Goal: Task Accomplishment & Management: Complete application form

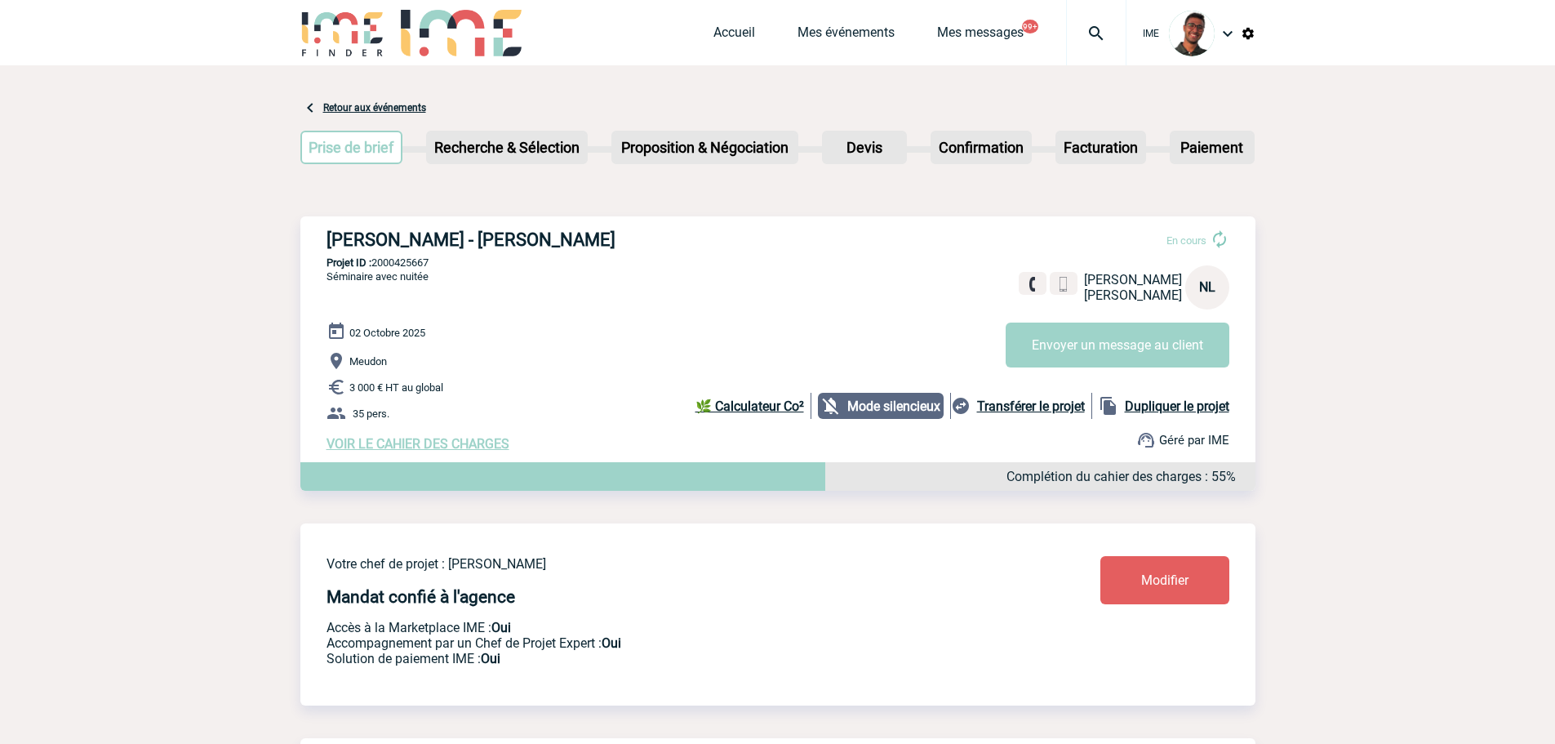
scroll to position [110, 0]
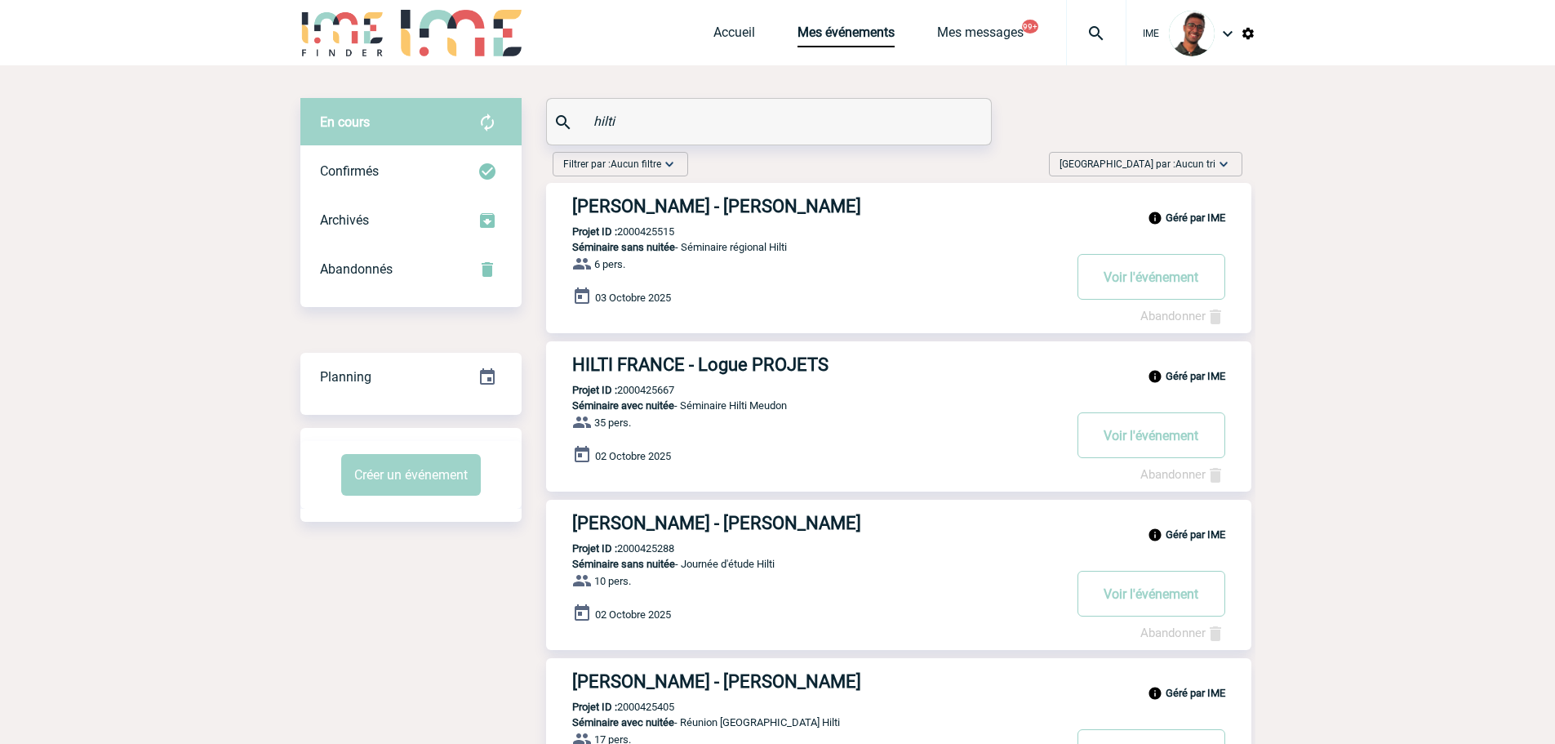
drag, startPoint x: 715, startPoint y: 116, endPoint x: 465, endPoint y: 95, distance: 250.7
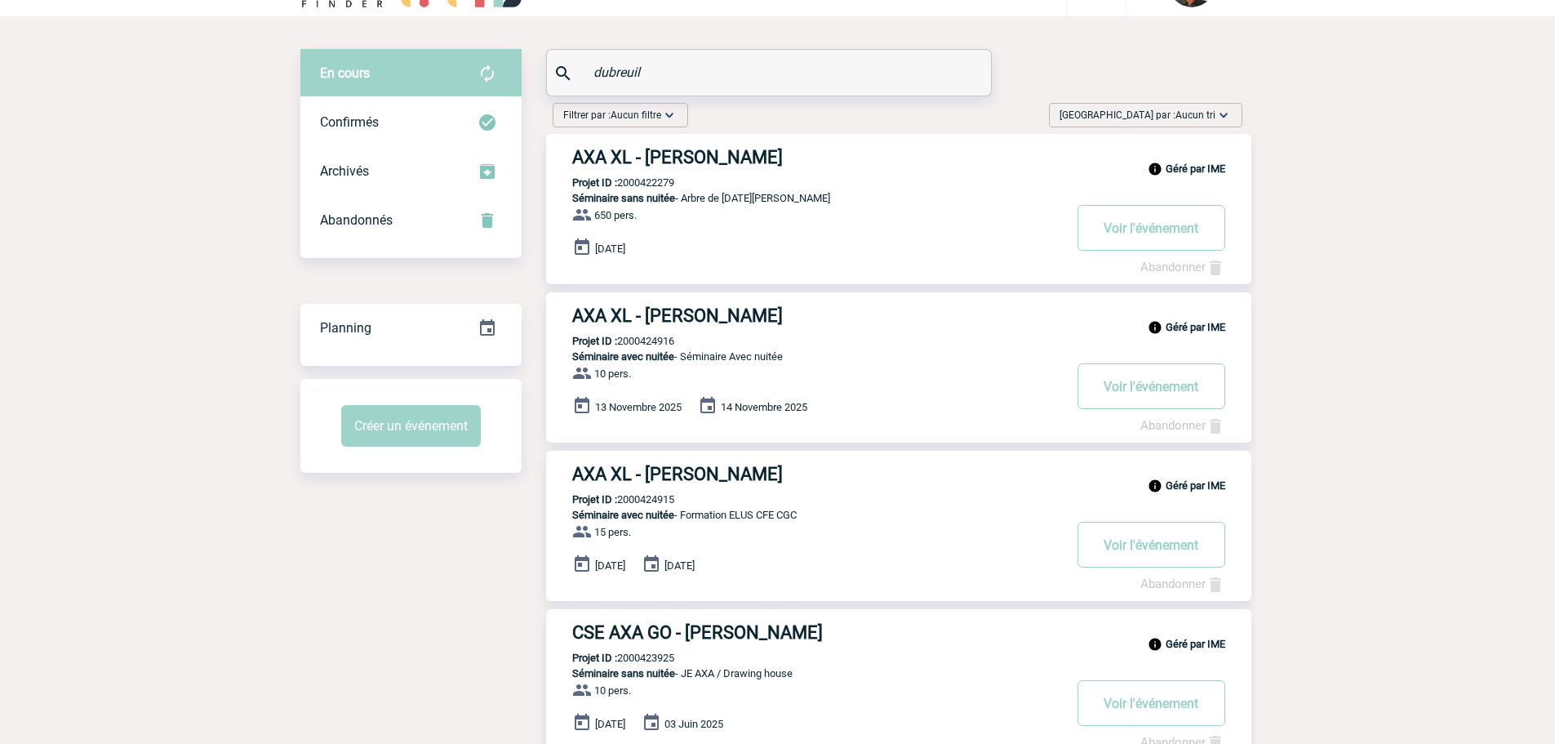
scroll to position [50, 0]
drag, startPoint x: 651, startPoint y: 474, endPoint x: 501, endPoint y: 508, distance: 153.9
click at [501, 508] on div "Filtrer par : Aucun filtre Aucun filtre Prise de brief Recherche & Sélection Pr…" at bounding box center [777, 524] width 955 height 858
click at [645, 504] on p "Projet ID : 2000424915" at bounding box center [610, 498] width 128 height 12
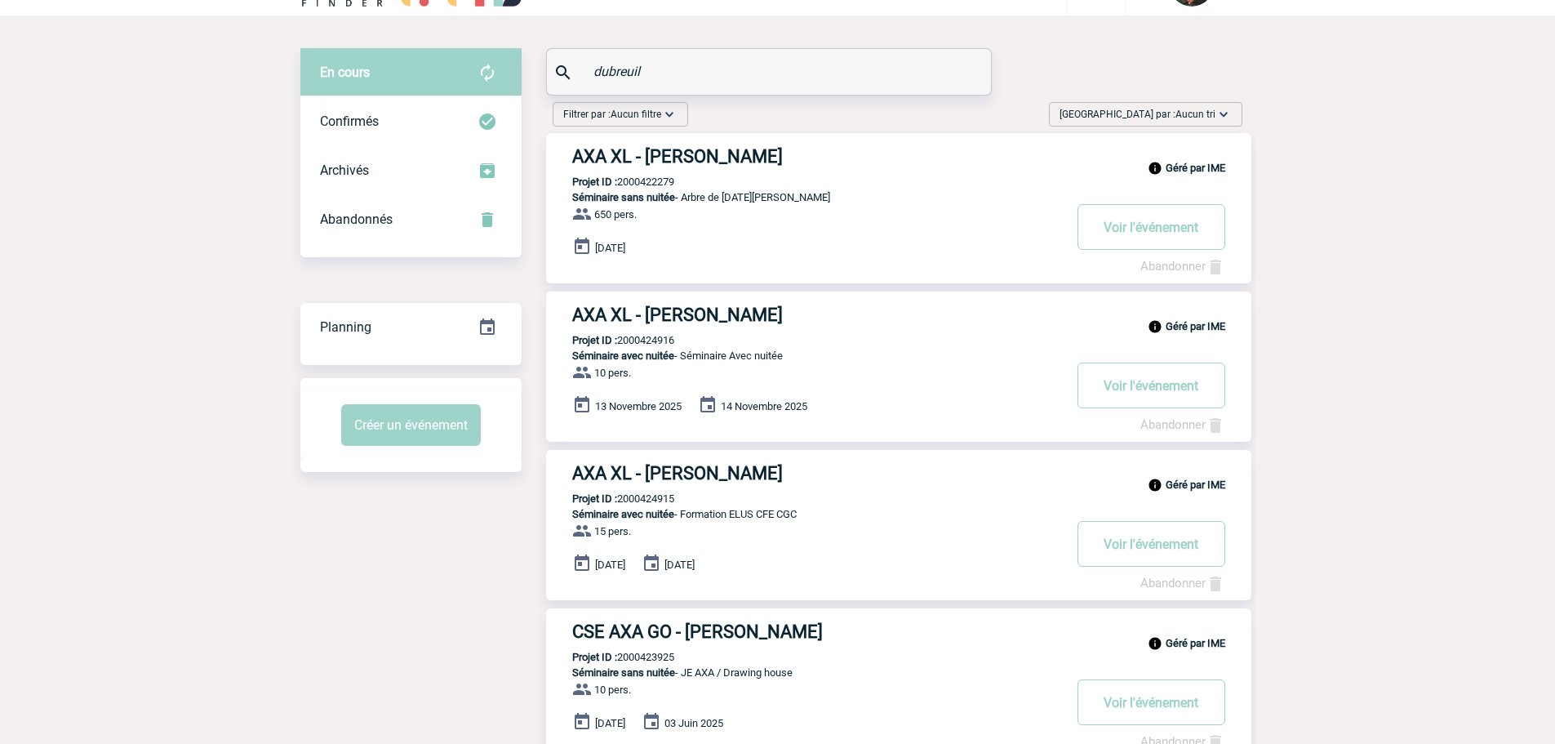
copy p "2000424915"
click at [662, 344] on p "Projet ID : 2000424916" at bounding box center [610, 340] width 128 height 12
drag, startPoint x: 682, startPoint y: 75, endPoint x: 581, endPoint y: 75, distance: 101.2
click at [581, 75] on div "dubreuil" at bounding box center [769, 72] width 444 height 46
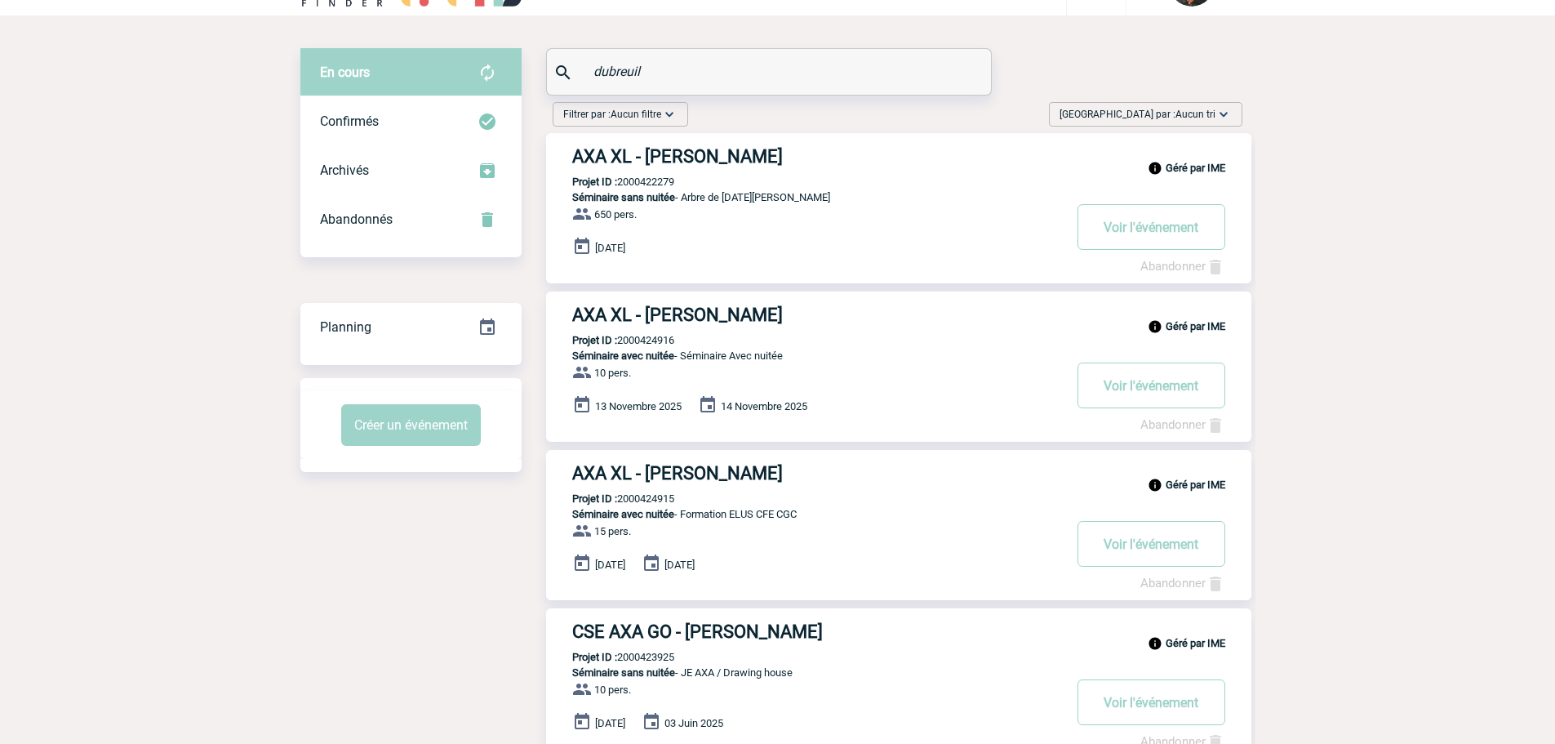
click at [718, 104] on div "Filtrer par : Aucun filtre Aucun filtre Prise de brief Recherche & Sélection Pr…" at bounding box center [897, 117] width 703 height 31
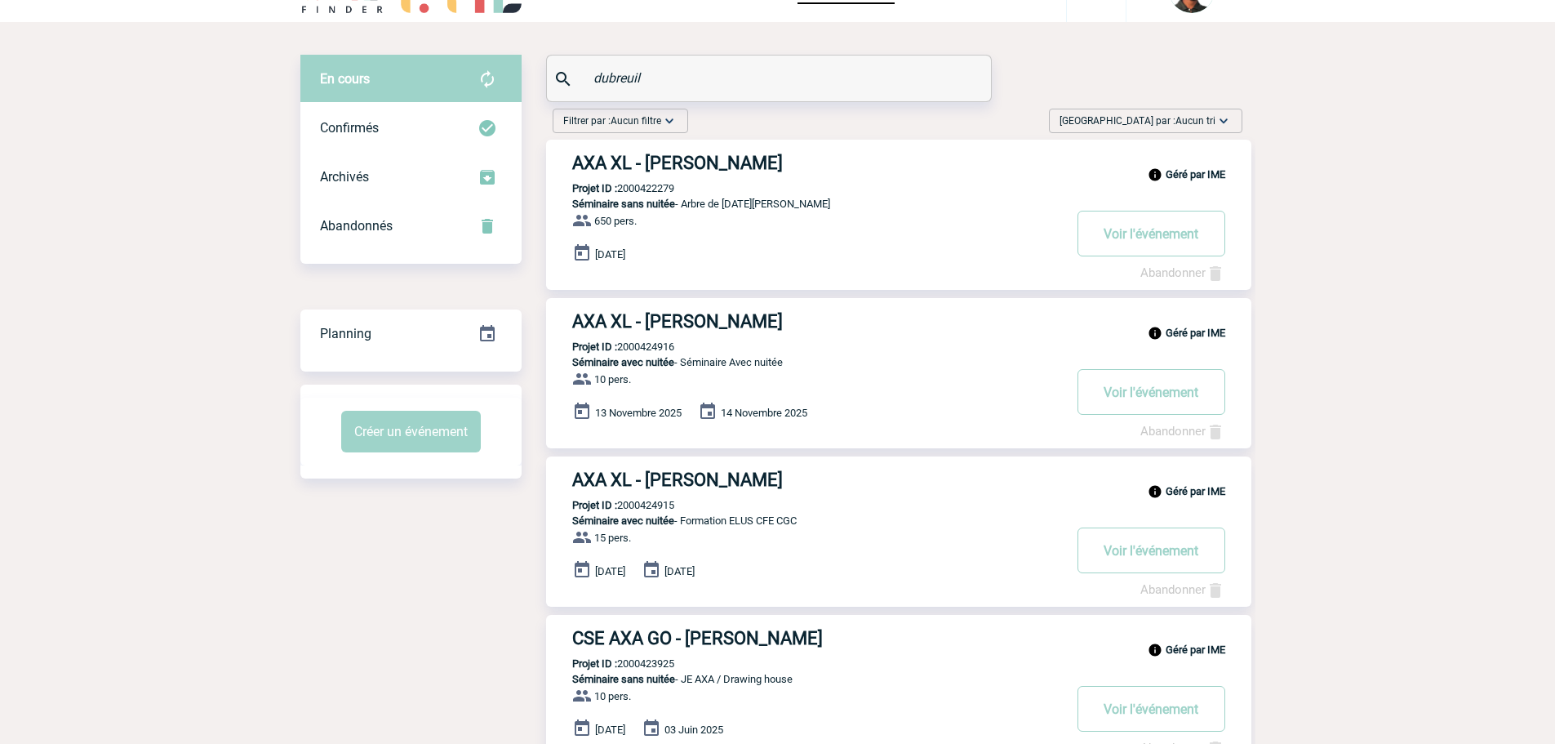
scroll to position [42, 0]
click at [448, 131] on div "Confirmés" at bounding box center [410, 128] width 221 height 49
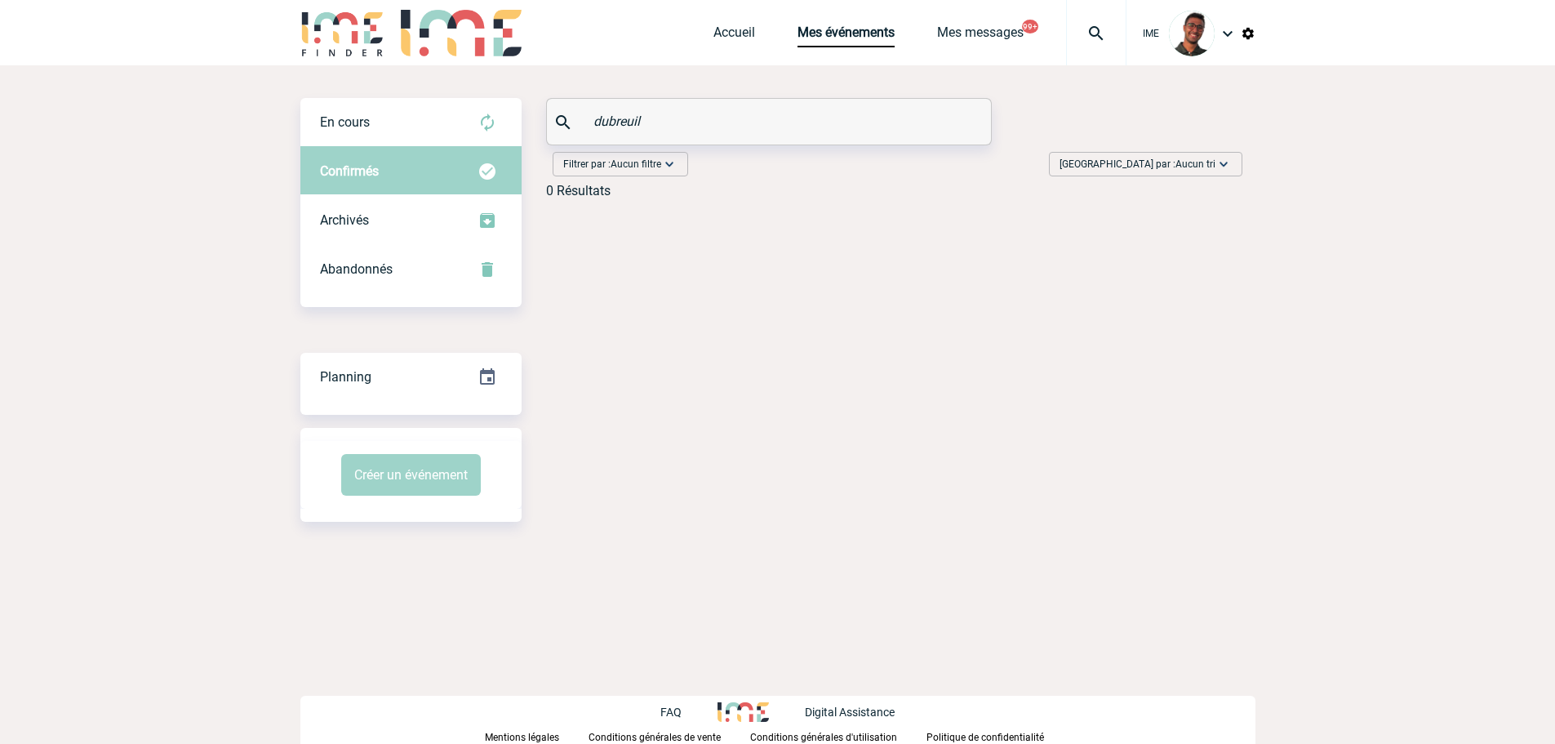
scroll to position [0, 0]
click at [480, 127] on div "En cours" at bounding box center [416, 122] width 221 height 49
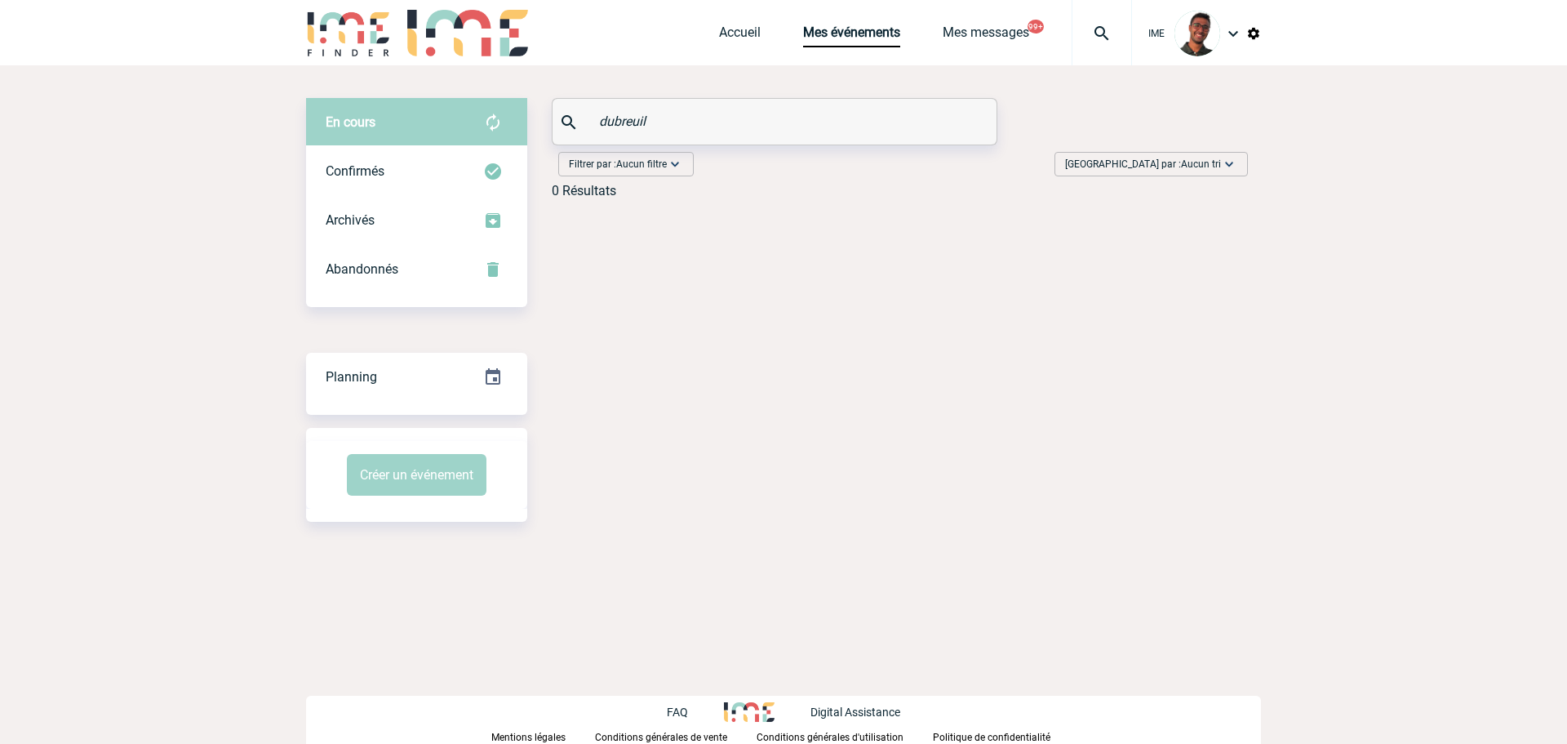
drag, startPoint x: 699, startPoint y: 127, endPoint x: 520, endPoint y: 107, distance: 179.8
click at [520, 107] on div "En cours En cours Confirmés Archivés Abandonnés En cours Confirmés Archivés Aba…" at bounding box center [783, 154] width 955 height 113
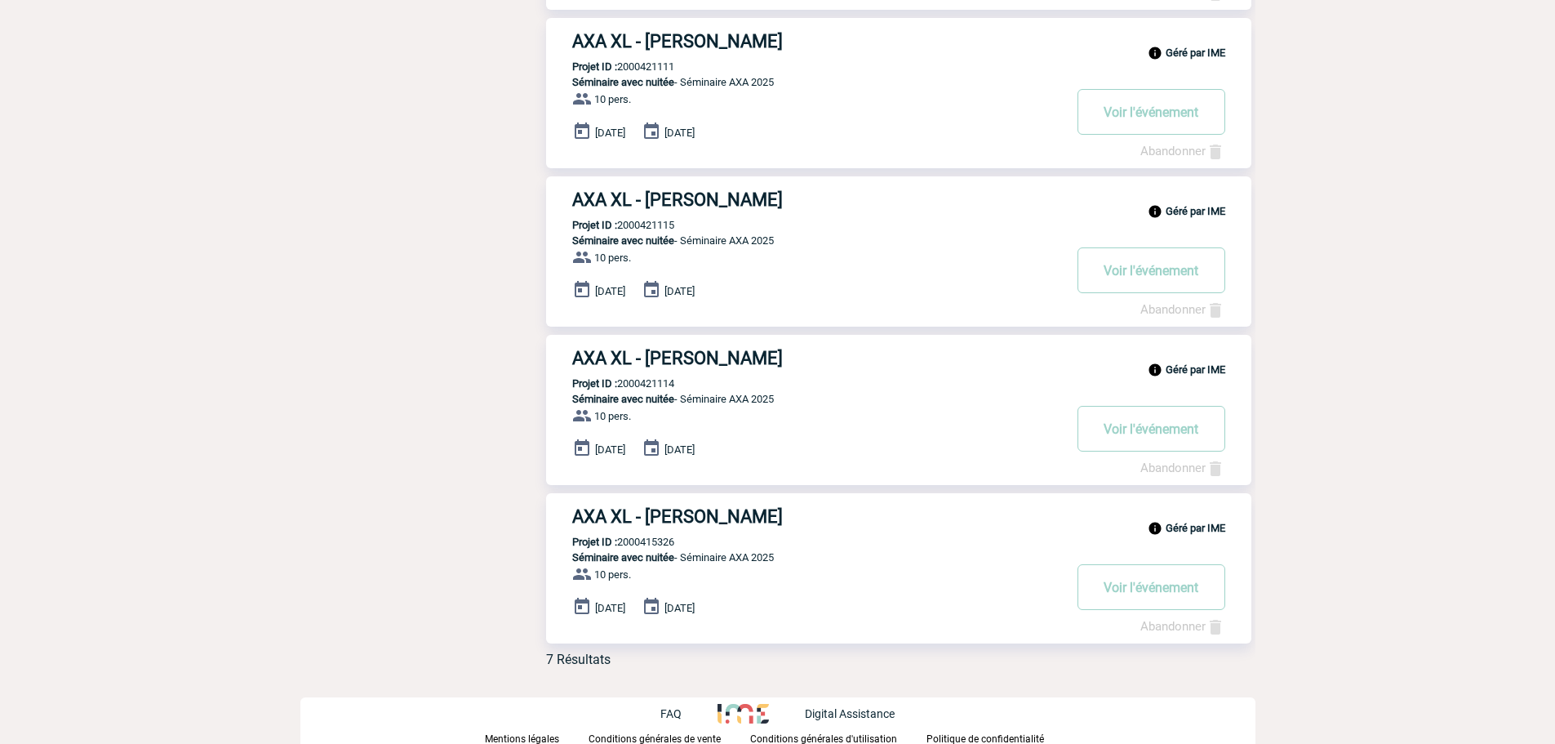
scroll to position [639, 0]
click at [452, 100] on div "Filtrer par : Aucun filtre Aucun filtre Prise de brief Recherche & Sélection Pr…" at bounding box center [777, 93] width 955 height 1175
click at [413, 305] on div "Filtrer par : Aucun filtre Aucun filtre Prise de brief Recherche & Sélection Pr…" at bounding box center [777, 93] width 955 height 1175
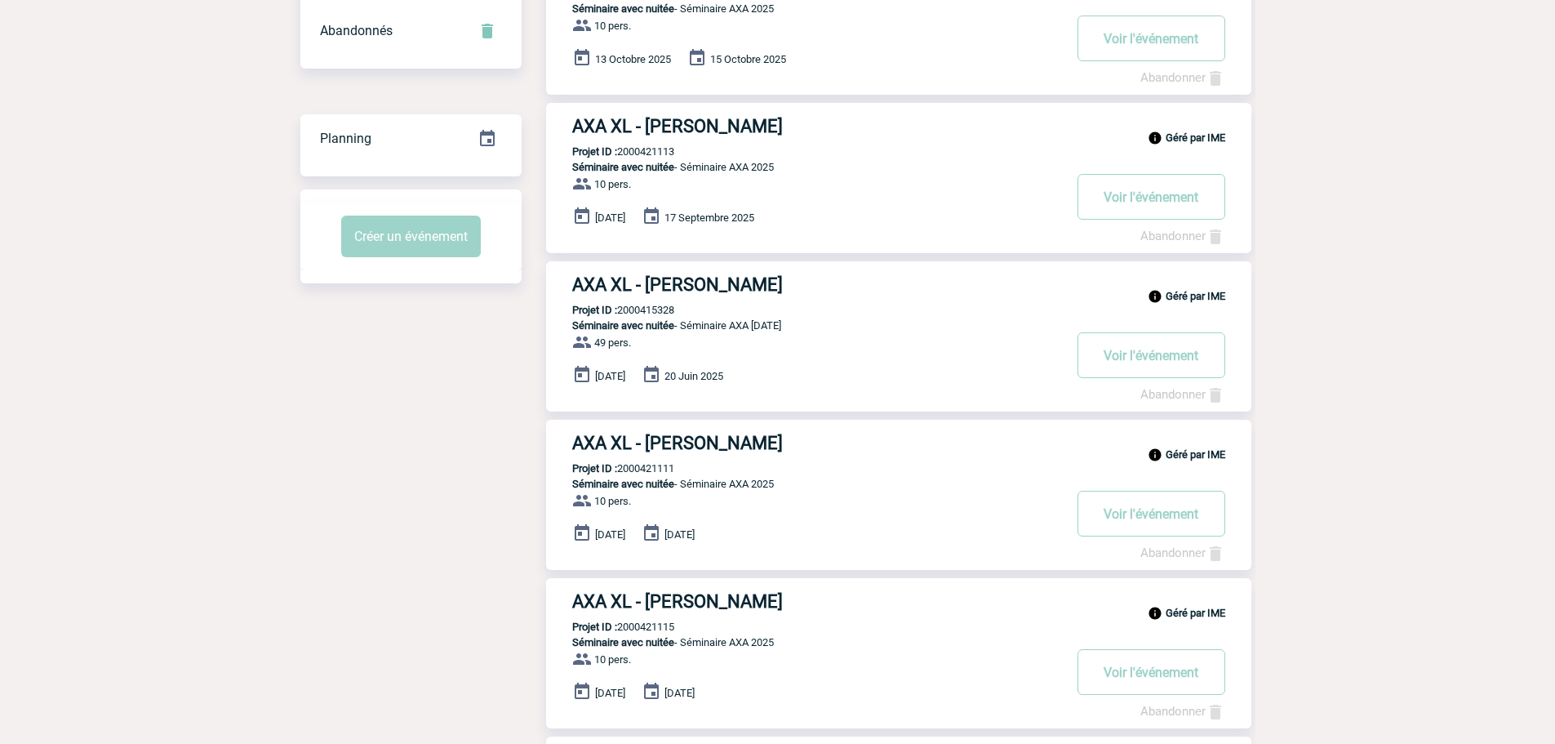
scroll to position [0, 0]
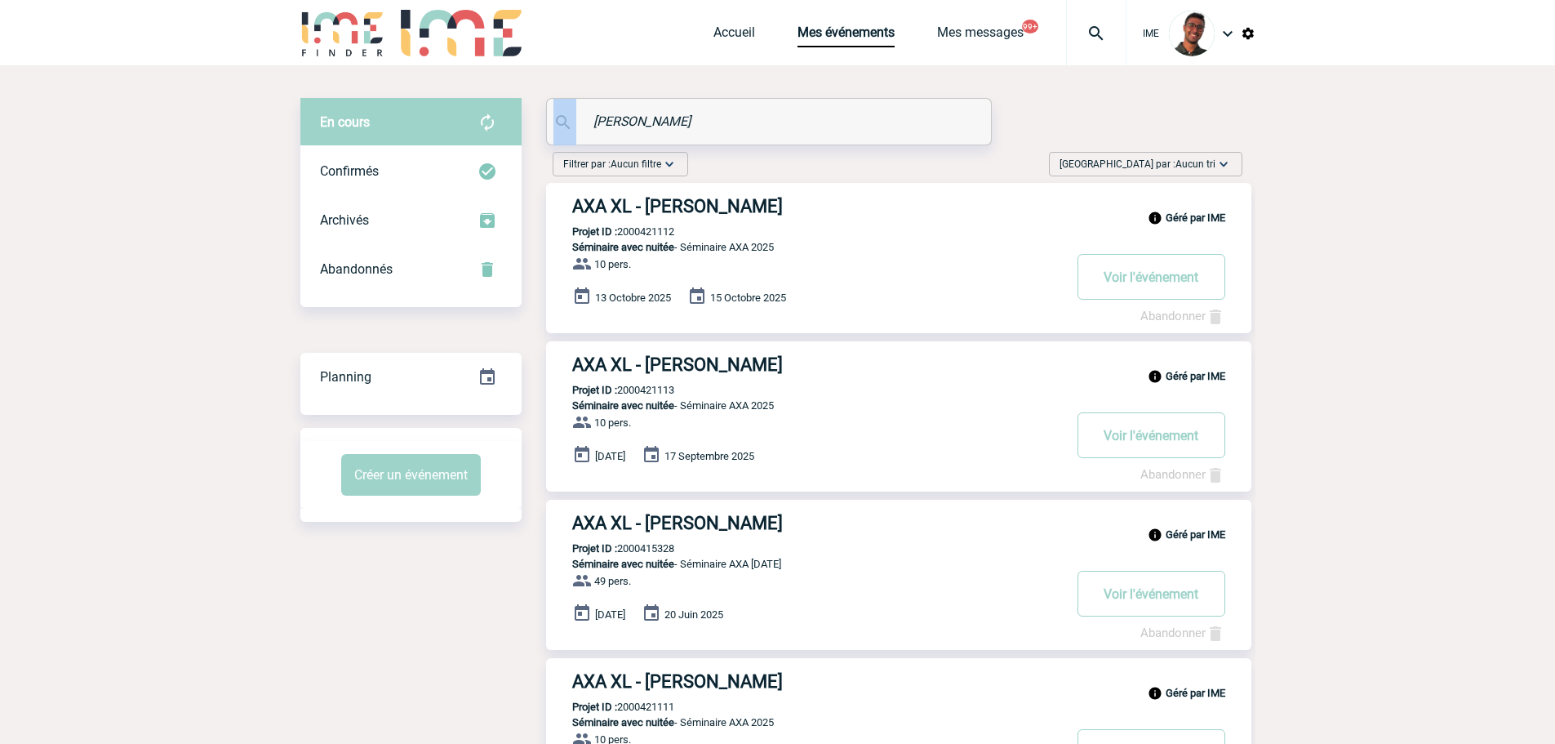
drag, startPoint x: 639, startPoint y: 133, endPoint x: 534, endPoint y: 127, distance: 105.4
click at [534, 127] on div "En cours En cours Confirmés Archivés Abandonnés En cours Confirmés Archivés Aba…" at bounding box center [777, 709] width 955 height 1222
click at [655, 120] on input "torres" at bounding box center [770, 121] width 363 height 24
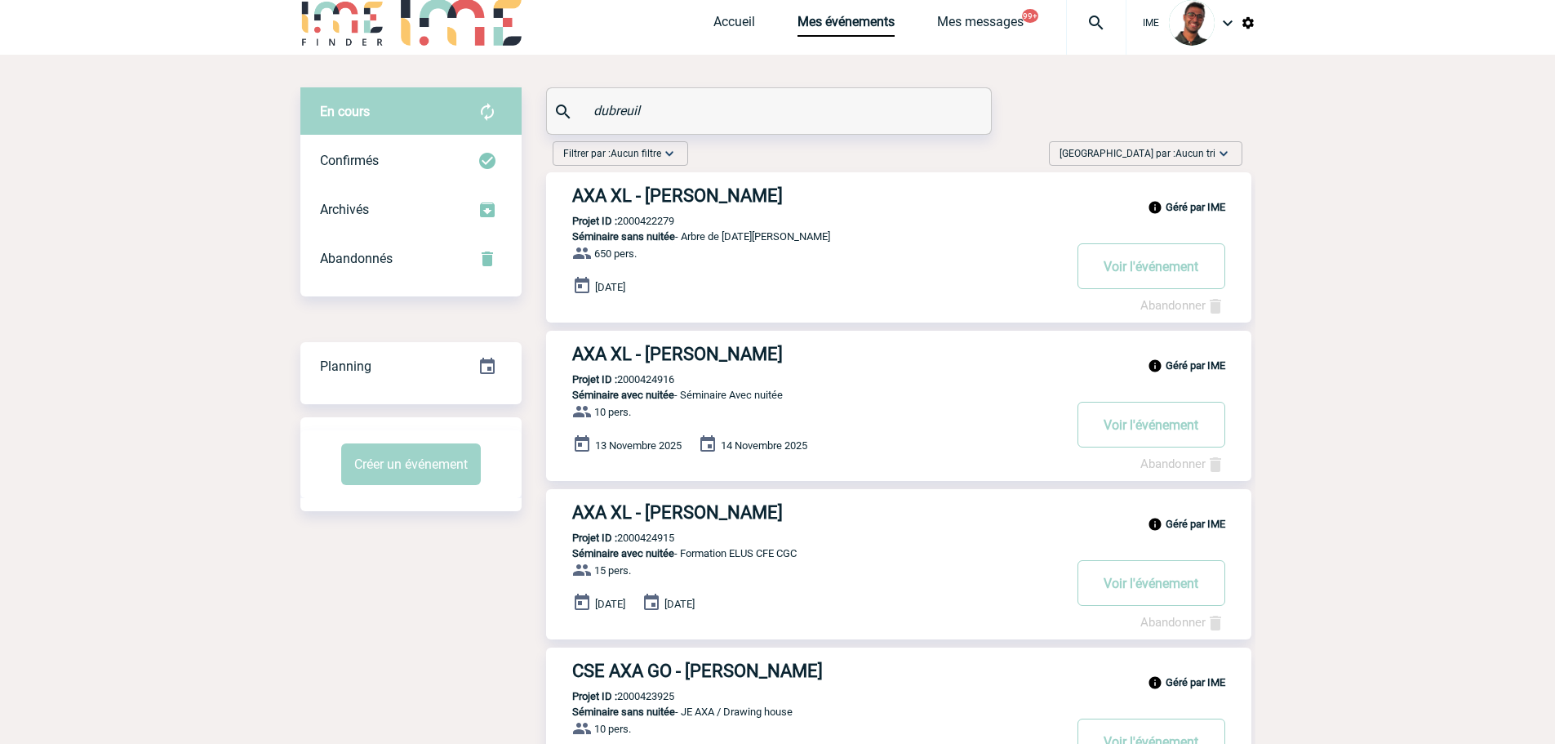
scroll to position [82, 0]
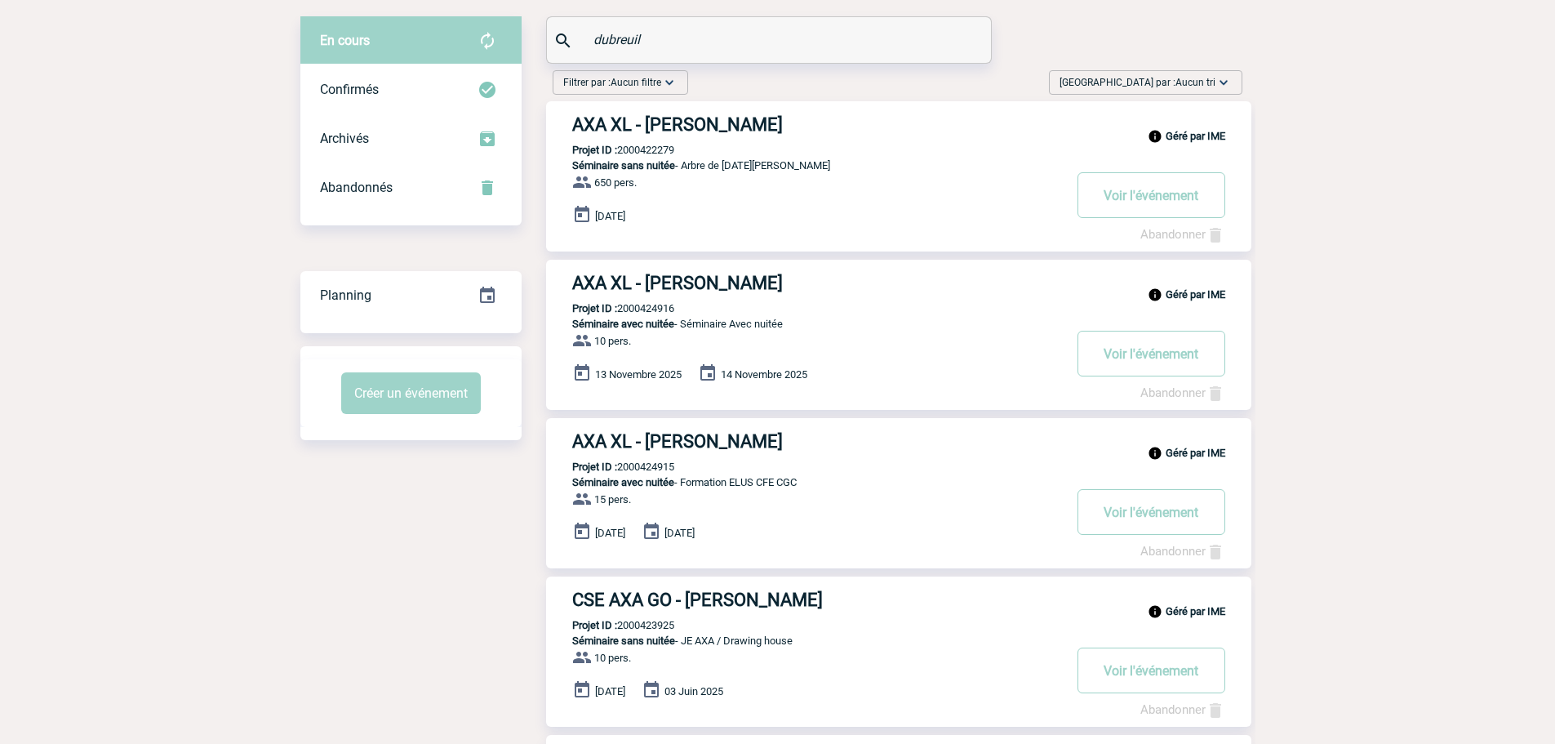
click at [385, 330] on div "Planning" at bounding box center [410, 302] width 221 height 62
click at [409, 238] on div "En cours En cours Confirmés Archivés Abandonnés En cours Confirmés Archivés Aba…" at bounding box center [410, 228] width 221 height 424
drag, startPoint x: 655, startPoint y: 36, endPoint x: 577, endPoint y: 29, distance: 78.6
click at [577, 29] on div "dubreuil" at bounding box center [769, 40] width 444 height 46
type input "torres"
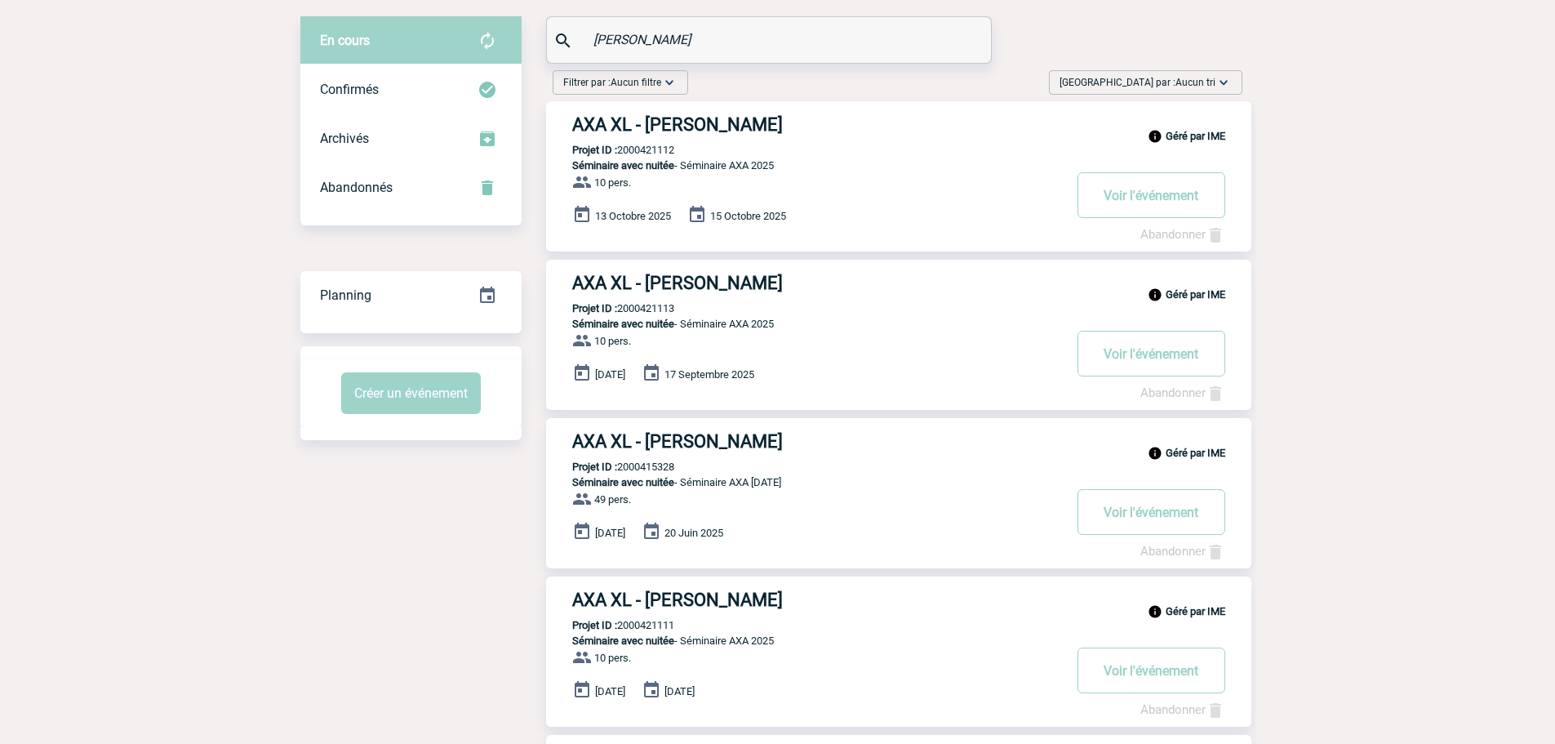
click at [648, 469] on p "Projet ID : 2000415328" at bounding box center [610, 466] width 128 height 12
copy p "2000415328"
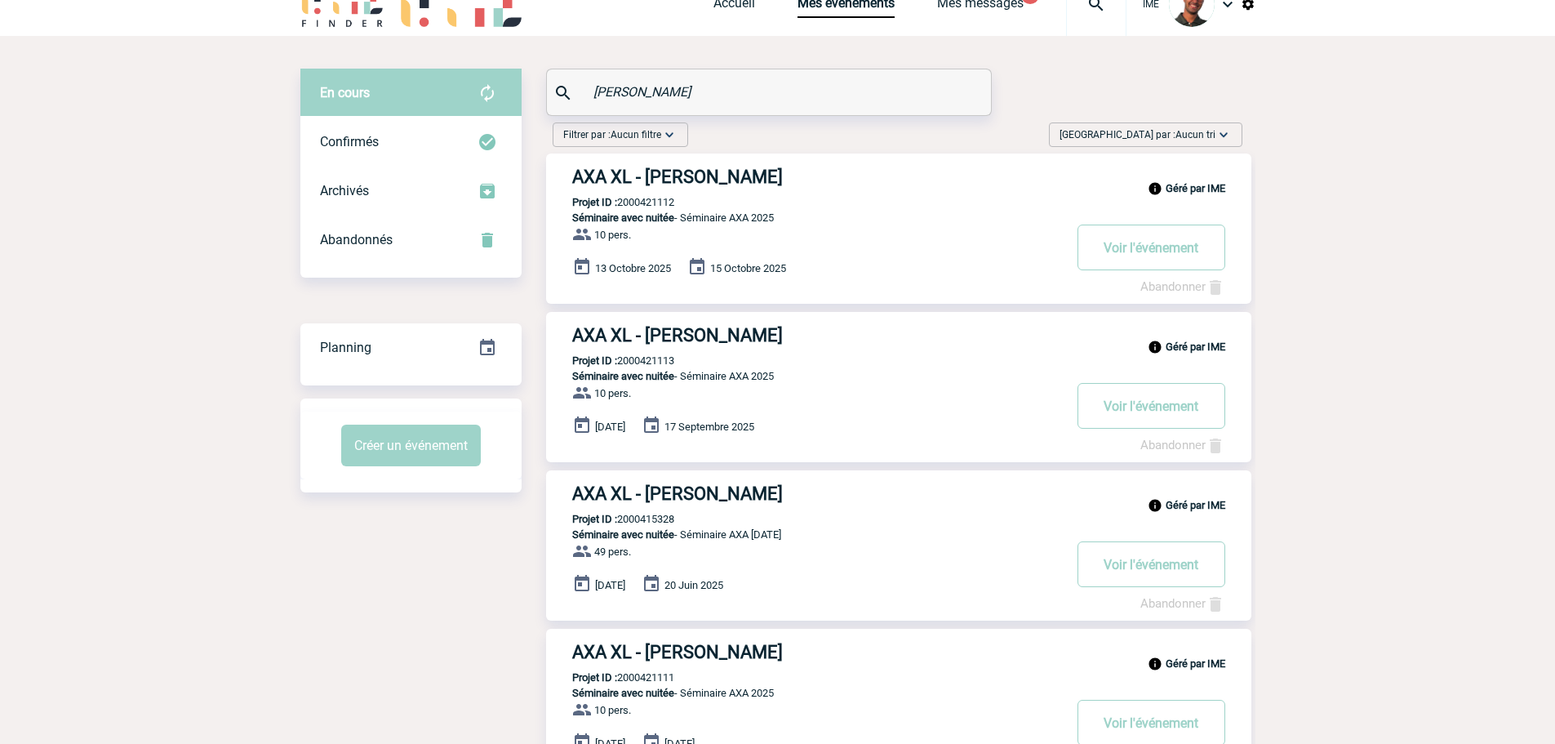
scroll to position [0, 0]
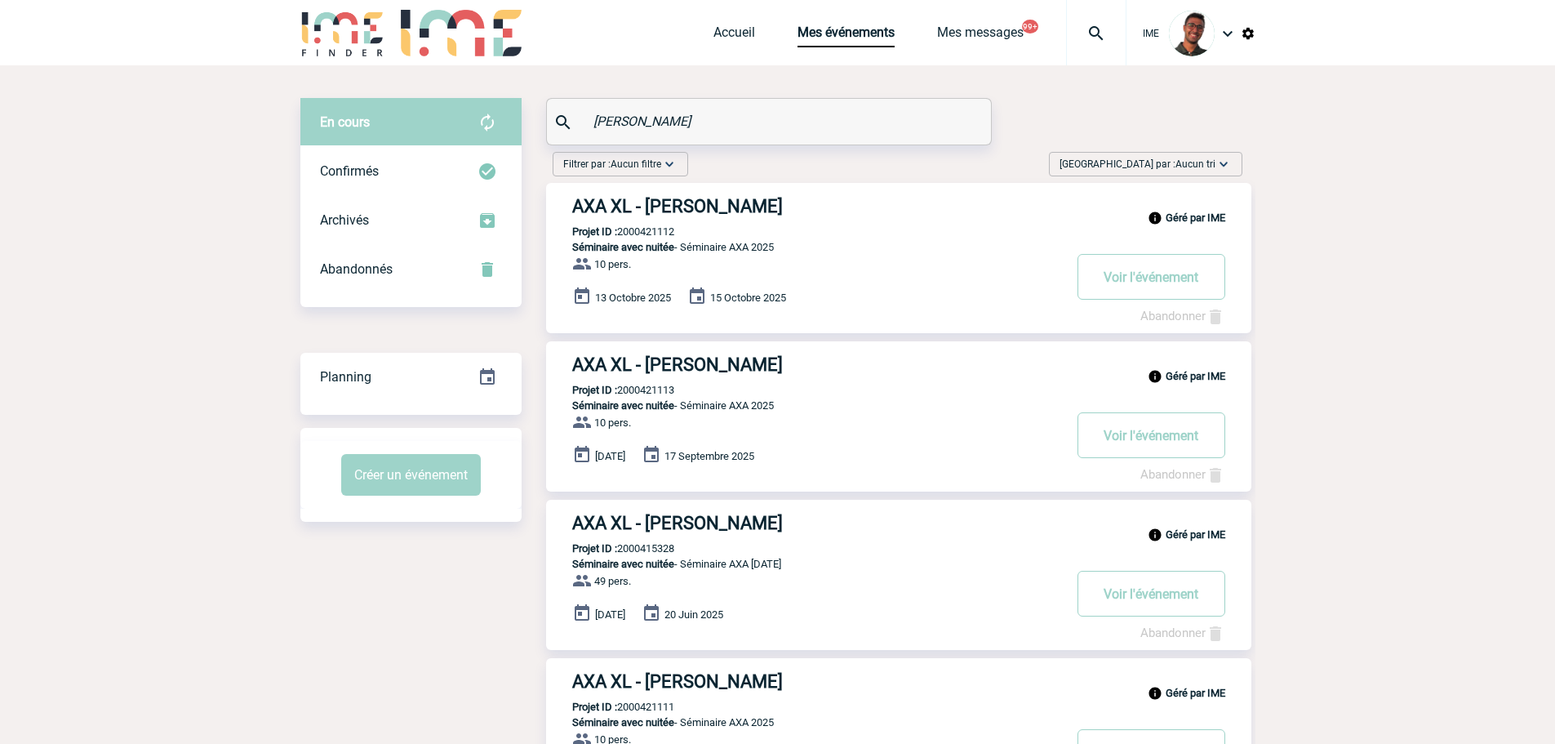
click at [348, 30] on img at bounding box center [342, 33] width 85 height 47
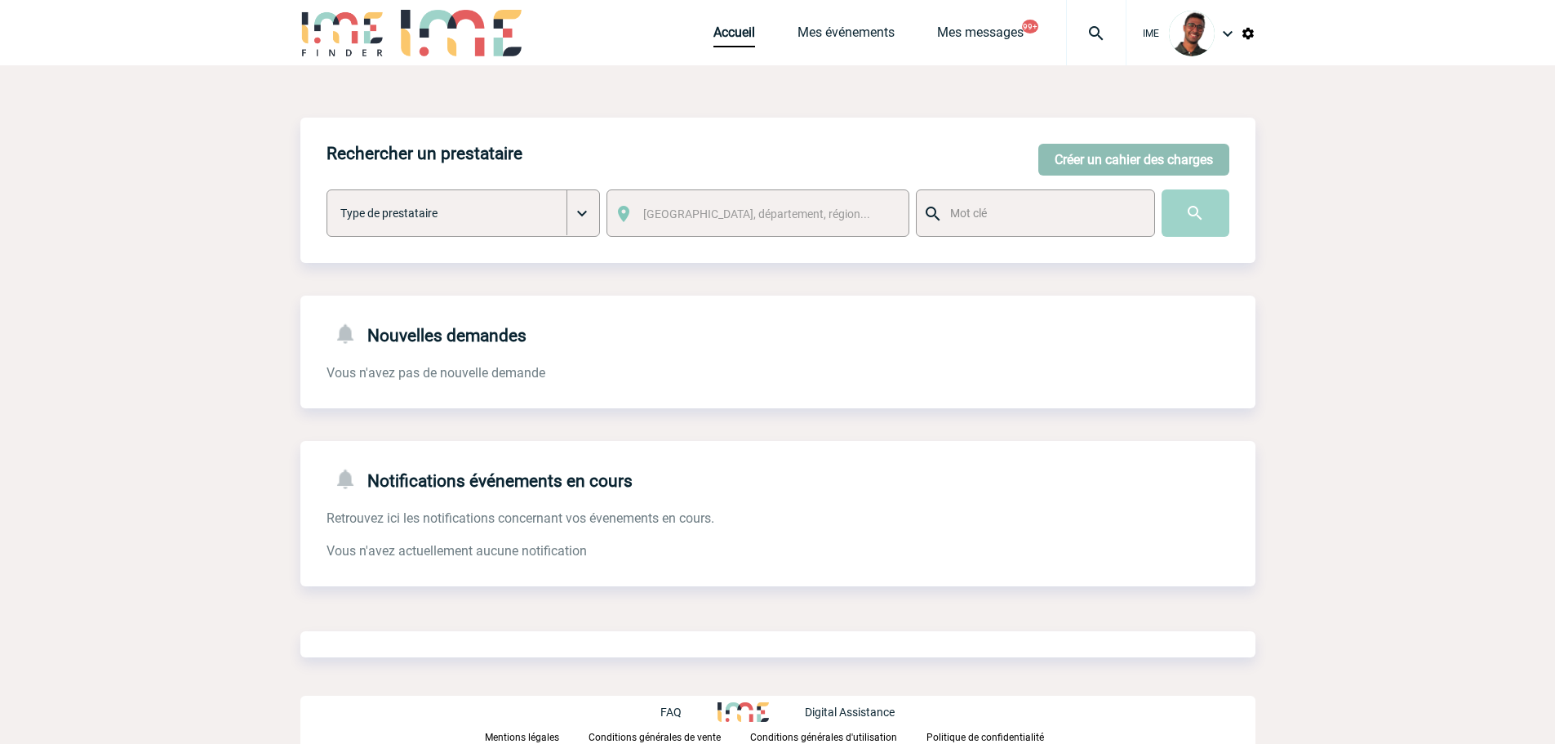
click at [1090, 162] on button "Créer un cahier des charges" at bounding box center [1133, 160] width 191 height 32
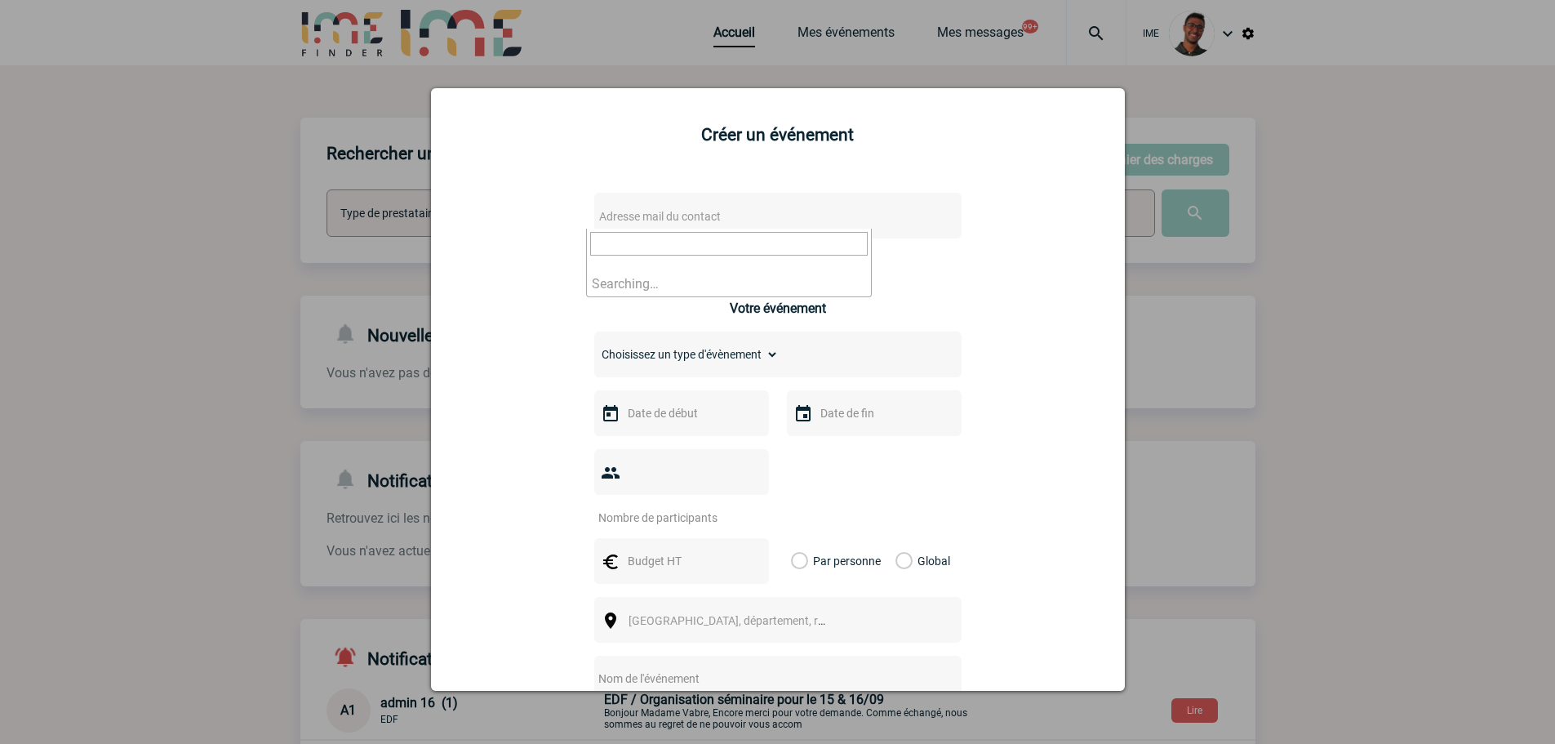
click at [709, 210] on span "Adresse mail du contact" at bounding box center [660, 216] width 122 height 13
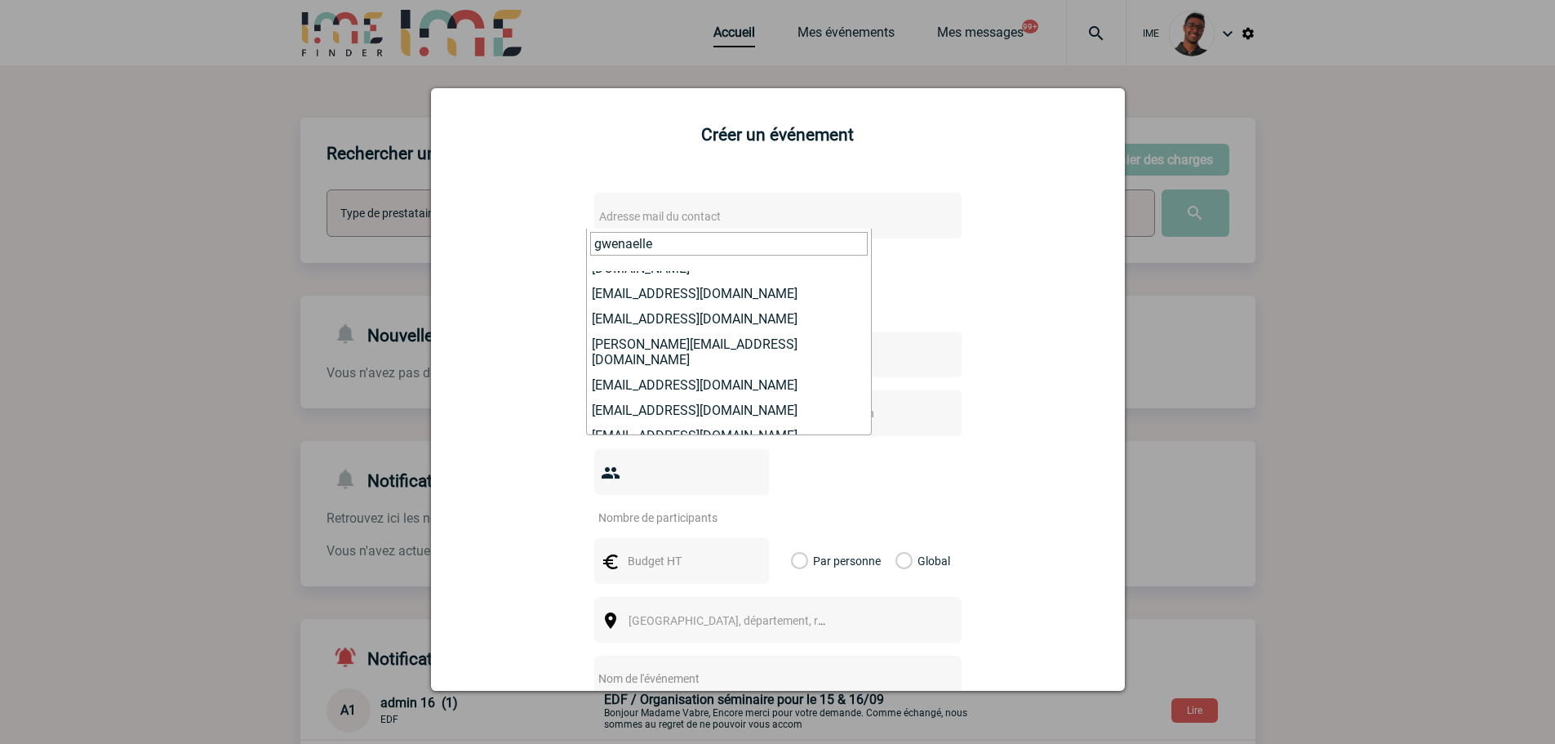
scroll to position [166, 0]
type input "gwenaelle"
select select "127425"
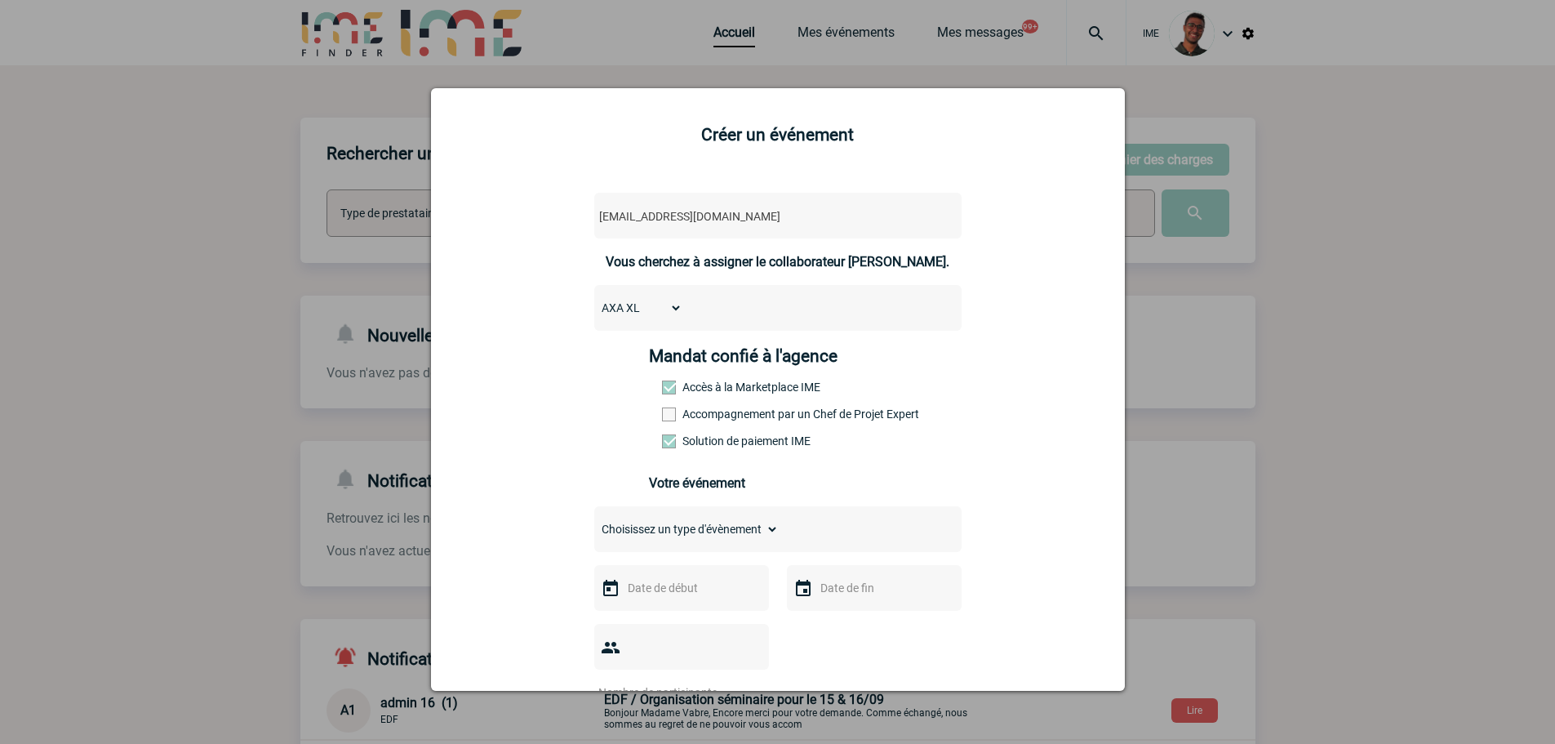
click at [664, 411] on span at bounding box center [669, 414] width 14 height 14
click at [0, 0] on input "Accompagnement par un Chef de Projet Expert" at bounding box center [0, 0] width 0 height 0
click at [648, 534] on select "Choisissez un type d'évènement Séminaire avec nuitée Séminaire sans nuitée Repa…" at bounding box center [686, 528] width 184 height 23
select select "1"
click at [594, 522] on select "Choisissez un type d'évènement Séminaire avec nuitée Séminaire sans nuitée Repa…" at bounding box center [686, 528] width 184 height 23
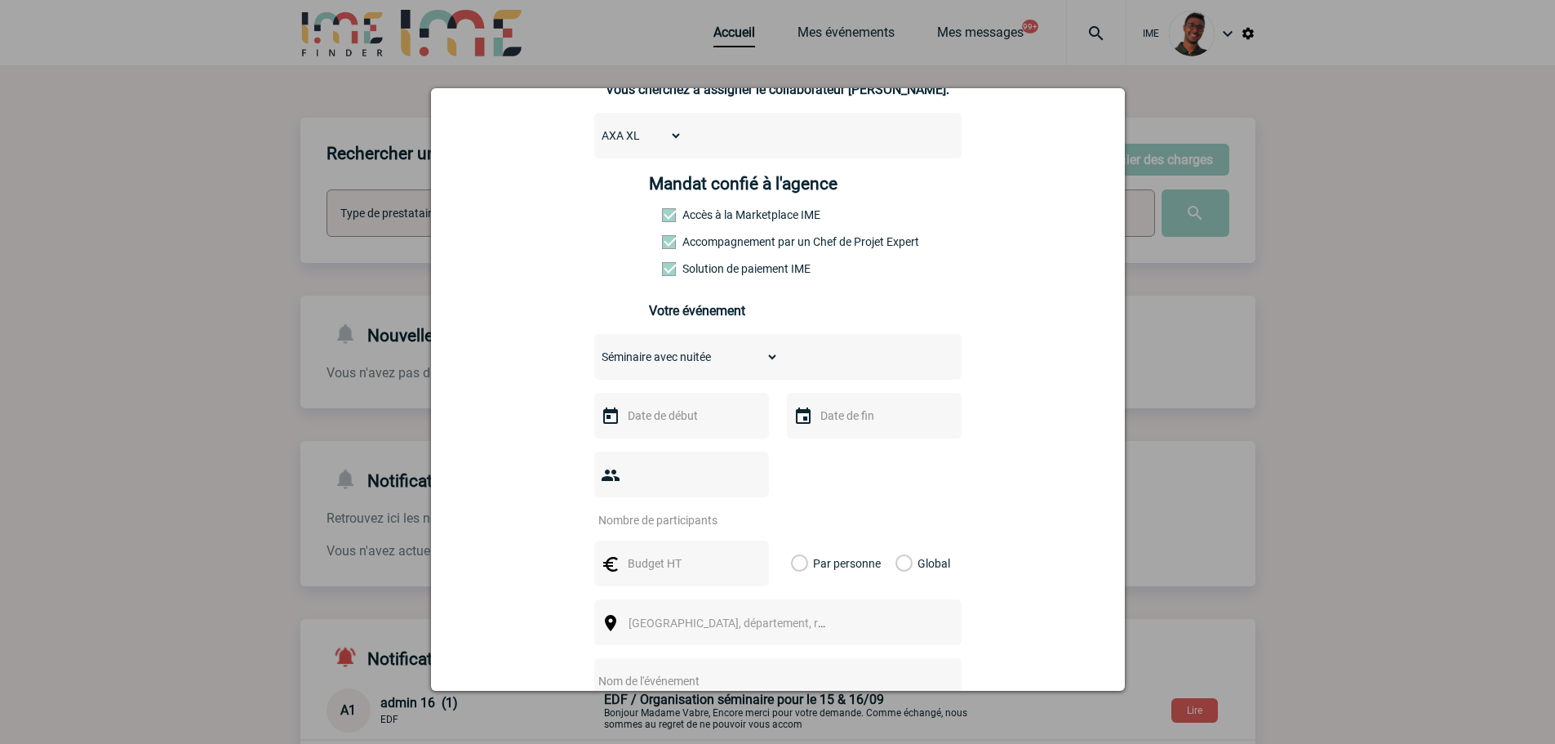
scroll to position [326, 0]
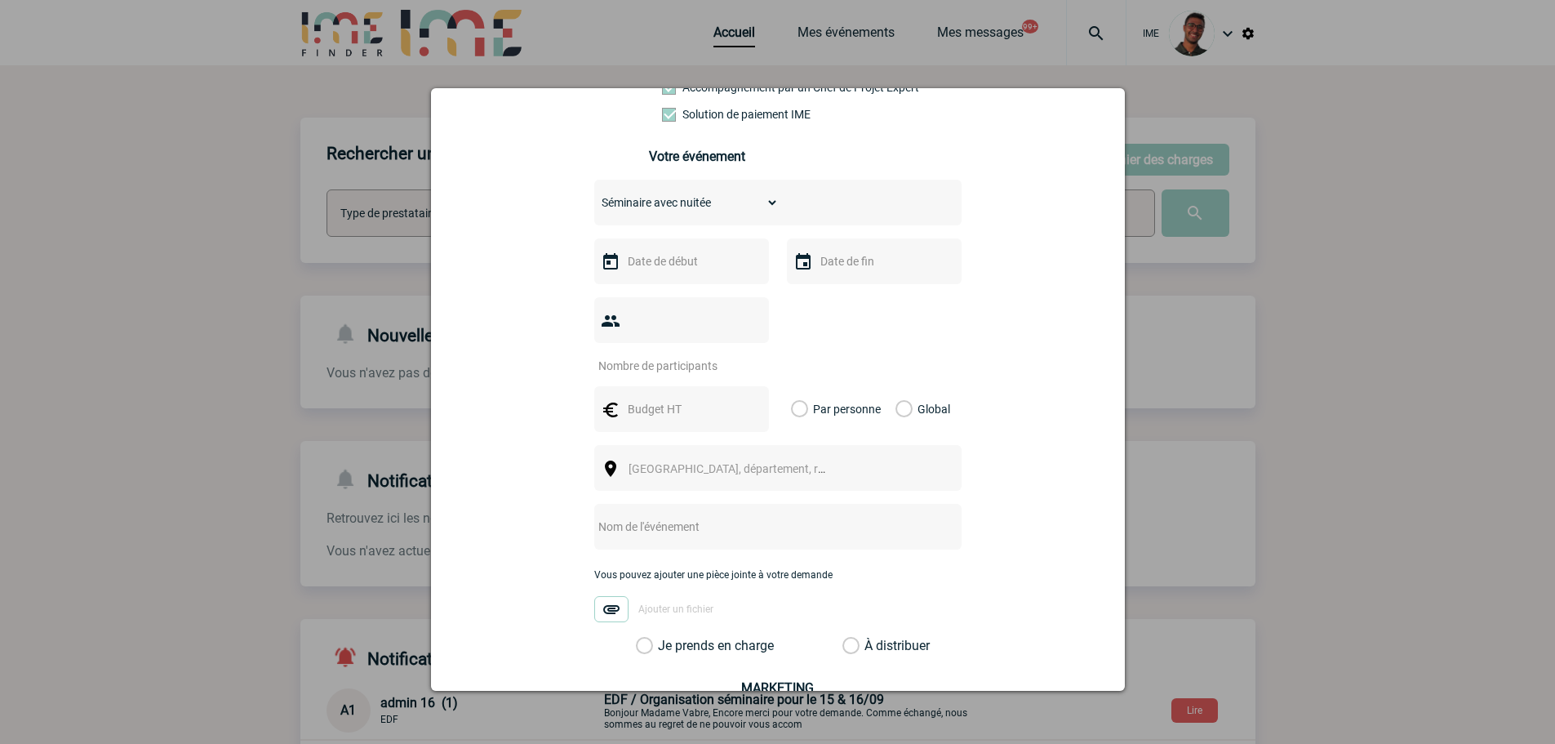
click at [682, 265] on input "text" at bounding box center [680, 261] width 113 height 21
click at [823, 295] on span "Suivant" at bounding box center [829, 293] width 13 height 13
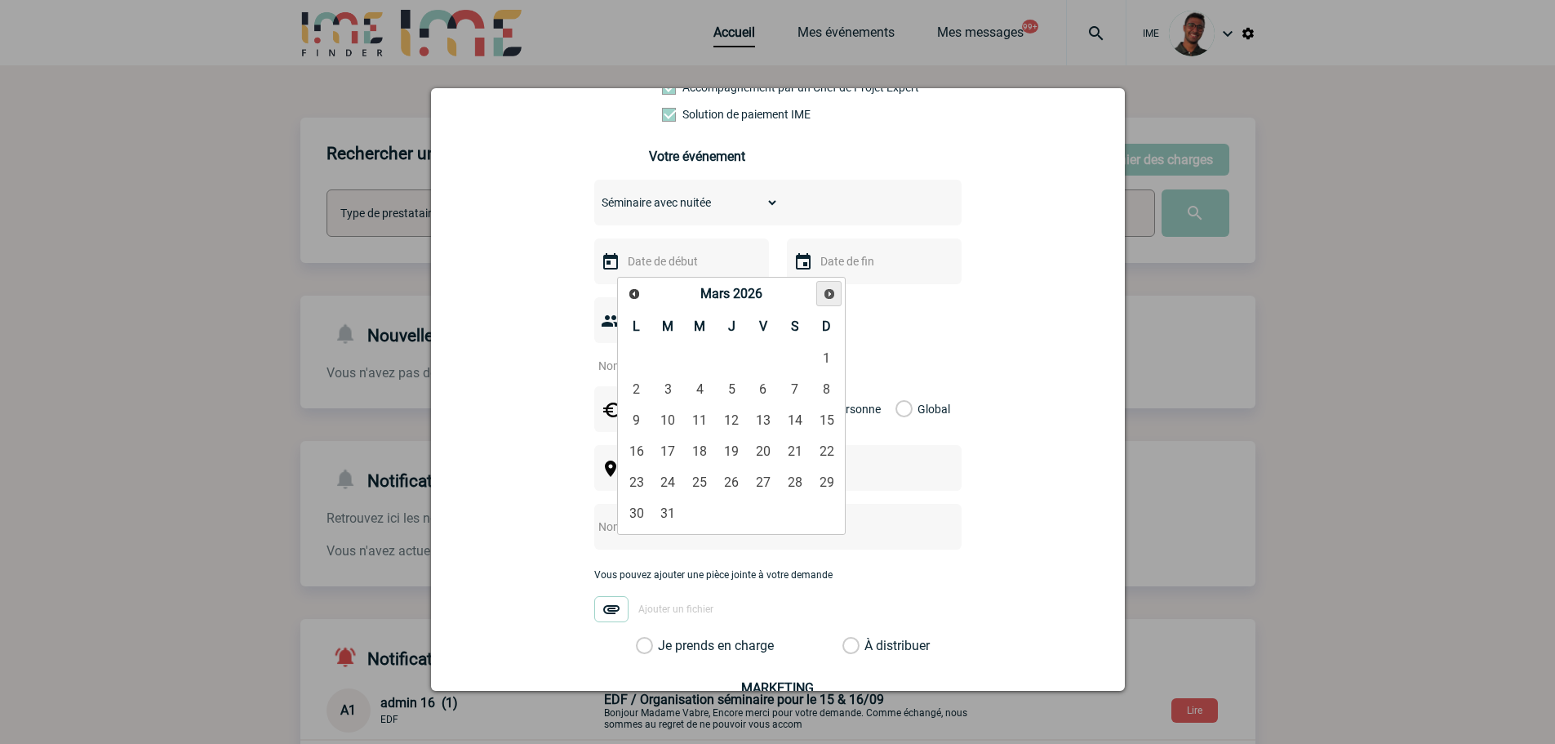
click at [823, 295] on span "Suivant" at bounding box center [829, 293] width 13 height 13
click at [639, 411] on link "15" at bounding box center [636, 420] width 30 height 29
type input "15-06-2026"
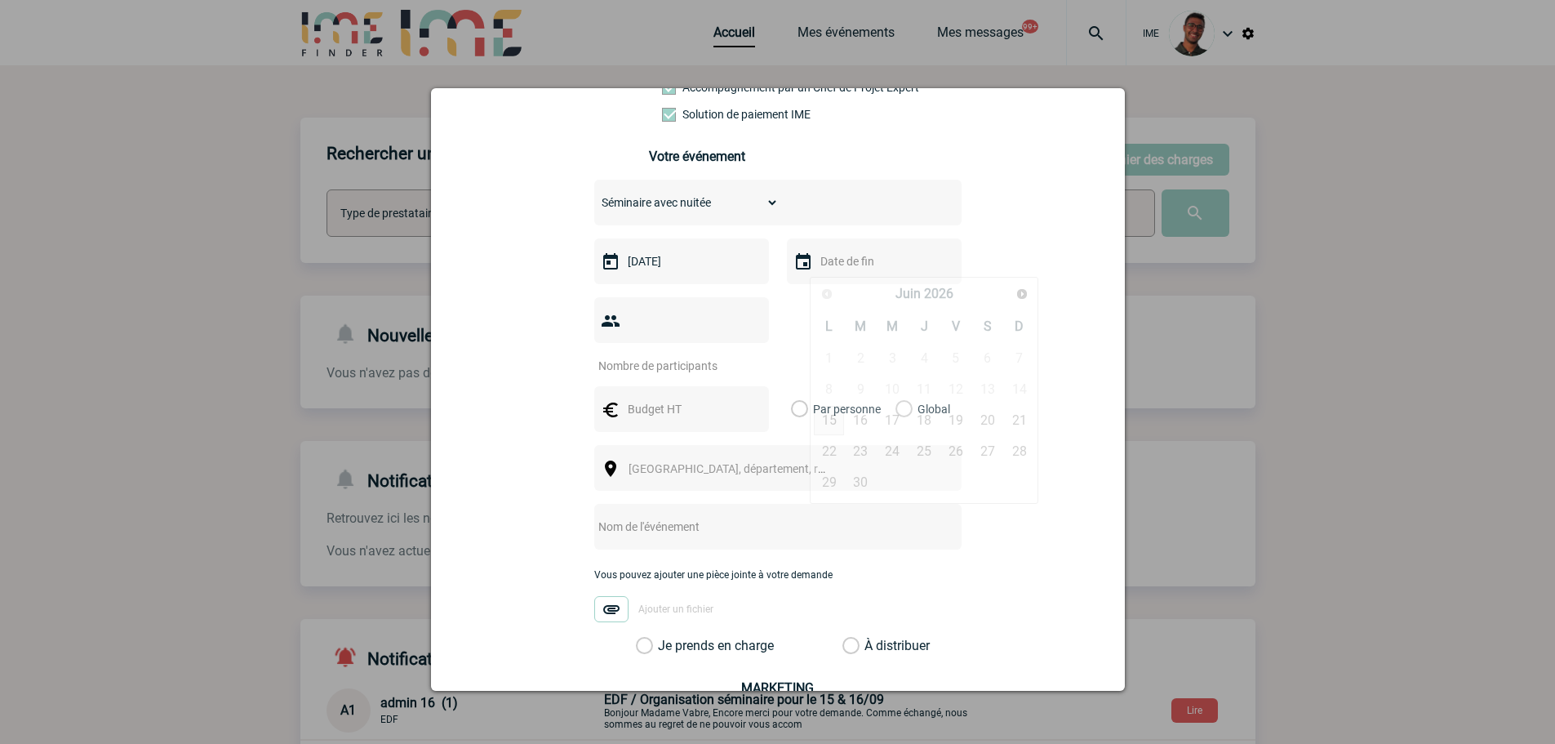
click at [867, 272] on input "text" at bounding box center [872, 261] width 113 height 21
click at [961, 415] on link "19" at bounding box center [956, 420] width 30 height 29
type input "19-06-2026"
click at [674, 355] on input "number" at bounding box center [670, 365] width 153 height 21
type input "50"
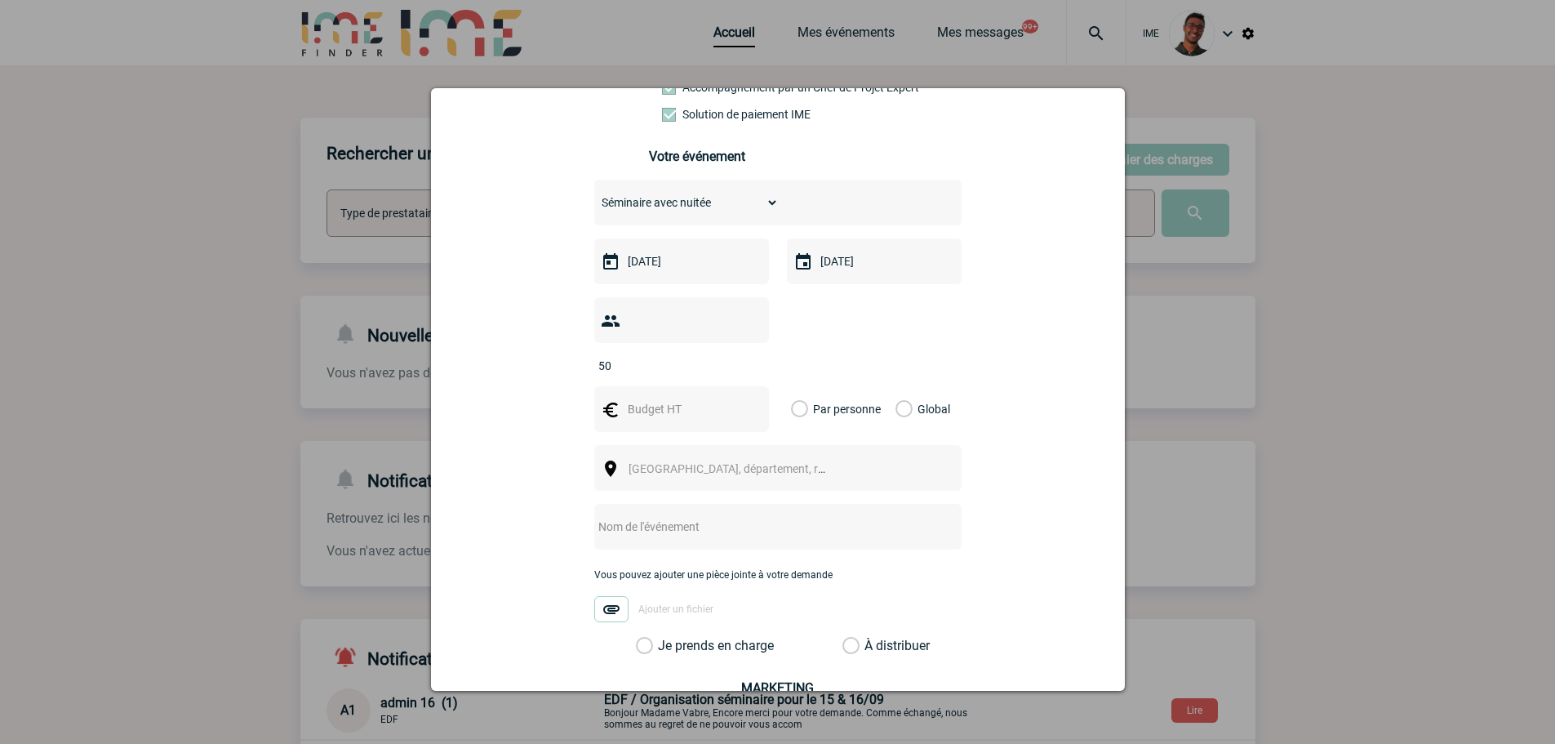
click at [645, 386] on div at bounding box center [681, 409] width 175 height 46
click at [646, 398] on input "text" at bounding box center [680, 408] width 113 height 21
type input "30000"
click at [913, 386] on div "Global" at bounding box center [920, 409] width 55 height 46
click at [896, 386] on label "Global" at bounding box center [900, 409] width 11 height 46
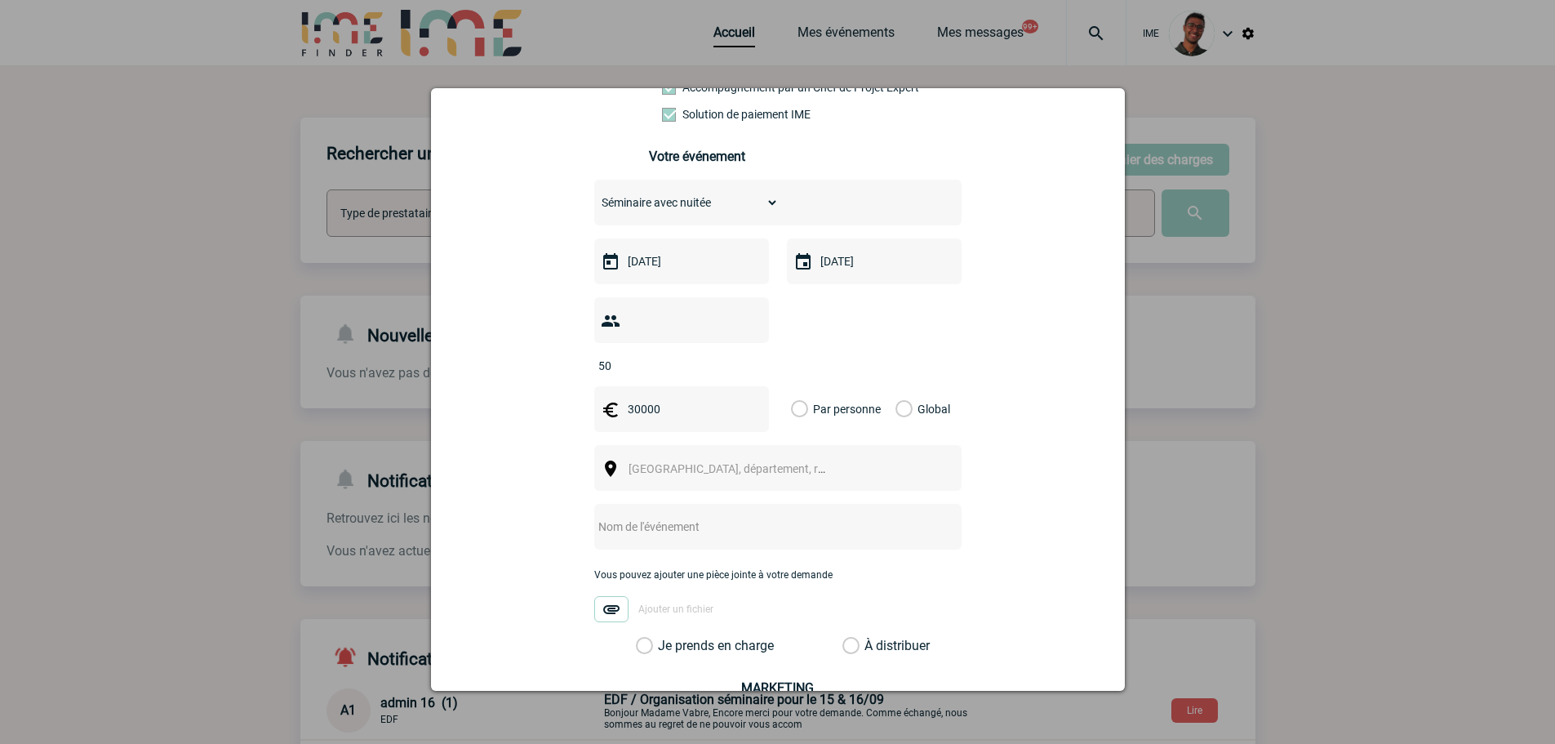
click at [0, 0] on input "Global" at bounding box center [0, 0] width 0 height 0
click at [708, 457] on span "Ville, département, région..." at bounding box center [734, 468] width 224 height 23
type input "paris"
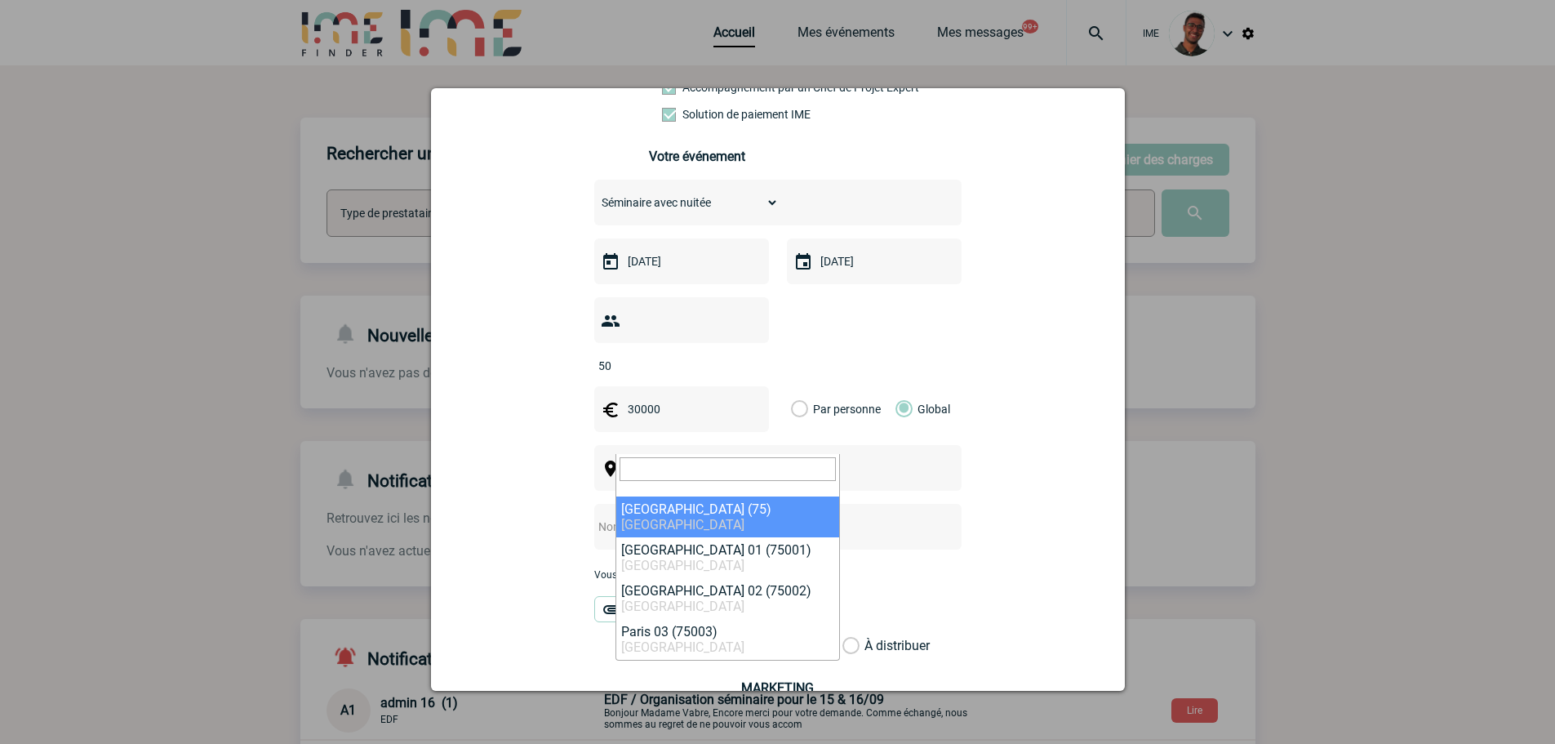
select select "3"
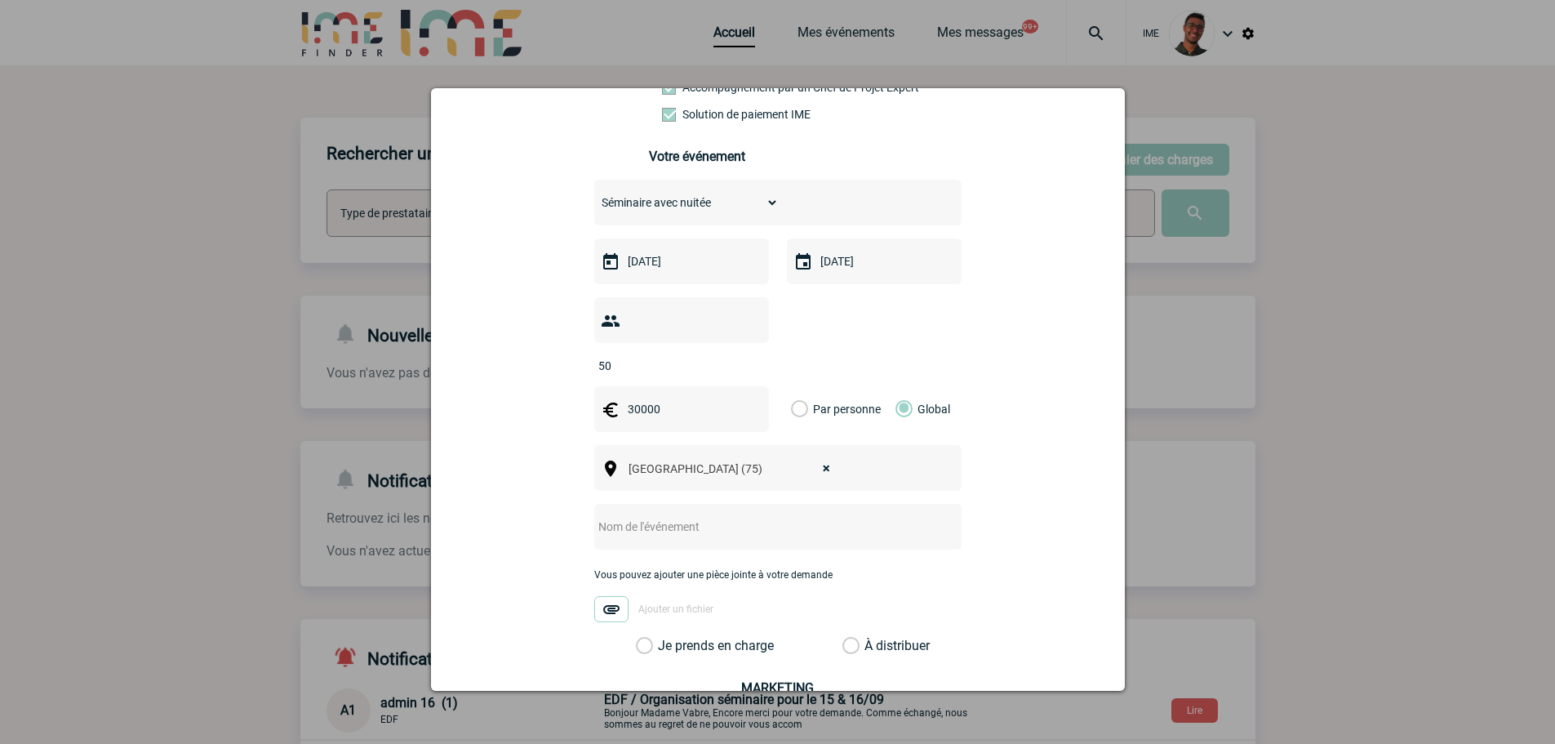
click at [655, 516] on input "text" at bounding box center [756, 526] width 324 height 21
paste input "Séminaire AXA juin 2025"
click at [615, 516] on input "Séminaire AXA juin 2025" at bounding box center [756, 526] width 324 height 21
click at [735, 516] on input "Plénière AXA juin 2025" at bounding box center [756, 526] width 324 height 21
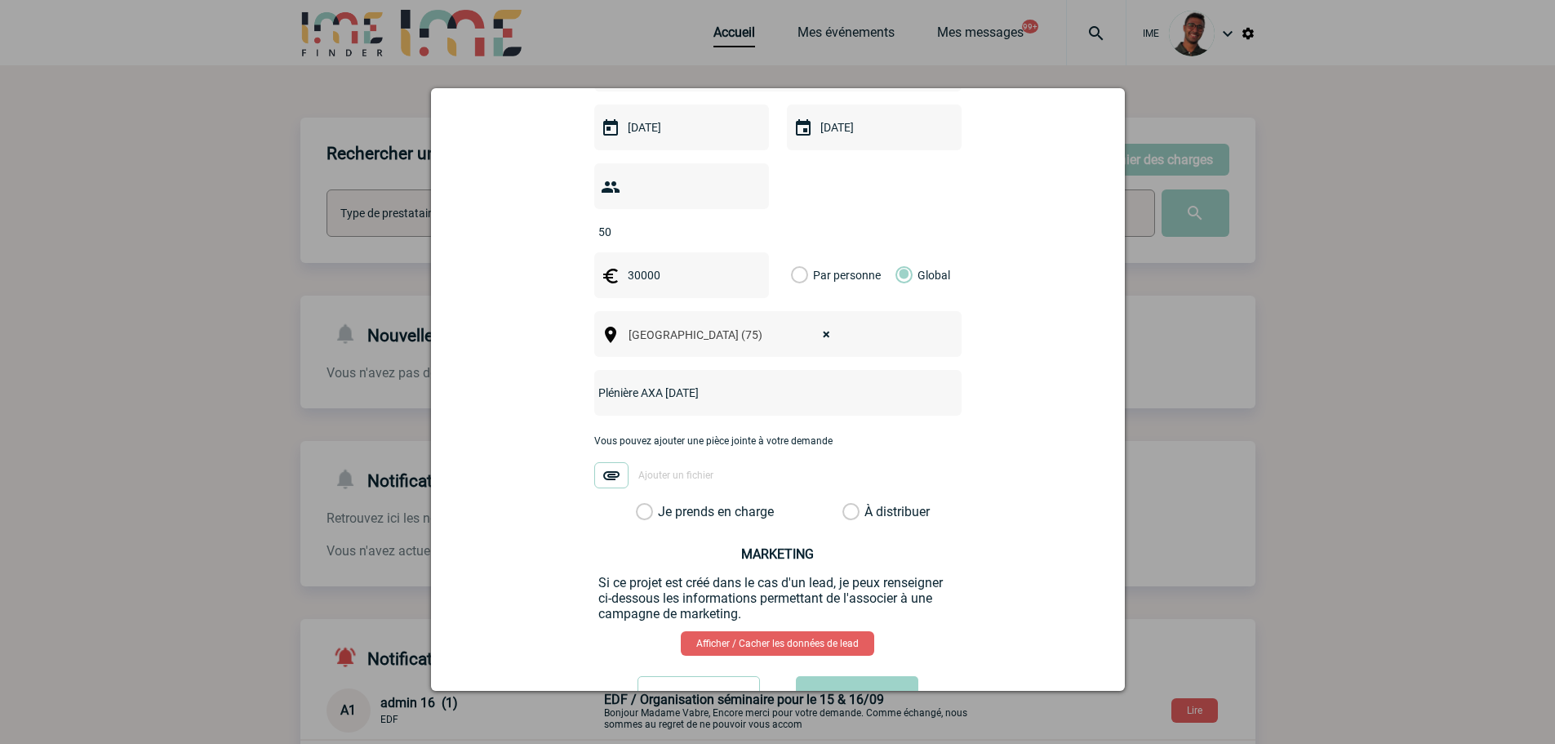
scroll to position [462, 0]
type input "Plénière AXA juin 2026"
click at [664, 502] on label "Je prends en charge" at bounding box center [650, 510] width 28 height 16
click at [0, 0] on input "Je prends en charge" at bounding box center [0, 0] width 0 height 0
click at [830, 674] on button "Valider" at bounding box center [857, 697] width 122 height 46
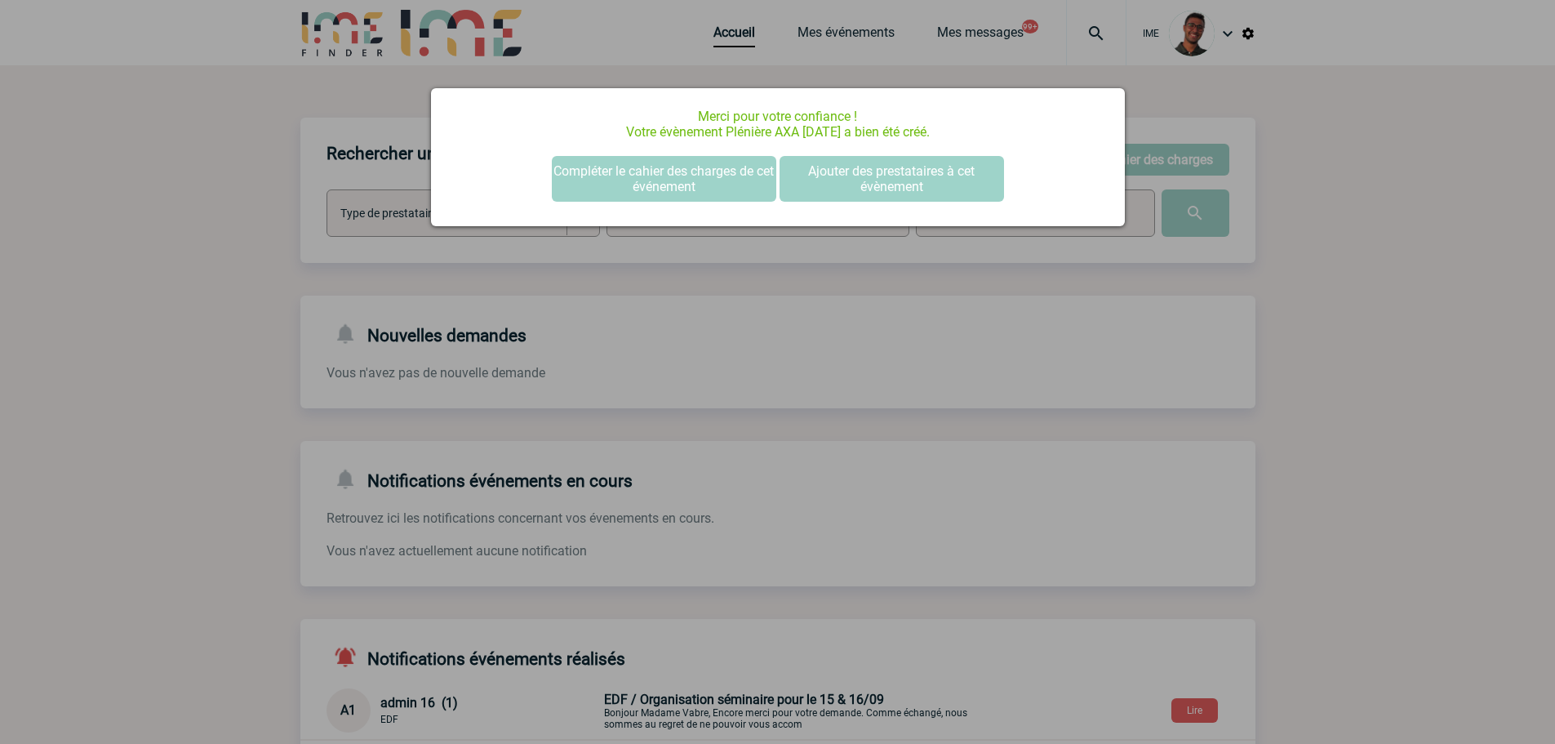
scroll to position [0, 0]
click at [303, 281] on div at bounding box center [777, 372] width 1555 height 744
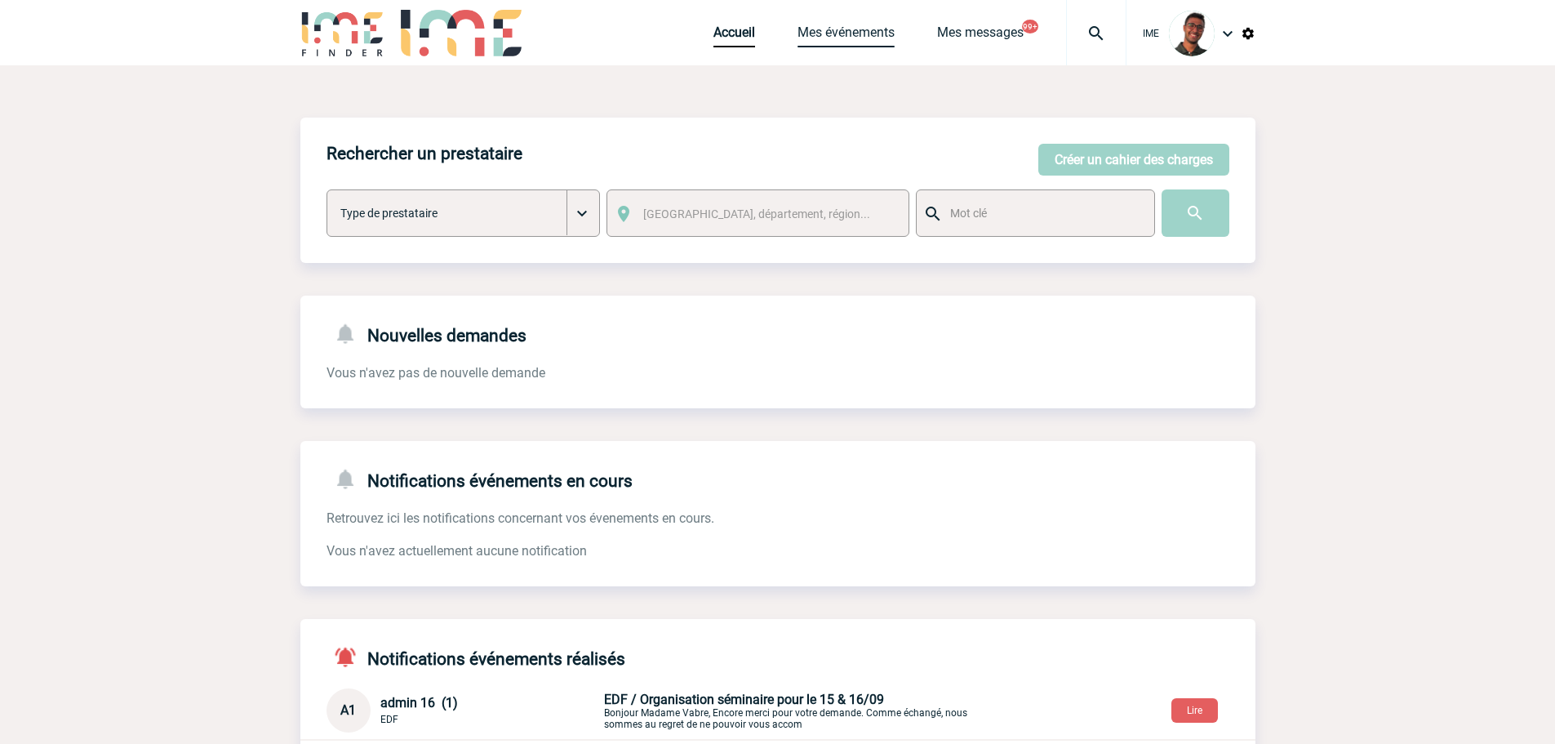
click at [865, 33] on link "Mes événements" at bounding box center [845, 35] width 97 height 23
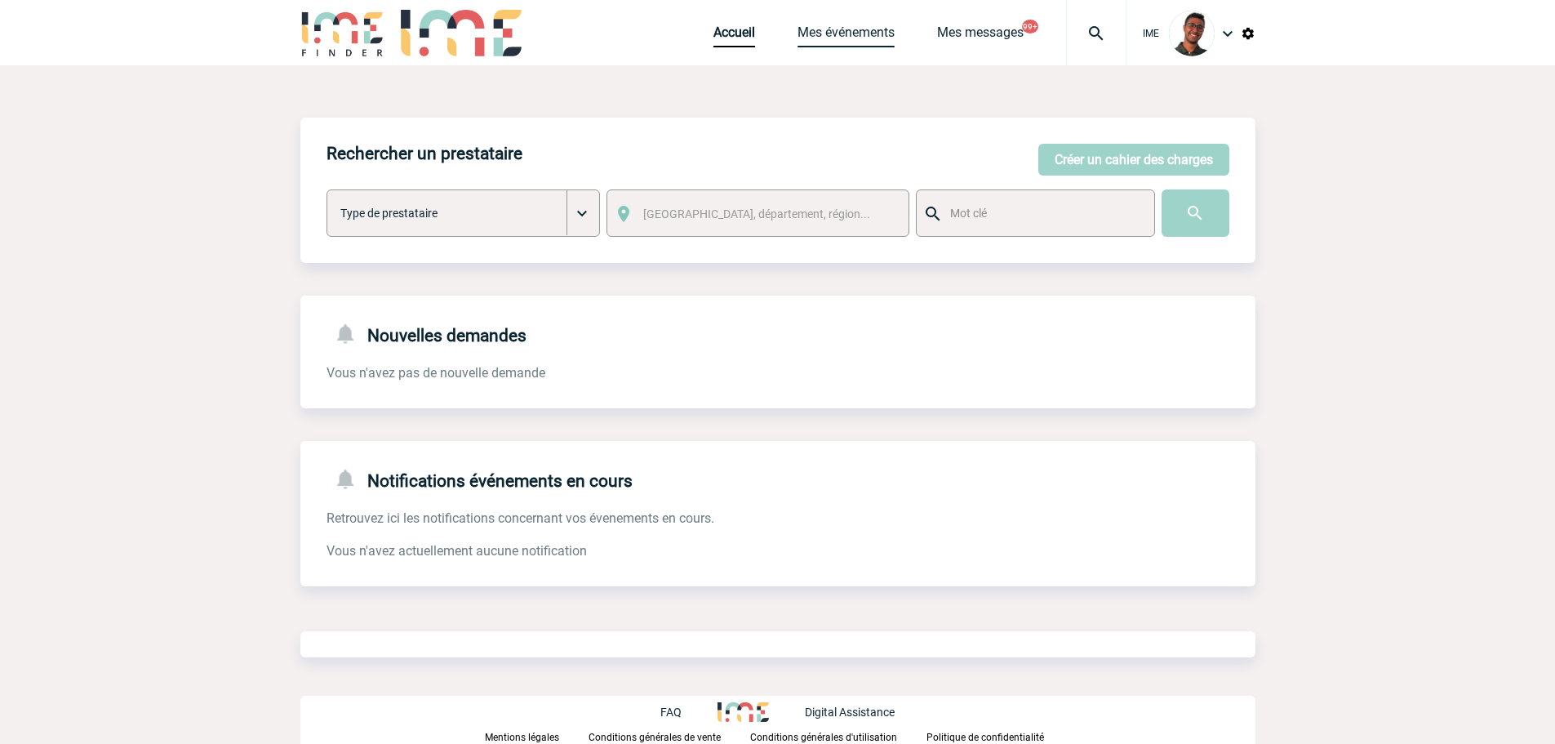
click at [806, 35] on link "Mes événements" at bounding box center [845, 35] width 97 height 23
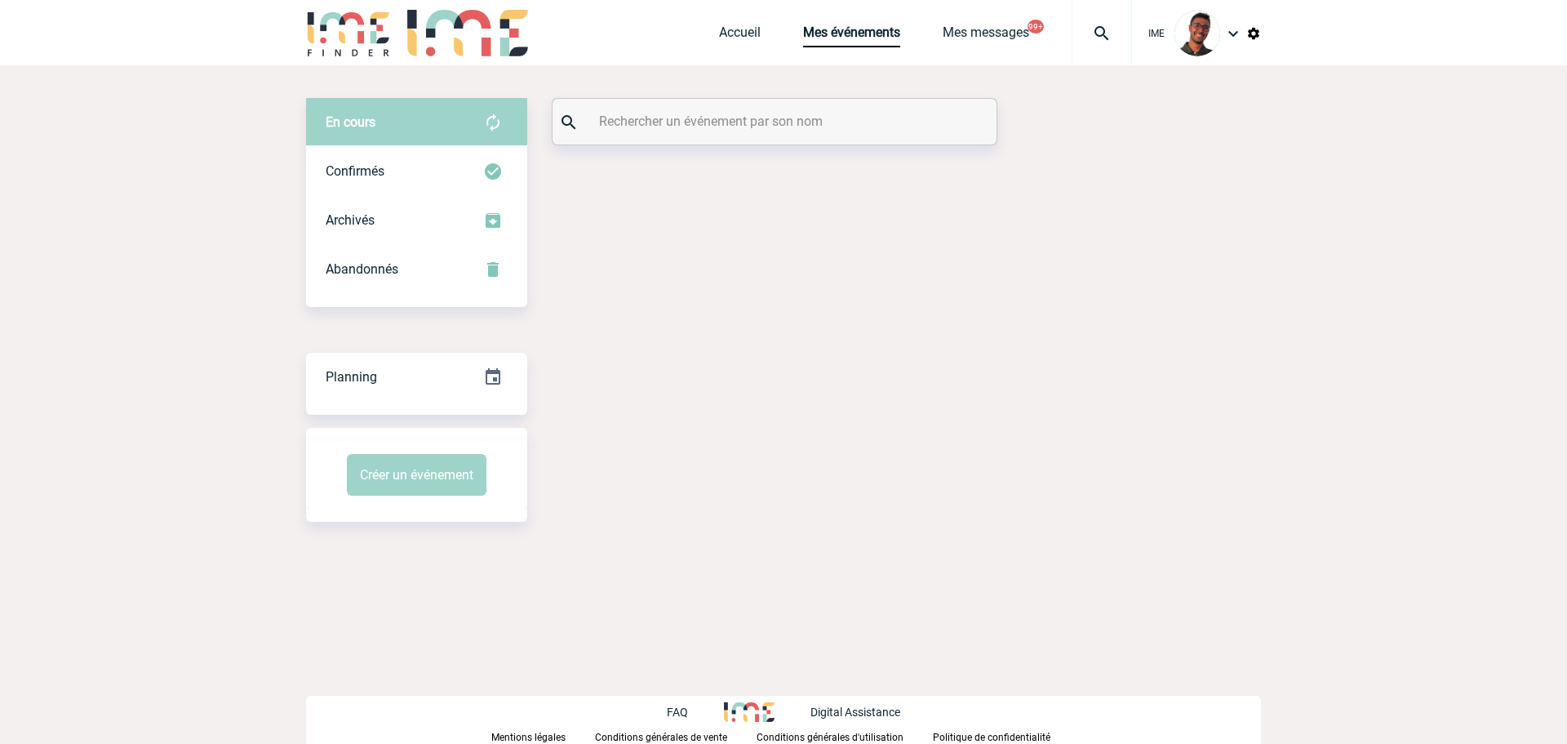
click at [692, 120] on input "text" at bounding box center [776, 121] width 363 height 24
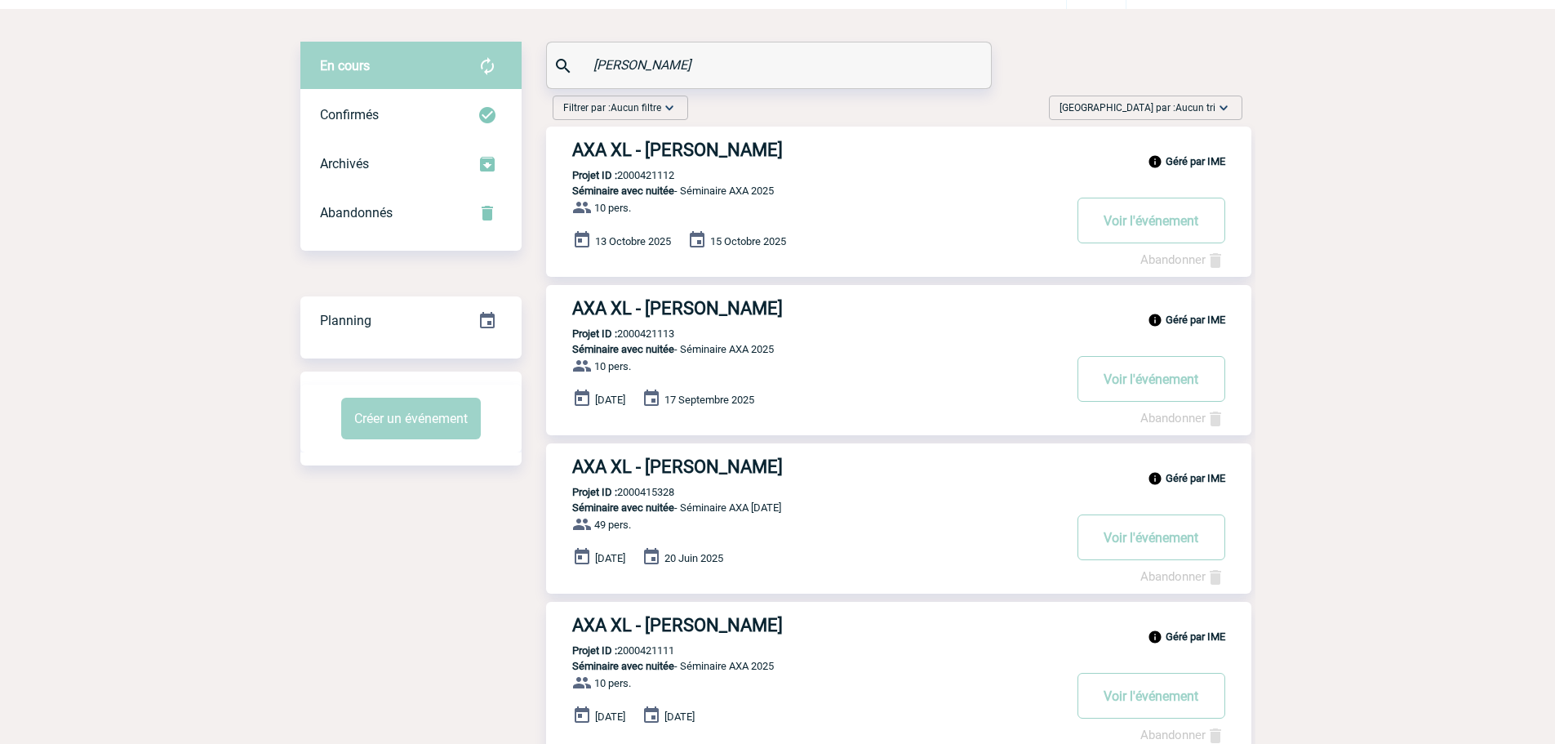
scroll to position [82, 0]
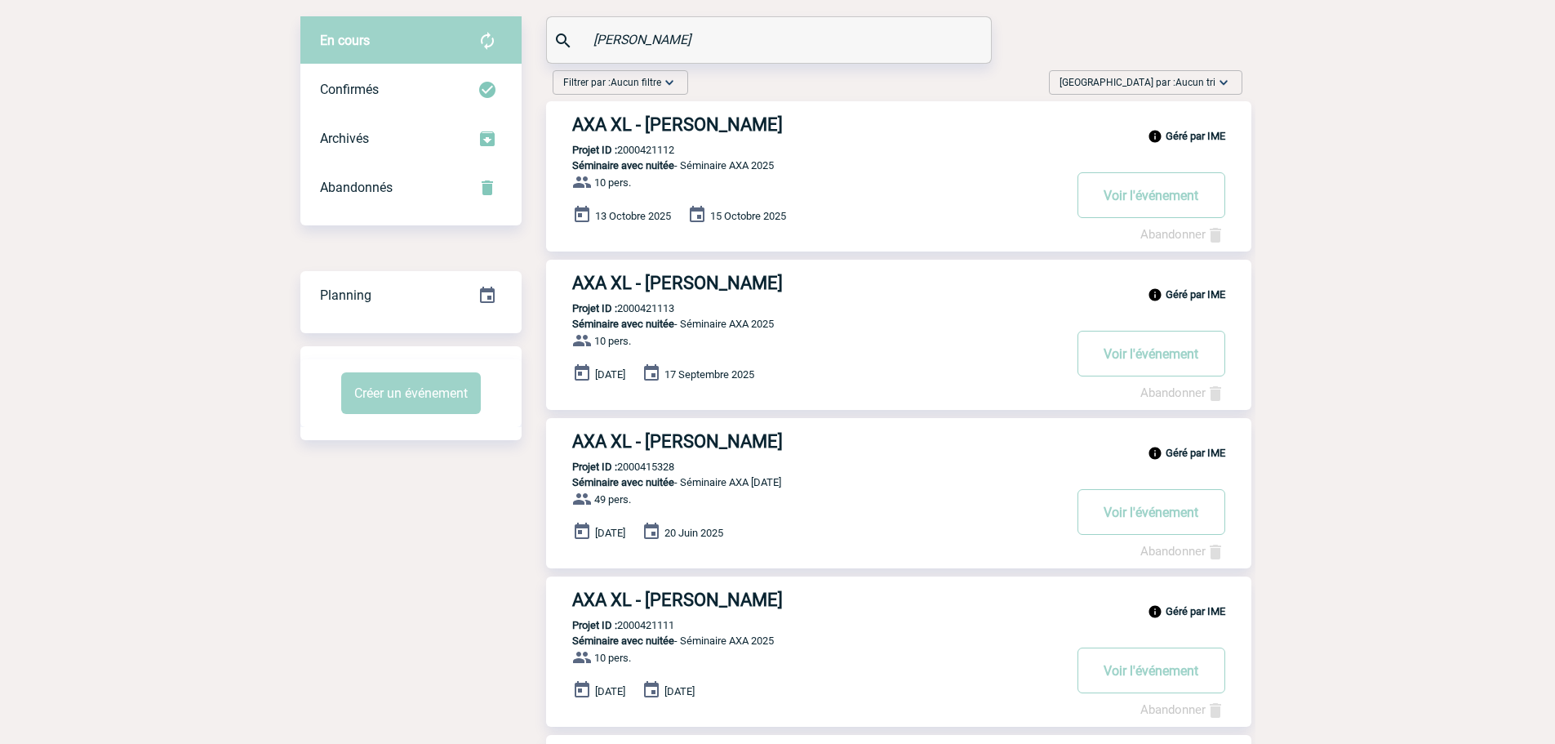
type input "[PERSON_NAME]"
drag, startPoint x: 682, startPoint y: 483, endPoint x: 812, endPoint y: 486, distance: 129.8
click at [812, 486] on p "Séminaire avec nuitée - Séminaire AXA [DATE]" at bounding box center [804, 482] width 516 height 12
copy p "Séminaire AXA [DATE]"
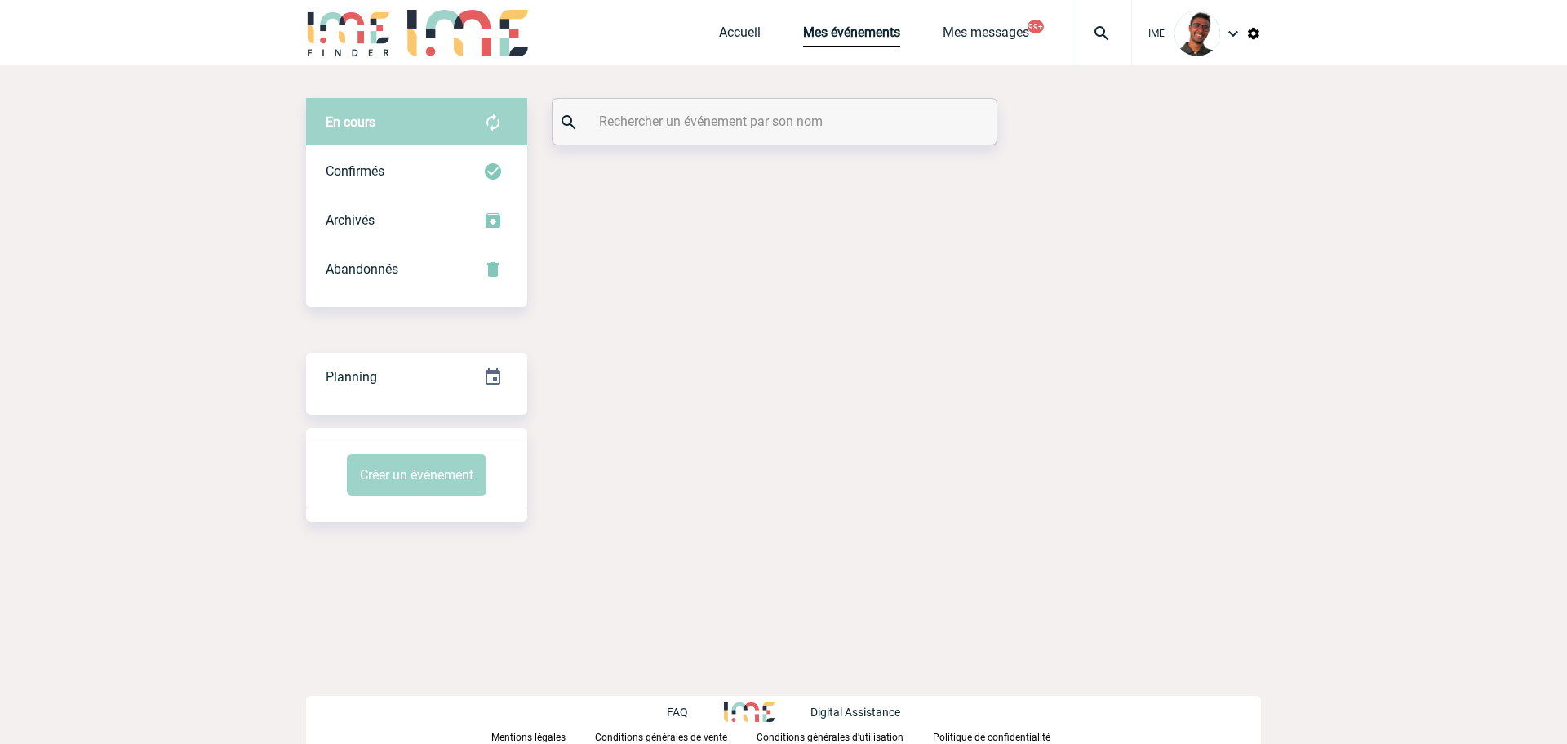
click at [729, 134] on div at bounding box center [775, 122] width 444 height 46
click at [728, 122] on input "text" at bounding box center [776, 121] width 363 height 24
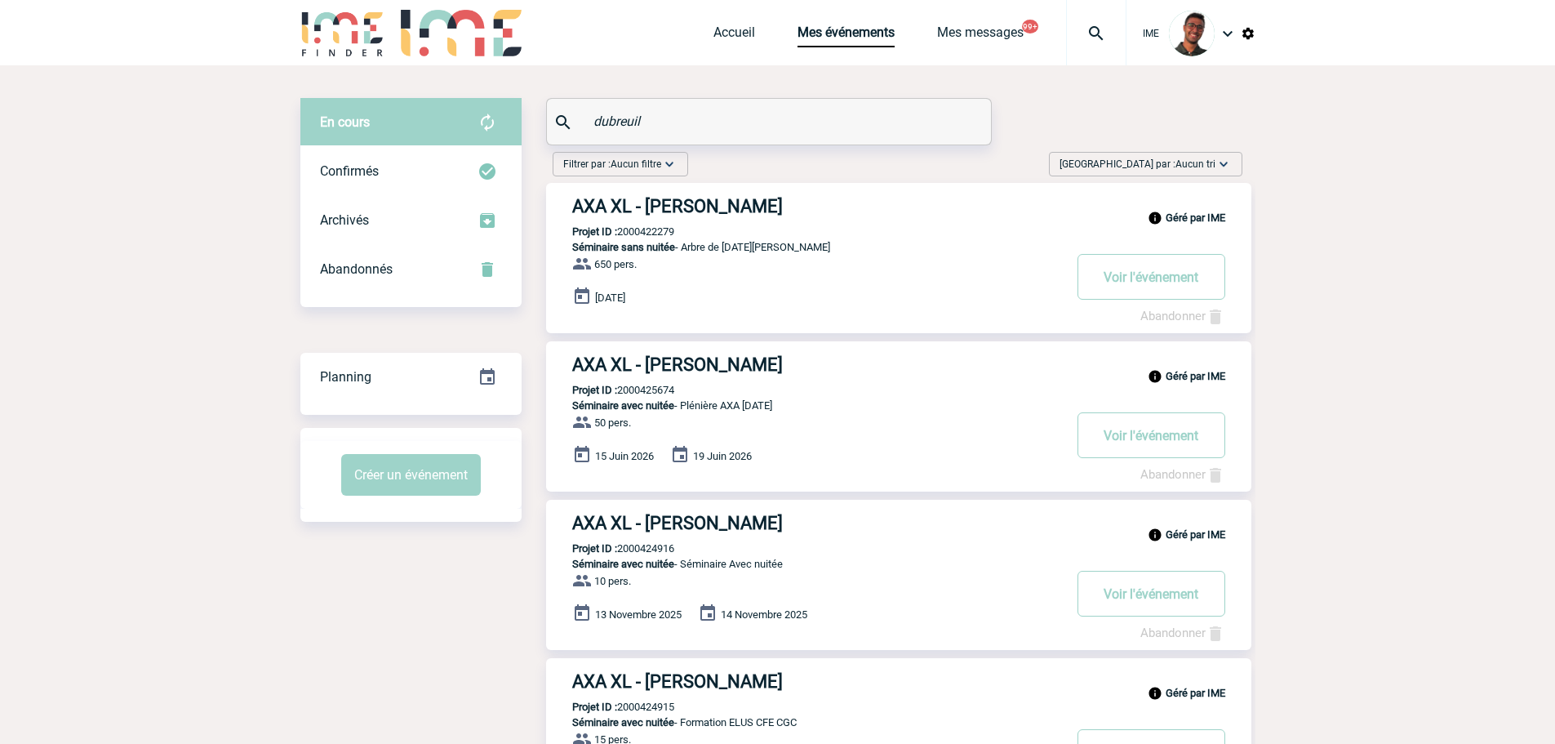
type input "dubreuil"
click at [644, 225] on div "Géré par IME AXA XL - Gwenaelle DUBREUIL Projet ID : 2000422279 Séminaire sans …" at bounding box center [898, 258] width 705 height 150
click at [666, 389] on p "Projet ID : 2000425674" at bounding box center [610, 390] width 128 height 12
copy p "2000425674"
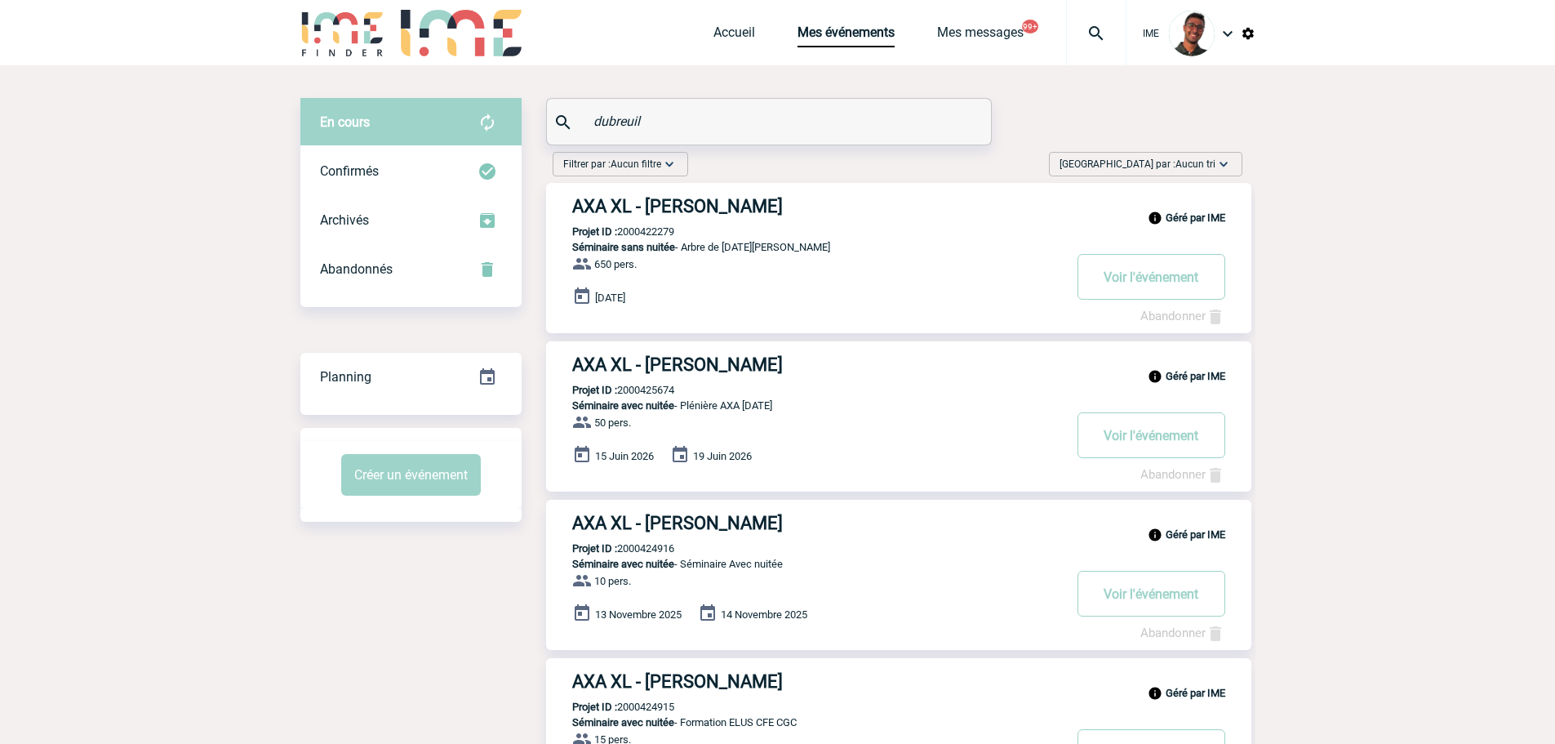
click at [668, 380] on div "Géré par IME AXA XL - Gwenaelle DUBREUIL Projet ID : 2000425674 Séminaire avec …" at bounding box center [898, 416] width 705 height 150
click at [674, 369] on h3 "AXA XL - Gwenaelle DUBREUIL" at bounding box center [817, 364] width 490 height 20
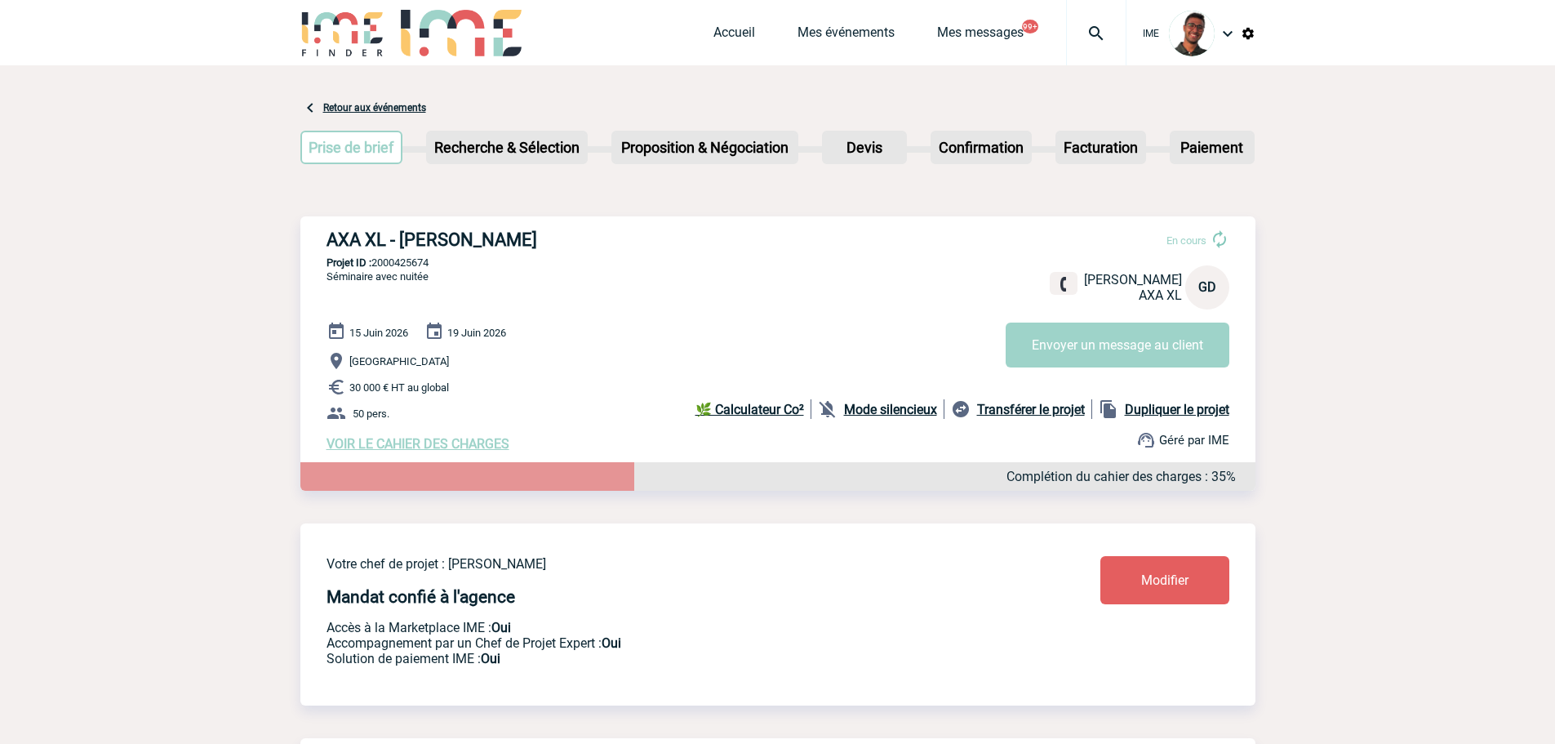
click at [1149, 579] on span "Modifier" at bounding box center [1164, 580] width 47 height 16
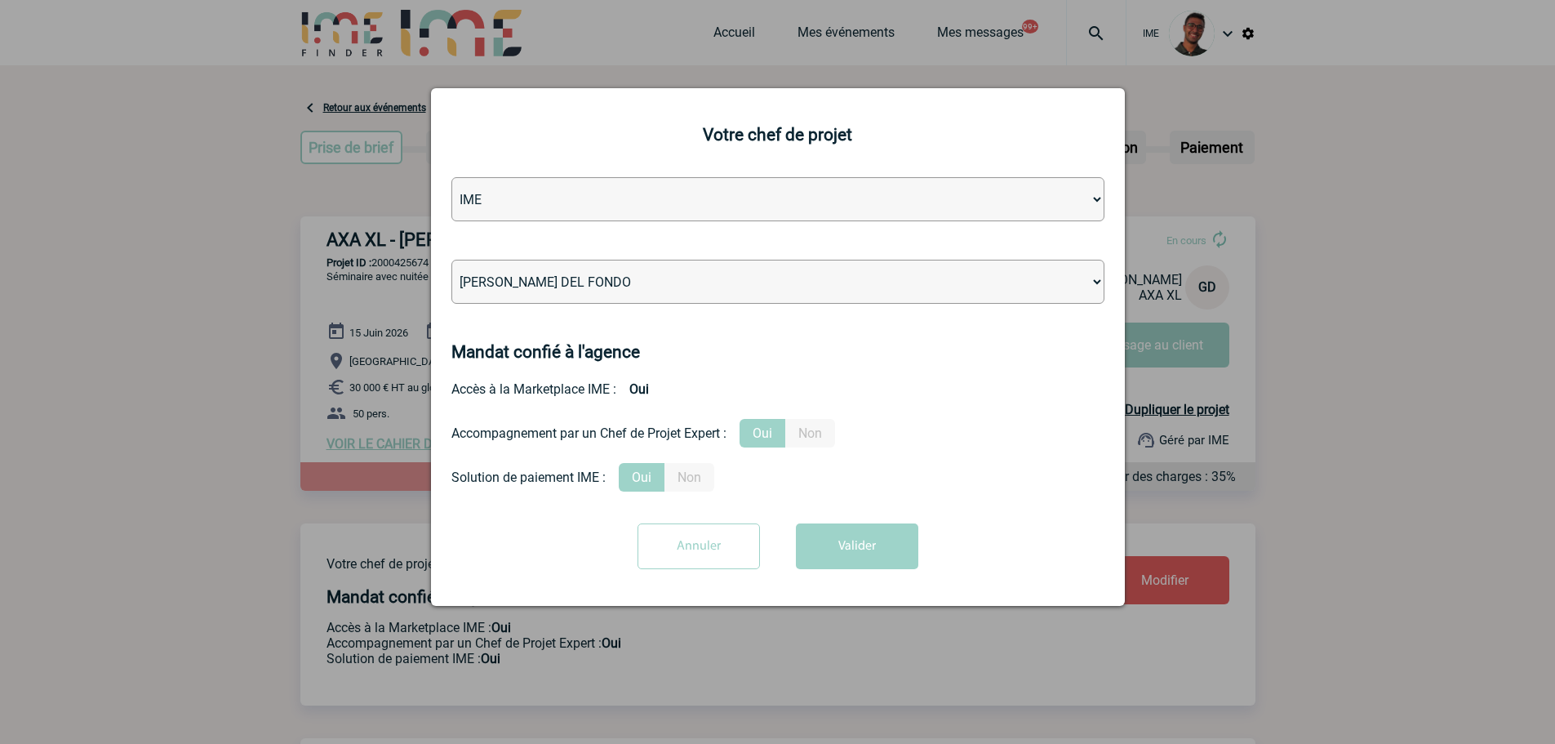
click at [606, 300] on select "Léa PITTIGLIO Yanis DE CLERCQ Victor KALB Jean-Chris NTAMACK Stefan MILADINOVIC…" at bounding box center [777, 282] width 653 height 44
click at [606, 287] on select "Léa PITTIGLIO Yanis DE CLERCQ Victor KALB Jean-Chris NTAMACK Stefan MILADINOVIC…" at bounding box center [777, 282] width 653 height 44
select select "121547"
click at [451, 260] on select "Léa PITTIGLIO Yanis DE CLERCQ Victor KALB Jean-Chris NTAMACK Stefan MILADINOVIC…" at bounding box center [777, 282] width 653 height 44
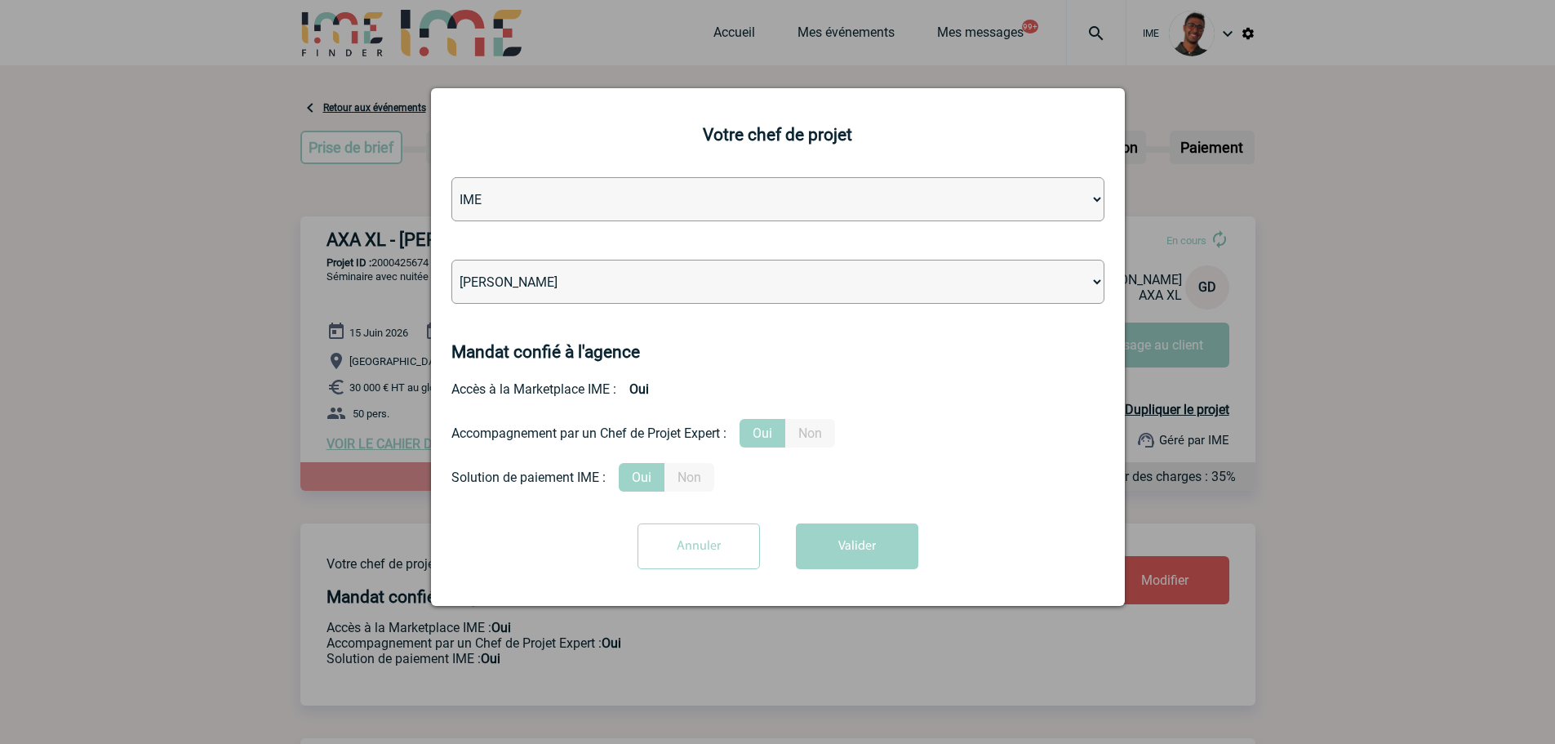
drag, startPoint x: 874, startPoint y: 499, endPoint x: 871, endPoint y: 523, distance: 24.7
click at [874, 500] on form "Agence IME IME Nantes IME Aix-Marseille Léa PITTIGLIO Yanis DE CLERCQ Victor KA…" at bounding box center [777, 379] width 653 height 404
click at [863, 544] on button "Valider" at bounding box center [857, 546] width 122 height 46
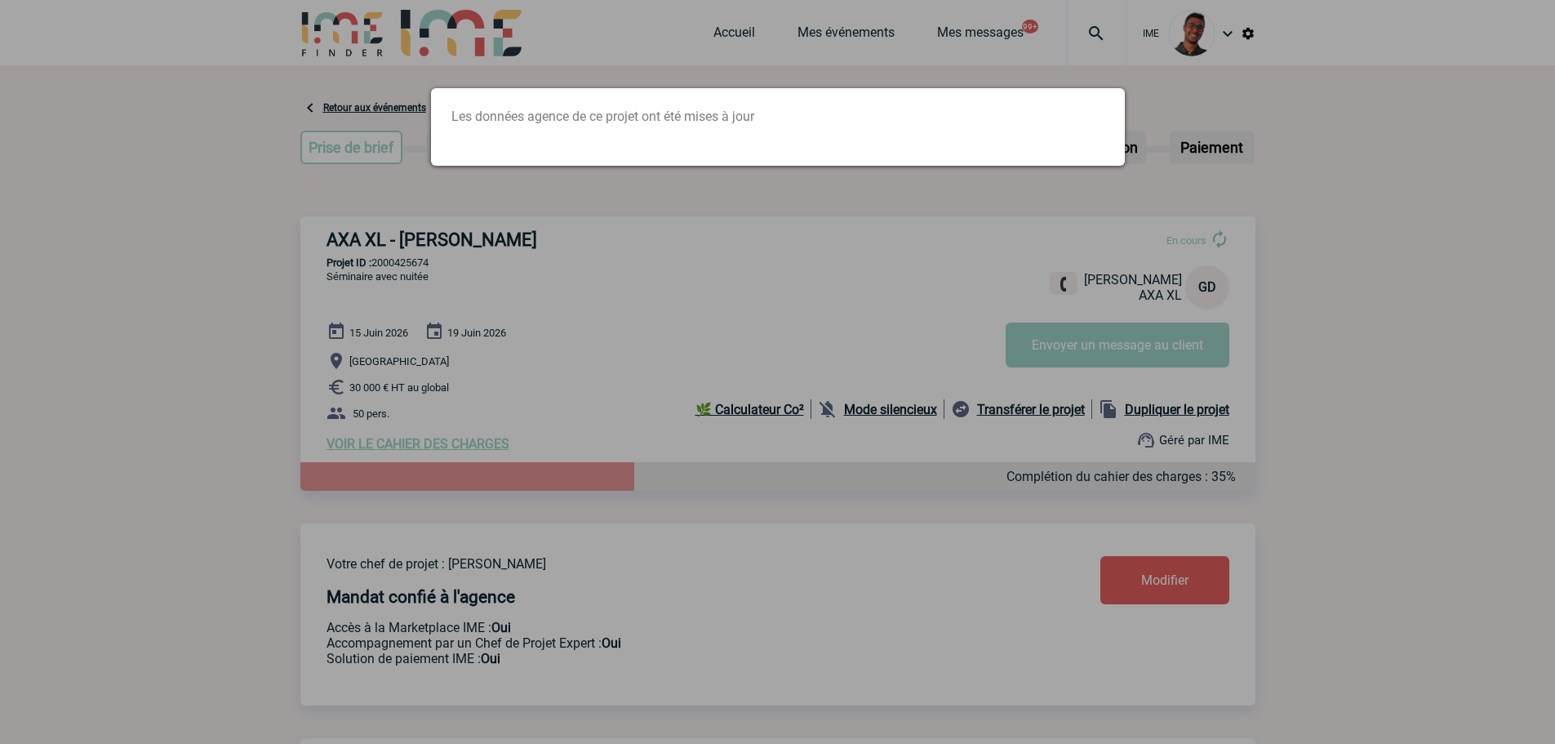
click at [372, 242] on div at bounding box center [777, 372] width 1555 height 744
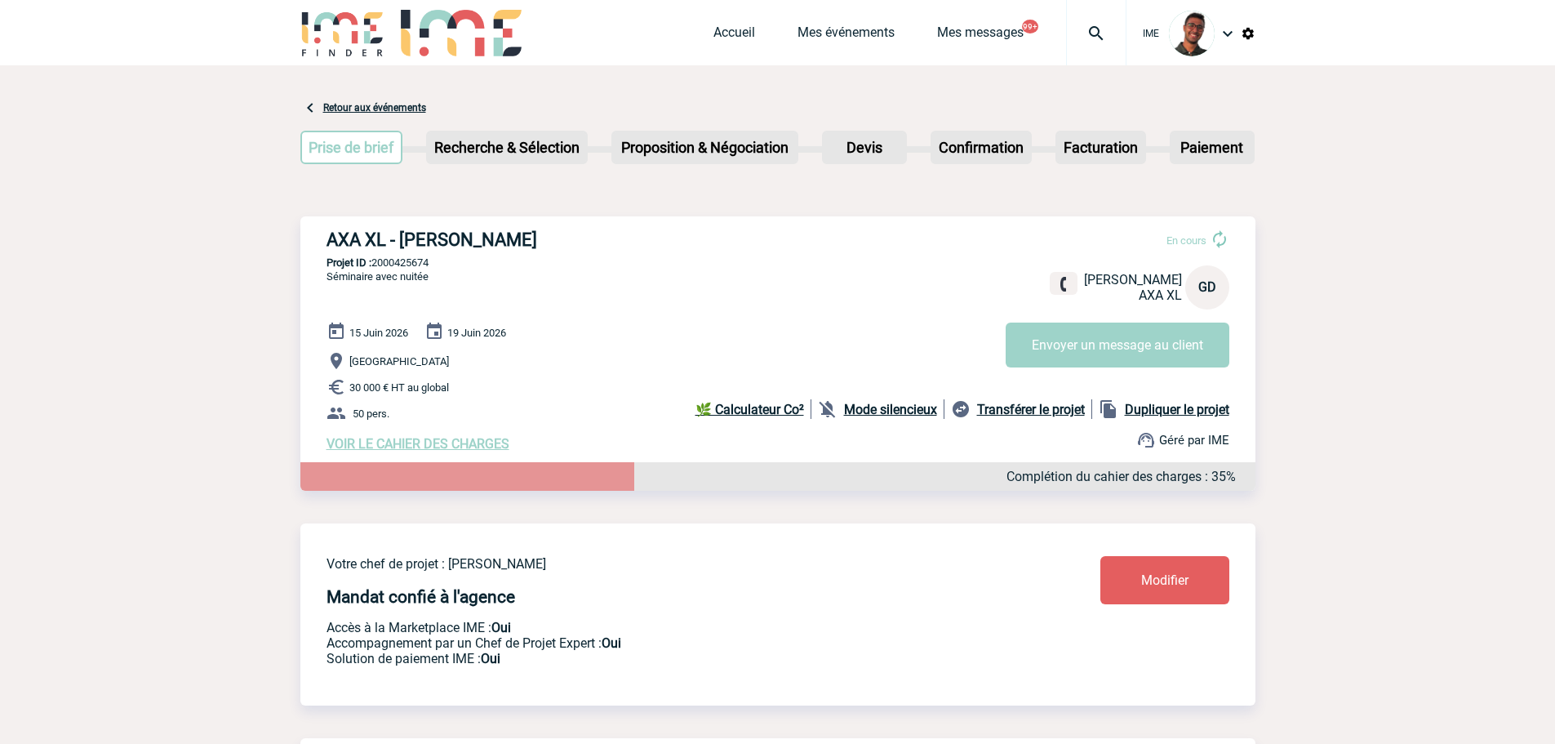
click at [391, 266] on p "Projet ID : 2000425674" at bounding box center [777, 262] width 955 height 12
copy p "2000425674"
click at [548, 242] on h3 "AXA XL - Gwenaelle DUBREUIL" at bounding box center [571, 239] width 490 height 20
click at [792, 51] on div "Accueil Mes événements Mes messages 99+ Projet, client Projet, client" at bounding box center [919, 32] width 413 height 65
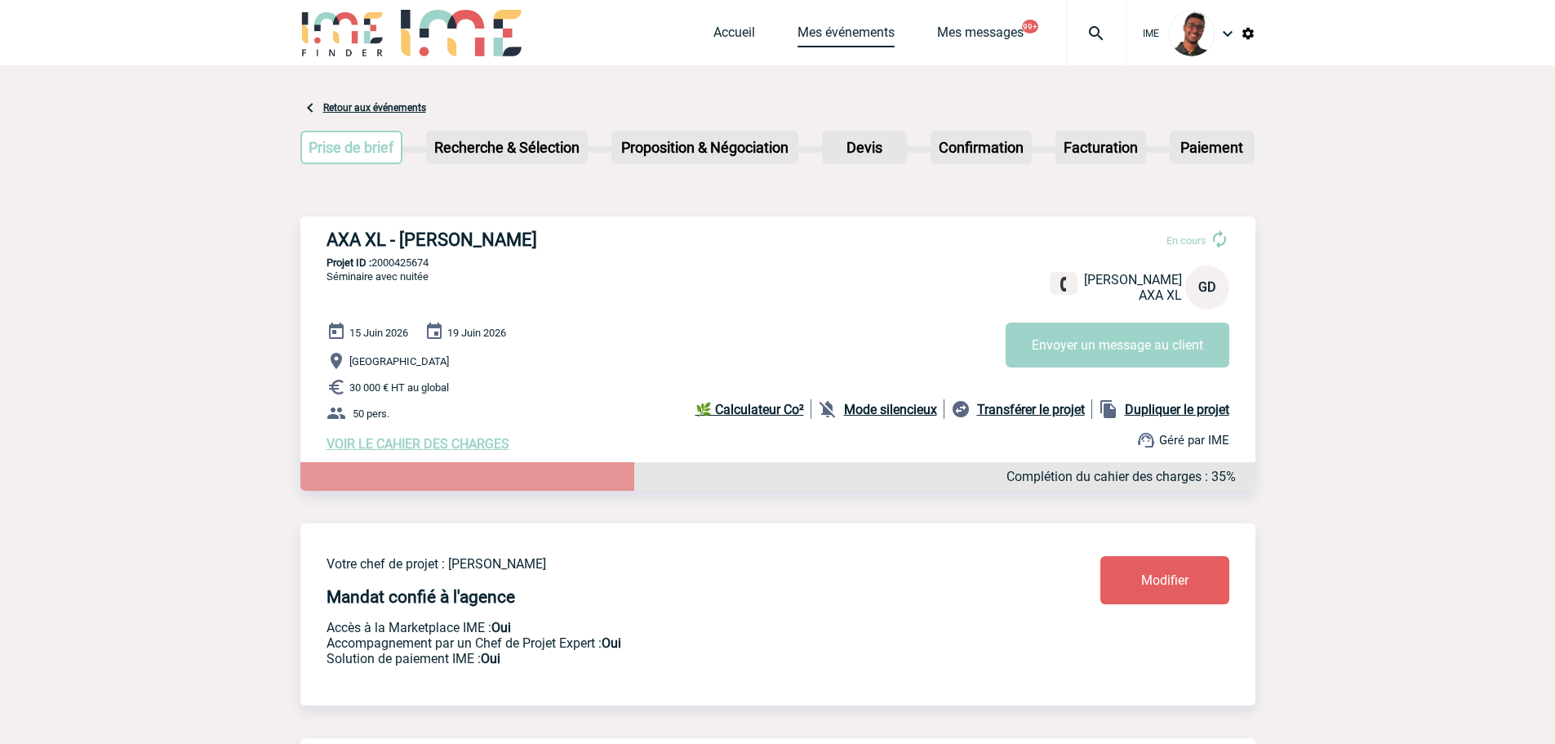
click at [804, 36] on link "Mes événements" at bounding box center [845, 35] width 97 height 23
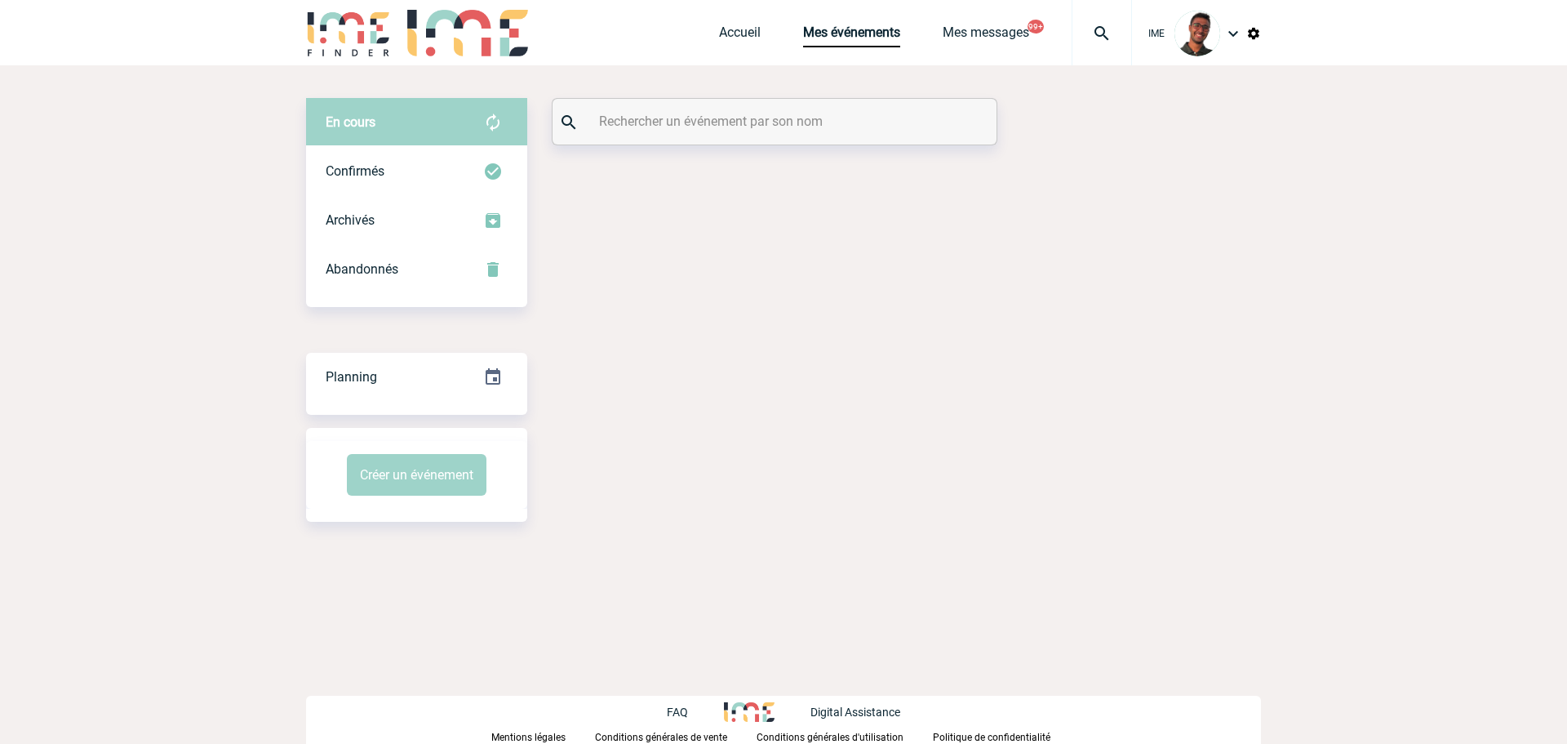
click at [726, 128] on input "text" at bounding box center [776, 121] width 363 height 24
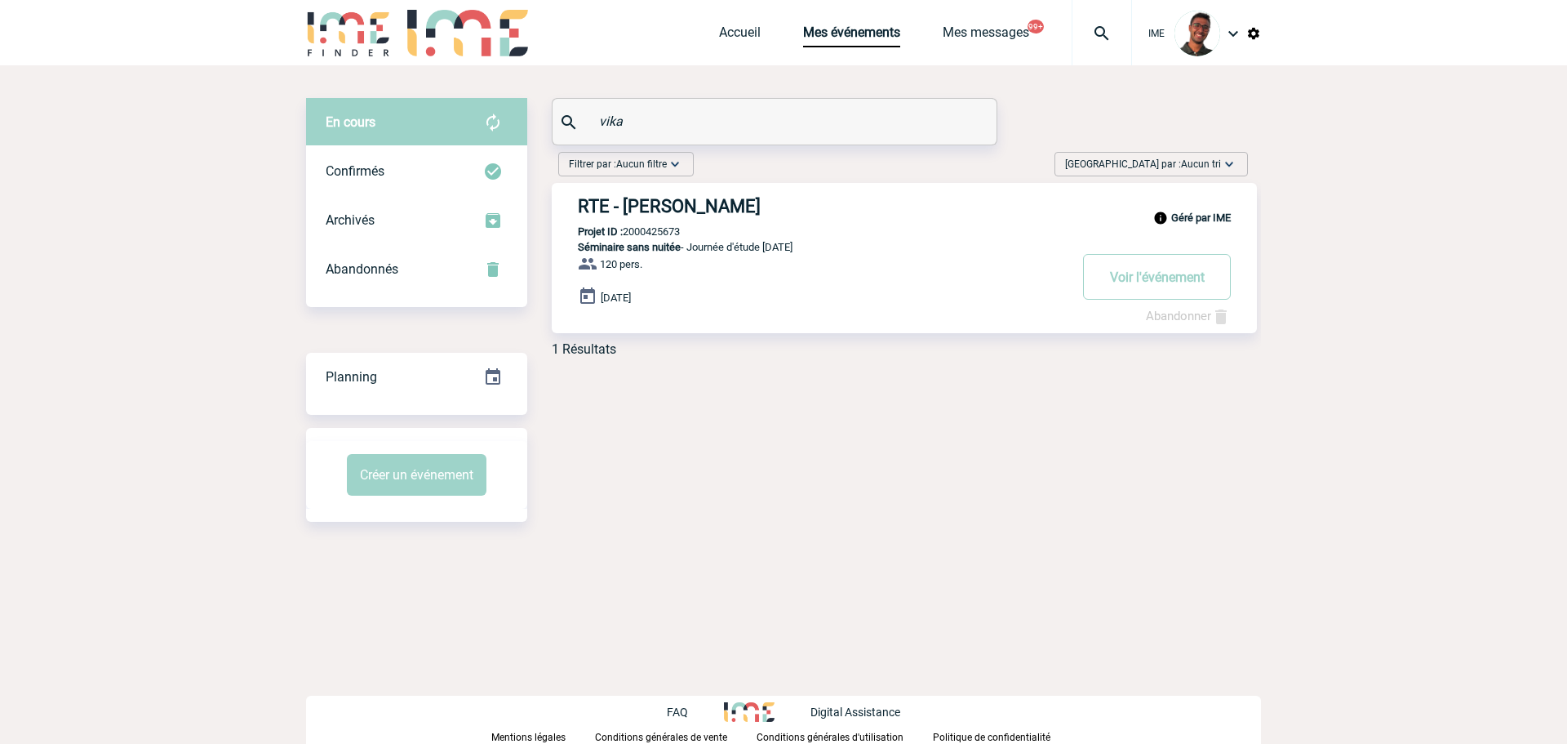
click at [662, 234] on p "Projet ID : 2000425673" at bounding box center [616, 231] width 128 height 12
copy p "2000425673"
click at [662, 234] on p "Projet ID : 2000425673" at bounding box center [616, 231] width 128 height 12
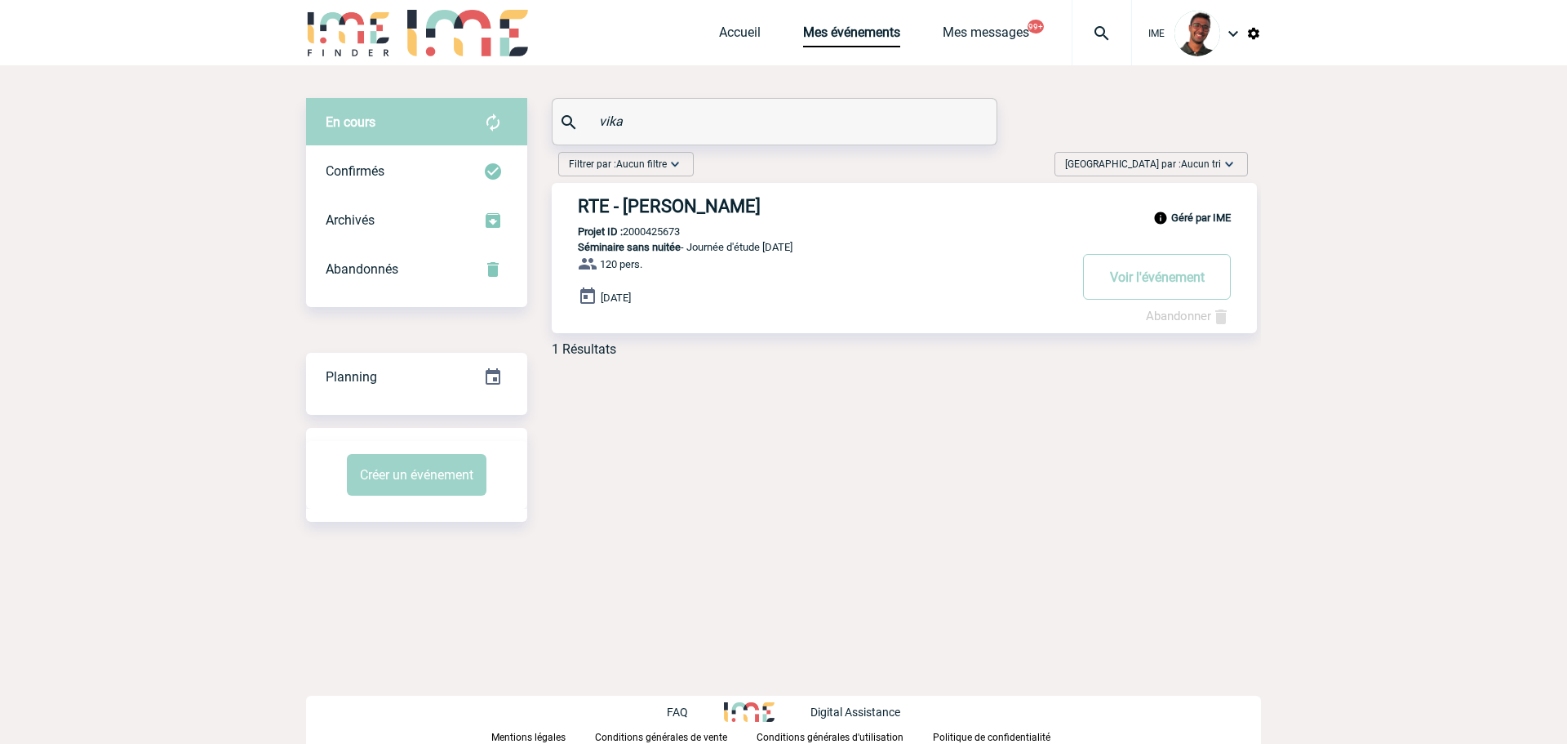
copy p "2000425673"
drag, startPoint x: 686, startPoint y: 113, endPoint x: 572, endPoint y: 95, distance: 114.9
click at [565, 98] on div "vika" at bounding box center [775, 121] width 446 height 47
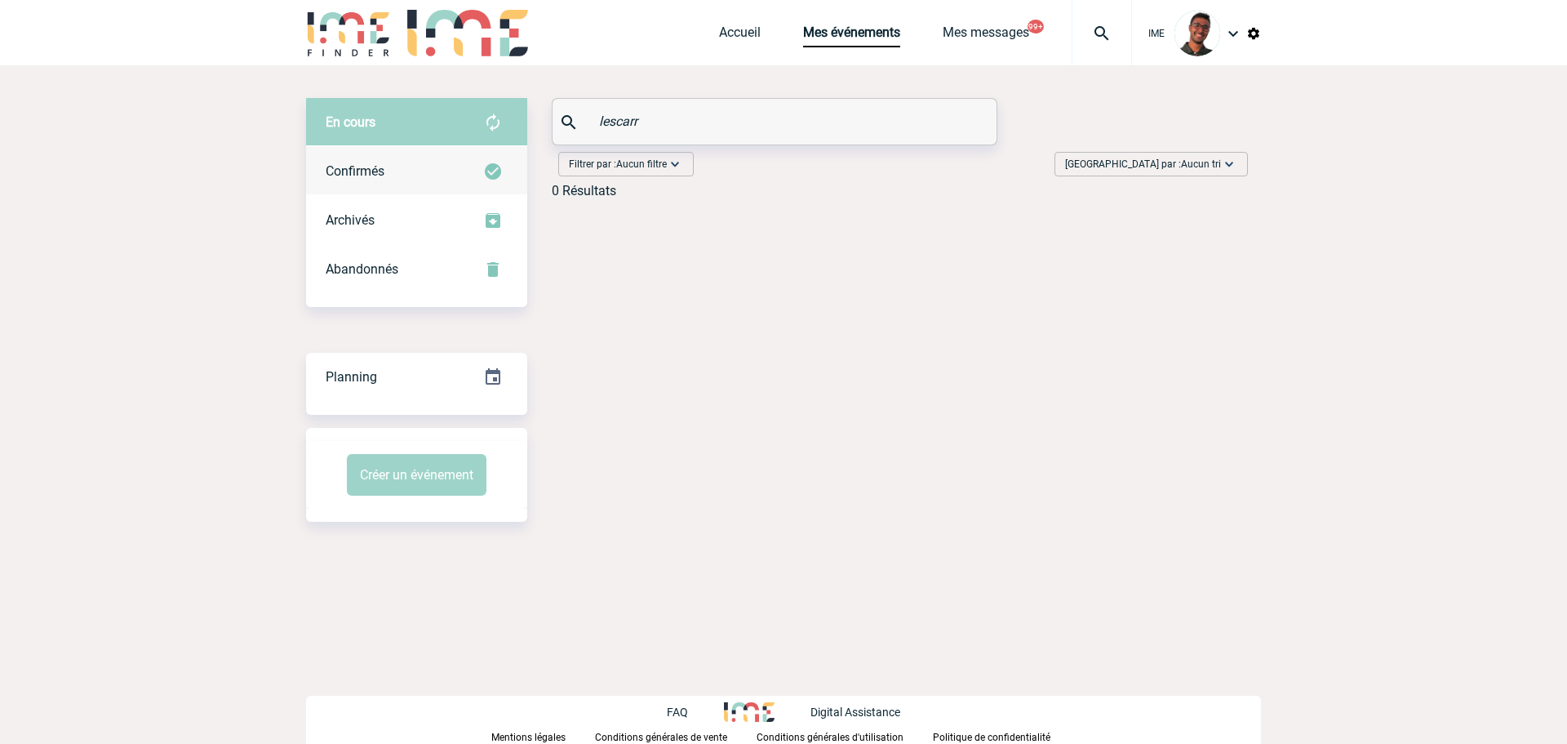
type input "lescarr"
click at [477, 167] on div "Confirmés" at bounding box center [416, 171] width 221 height 49
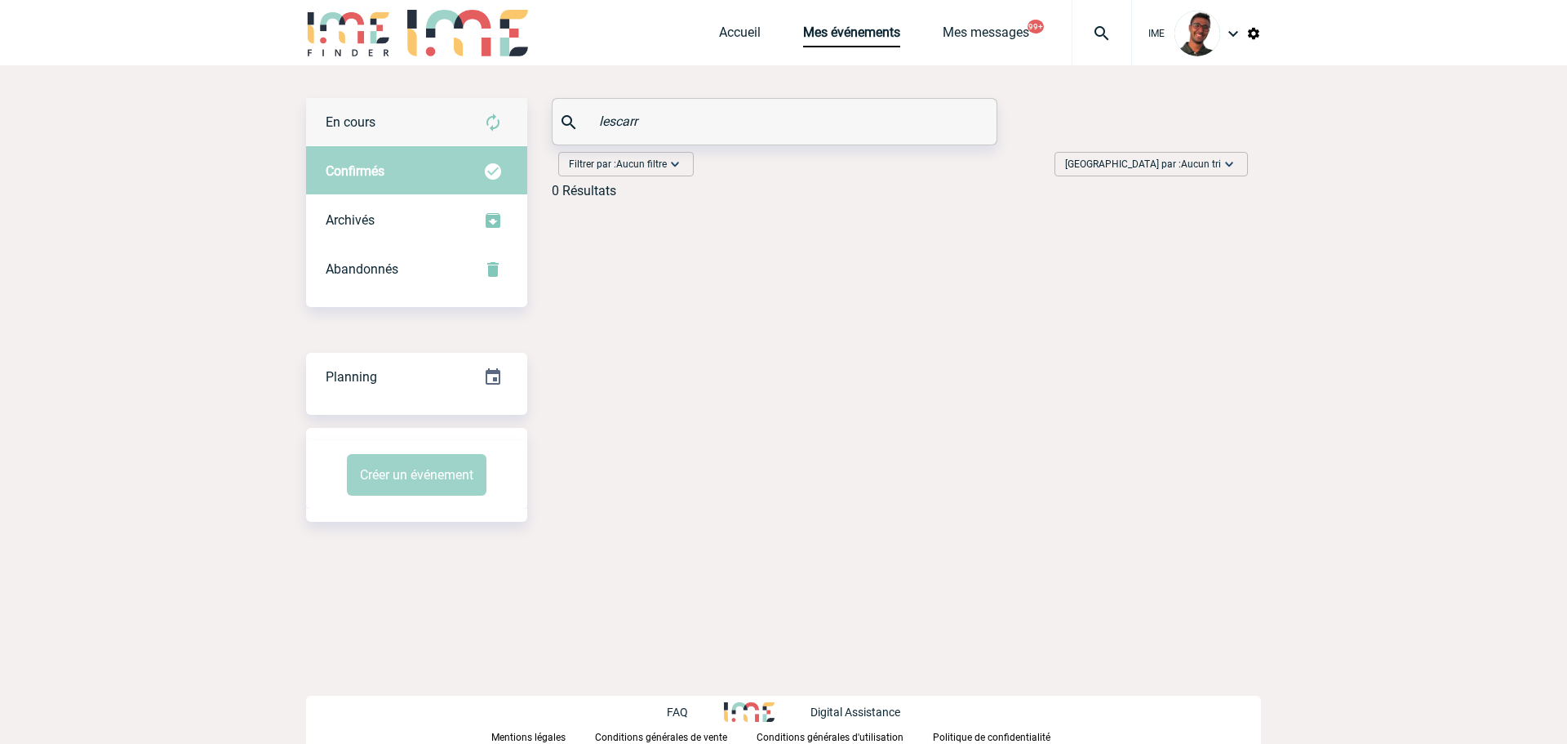
click at [471, 127] on div "En cours" at bounding box center [416, 122] width 221 height 49
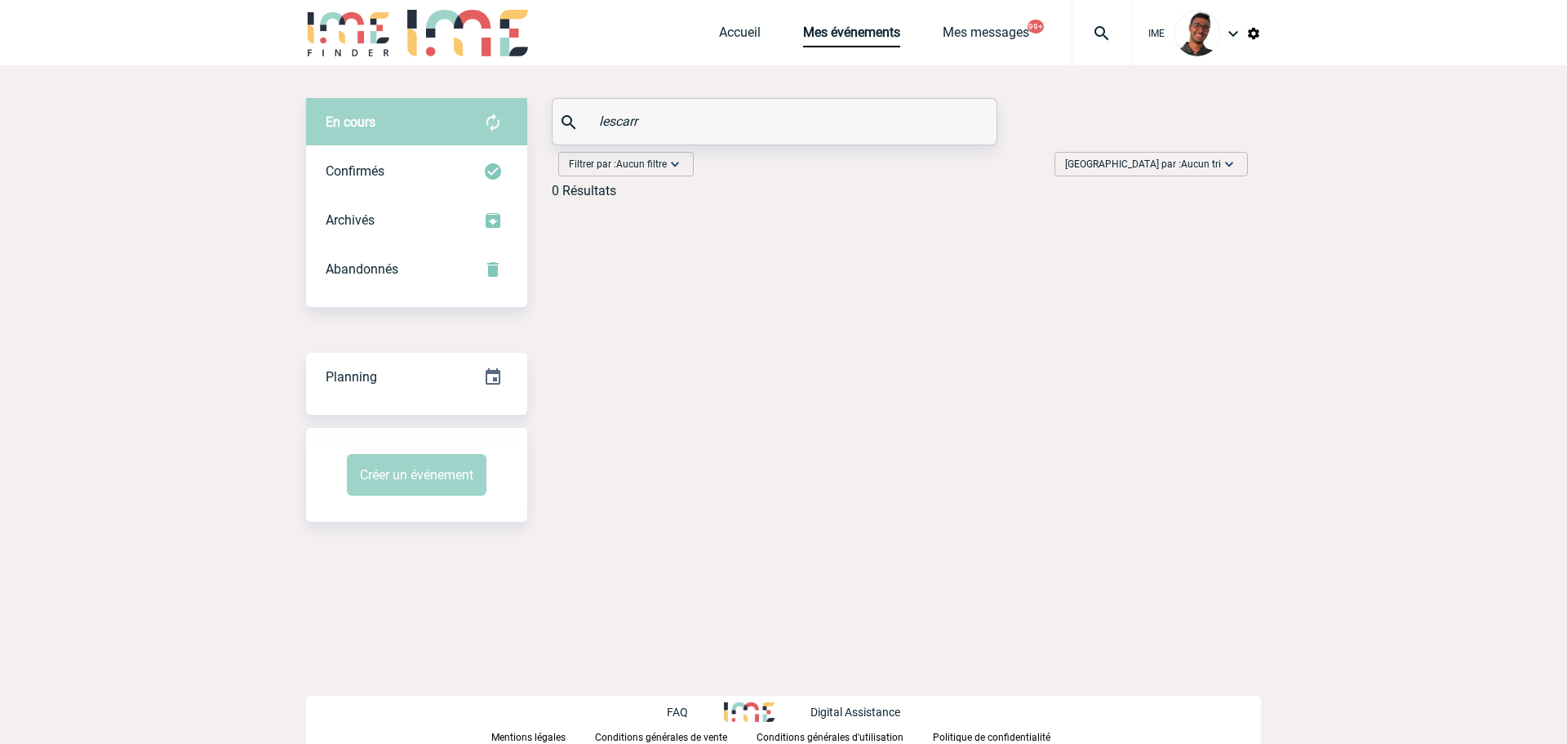
click at [366, 63] on div at bounding box center [348, 34] width 85 height 69
click at [369, 51] on img at bounding box center [348, 33] width 85 height 47
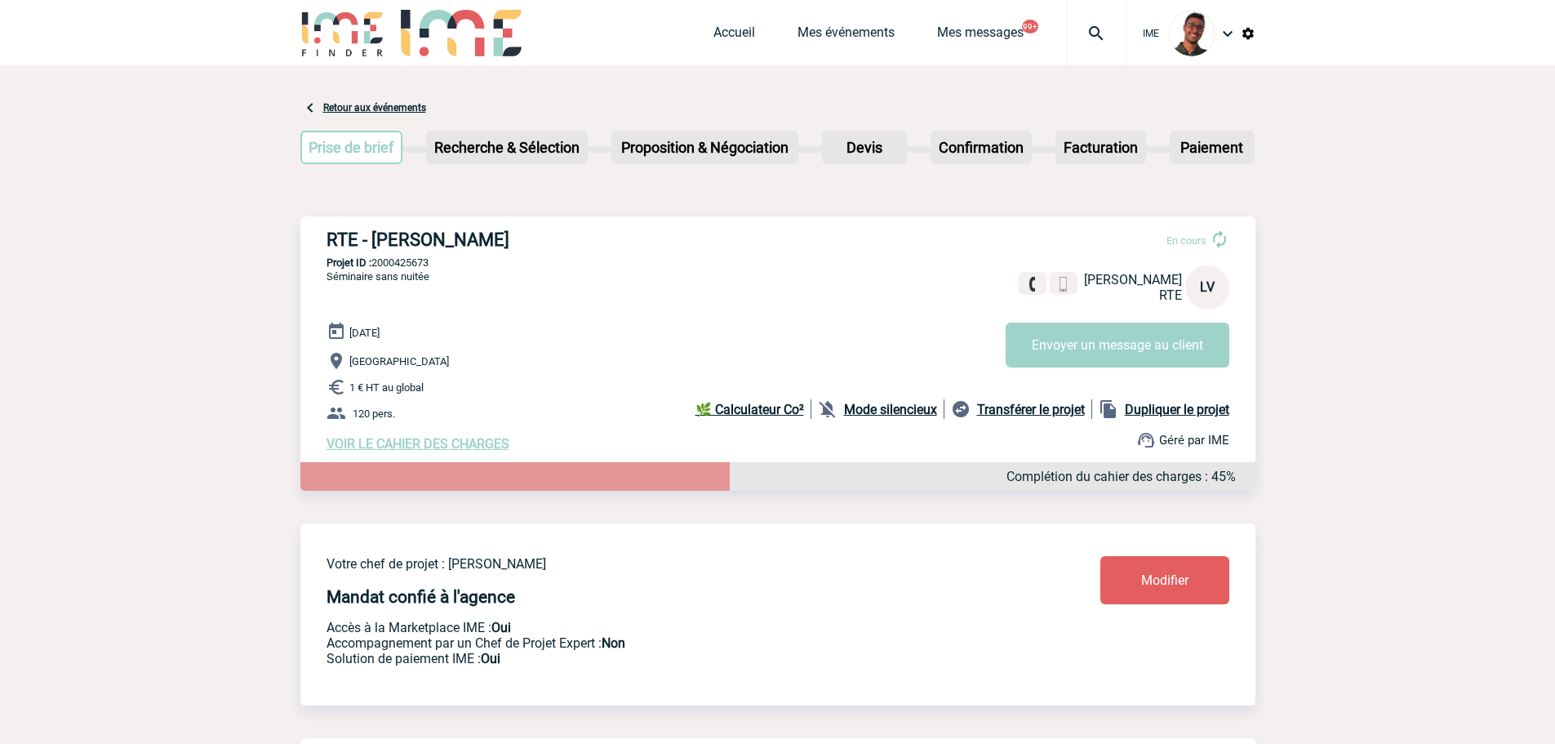
click at [405, 258] on div "RTE - Lisette VIKA En cours Lisette VIKA RTE LV Envoyer un message au client RT…" at bounding box center [777, 340] width 955 height 248
click at [406, 261] on p "Projet ID : 2000425673" at bounding box center [777, 262] width 955 height 12
click at [444, 292] on div "RTE - Lisette VIKA En cours Lisette VIKA RTE LV Envoyer un message au client RT…" at bounding box center [777, 340] width 955 height 248
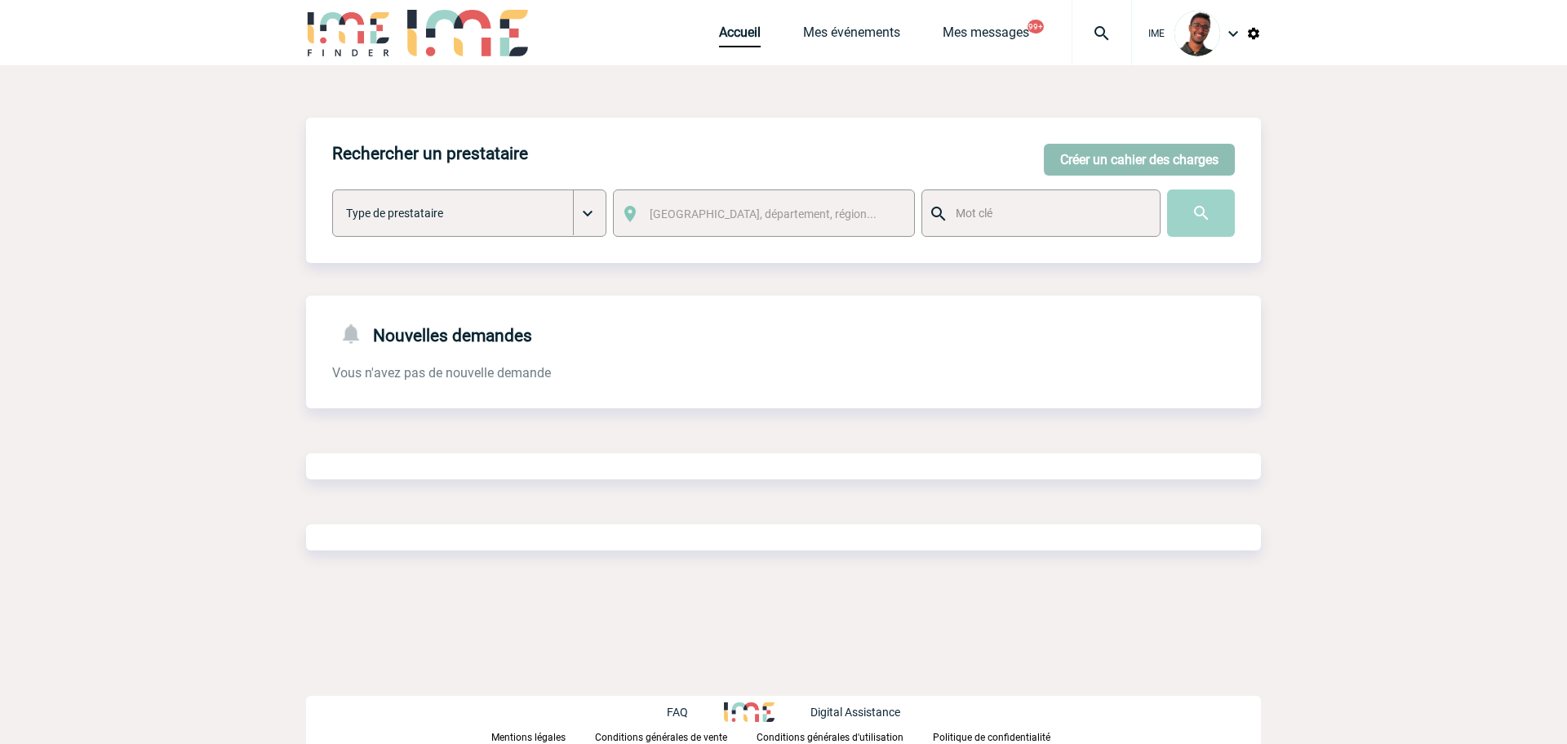
click at [1166, 160] on button "Créer un cahier des charges" at bounding box center [1139, 160] width 191 height 32
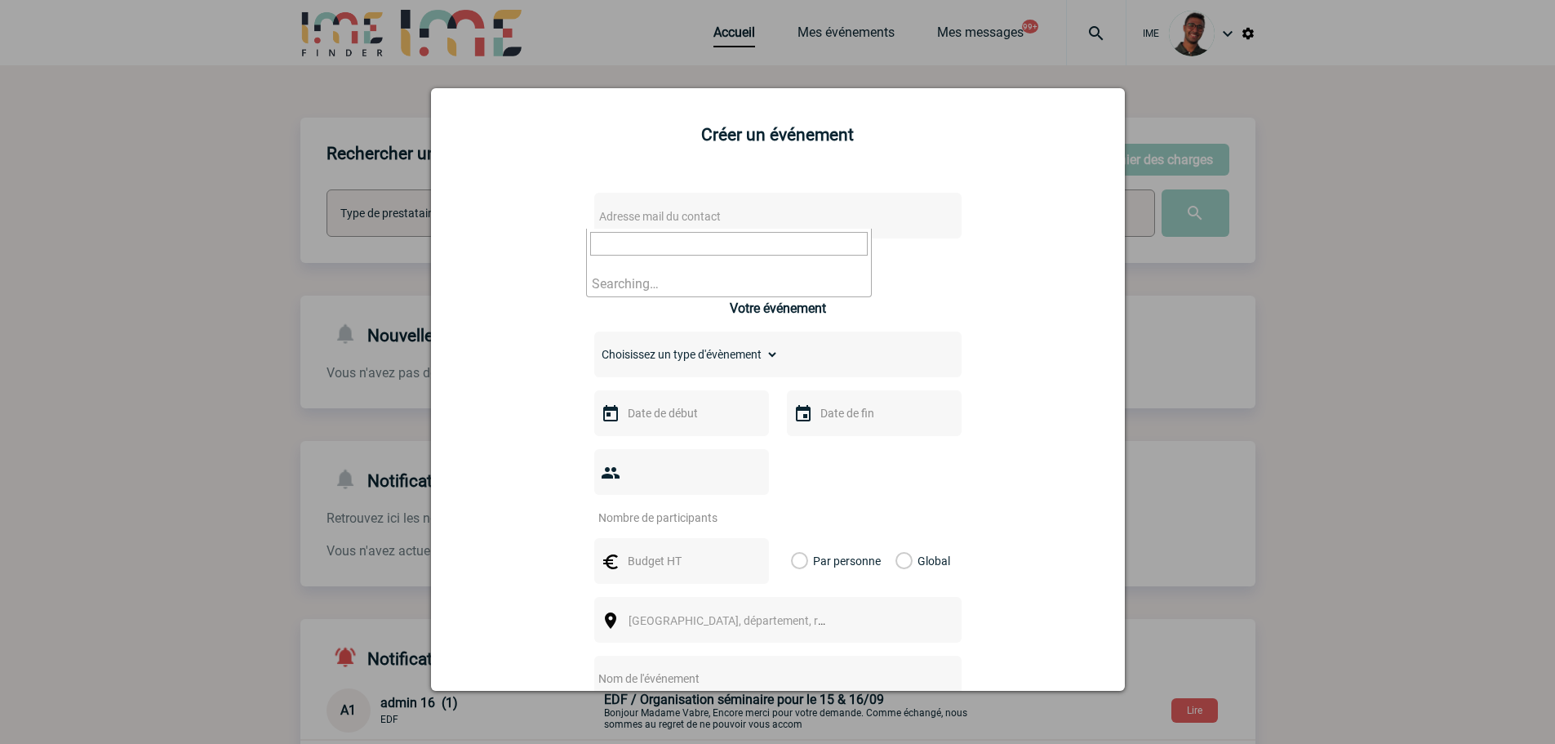
click at [672, 210] on span "Adresse mail du contact" at bounding box center [660, 216] width 122 height 13
type input "thomas.l"
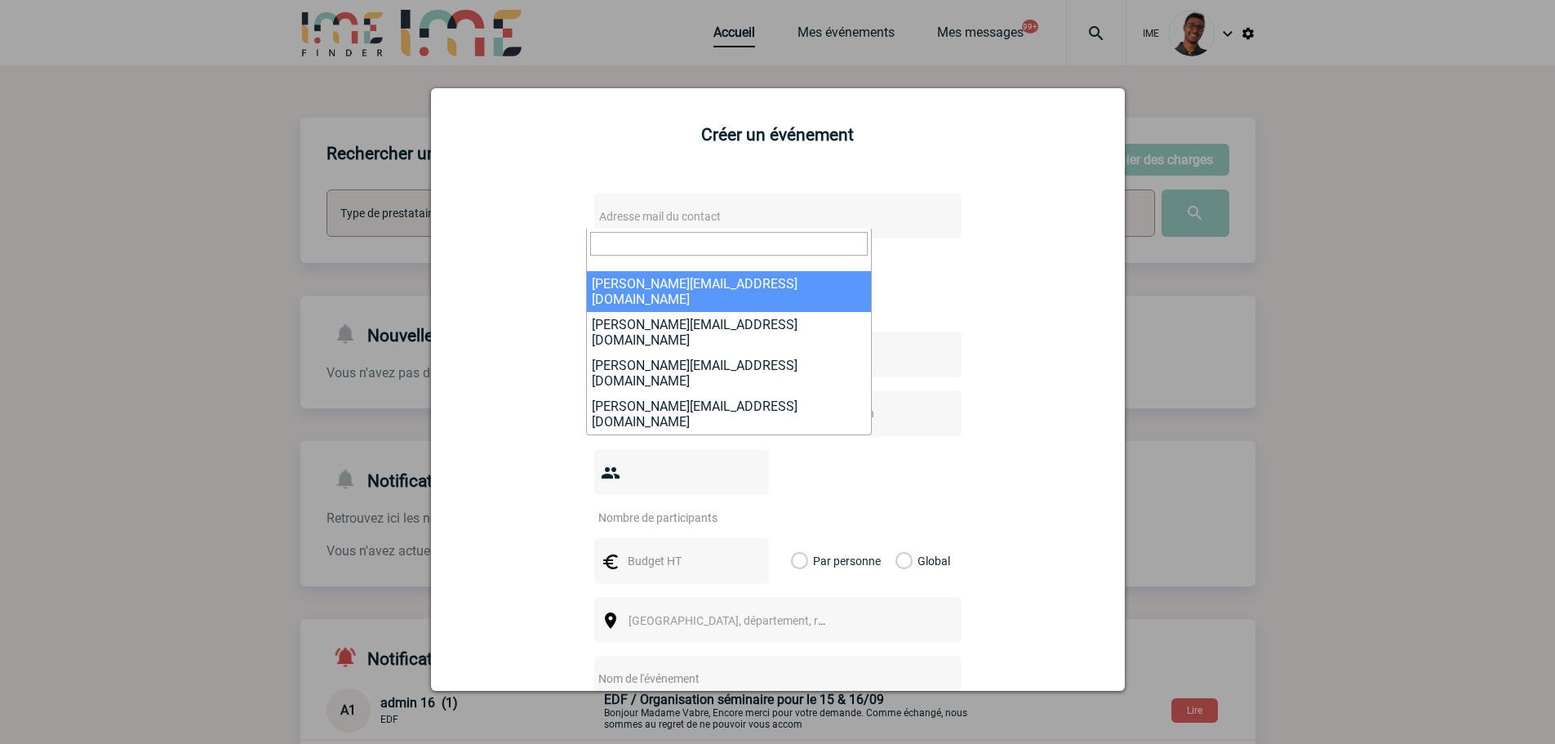
click at [427, 338] on div at bounding box center [777, 372] width 1555 height 744
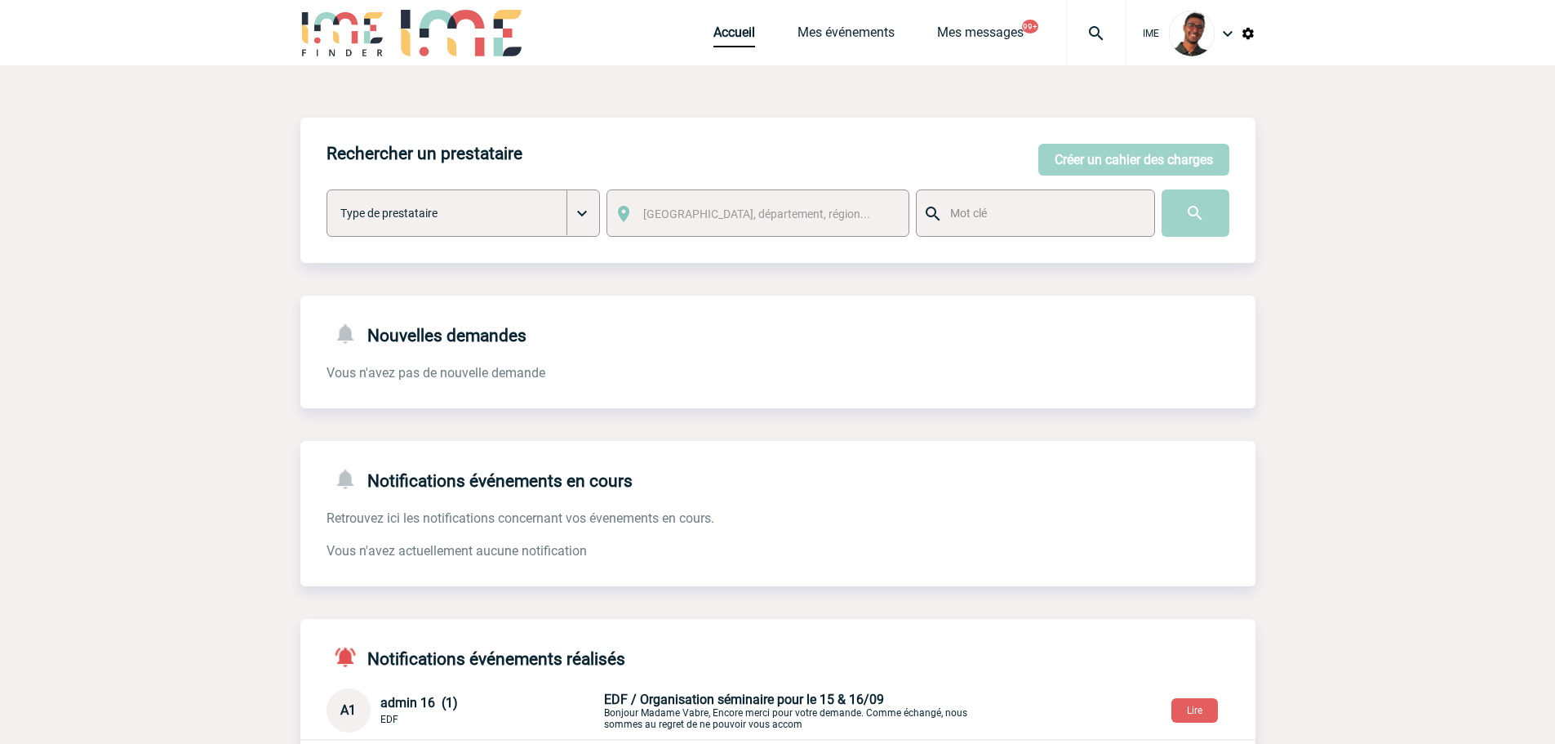
click at [338, 42] on img at bounding box center [342, 33] width 85 height 47
click at [1137, 162] on button "Créer un cahier des charges" at bounding box center [1133, 160] width 191 height 32
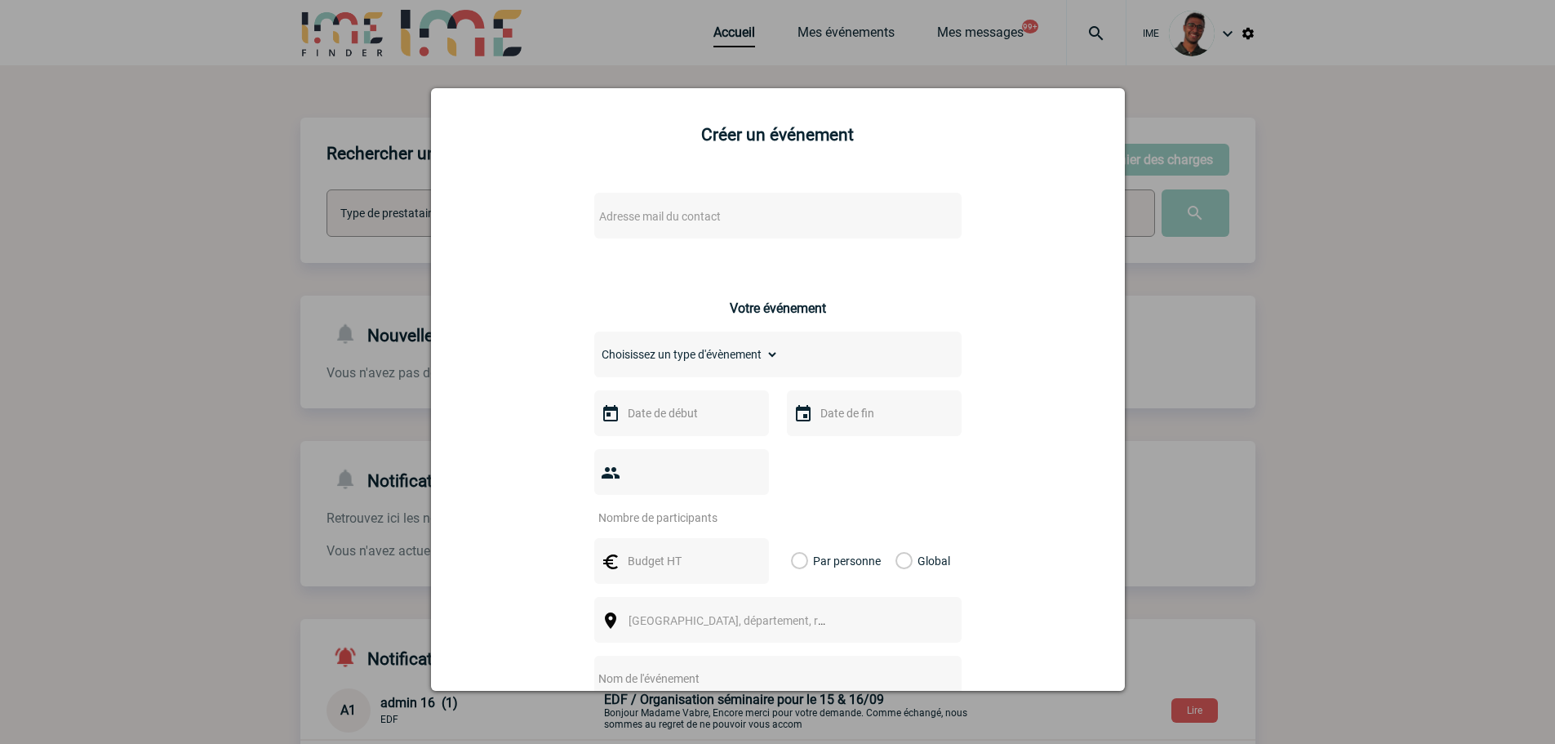
click at [819, 233] on div "Adresse mail du contact" at bounding box center [777, 216] width 367 height 46
click at [821, 227] on span "Adresse mail du contact" at bounding box center [736, 216] width 286 height 23
type input "cwan"
select select "105715"
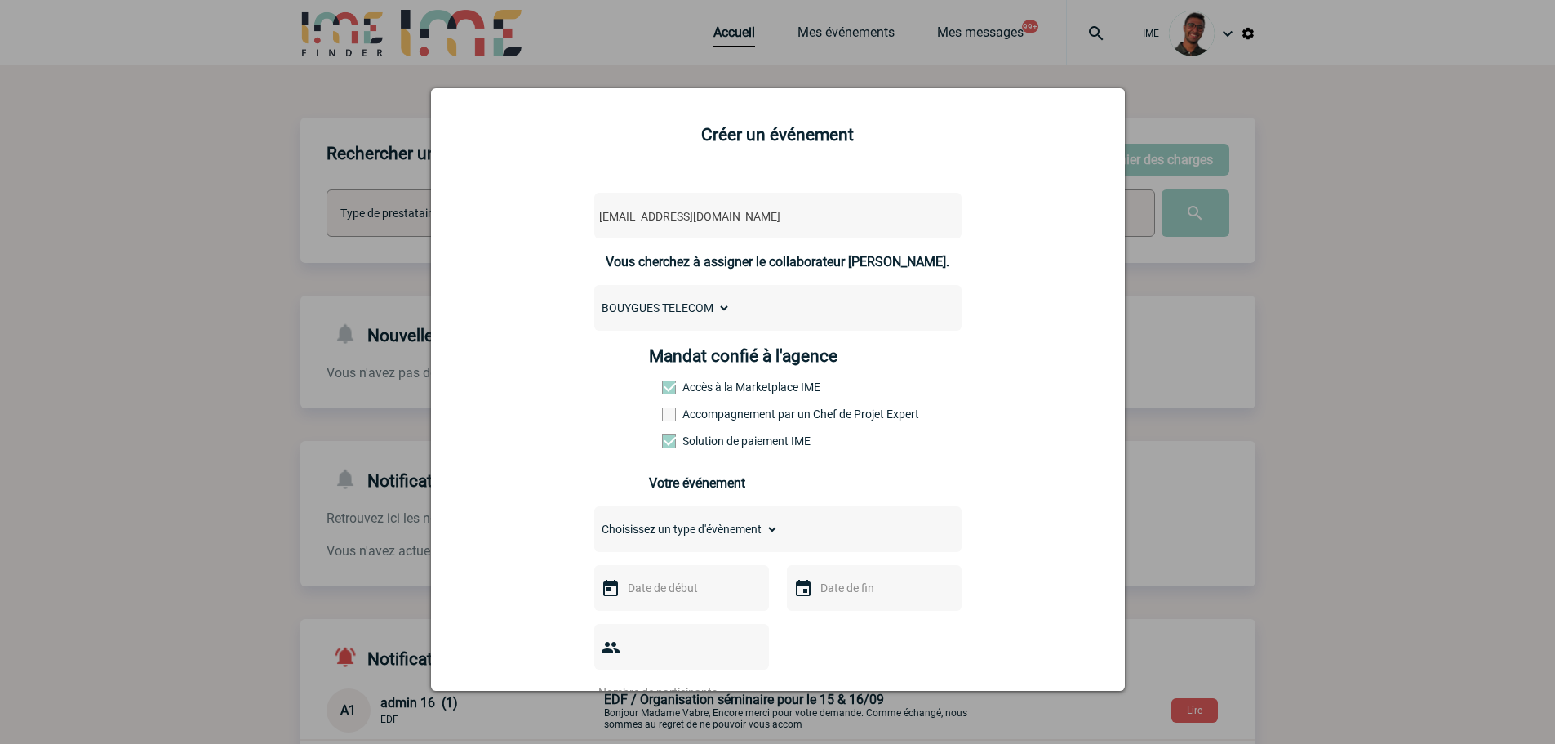
click at [691, 416] on label "Accompagnement par un Chef de Projet Expert" at bounding box center [698, 413] width 72 height 13
click at [0, 0] on input "Accompagnement par un Chef de Projet Expert" at bounding box center [0, 0] width 0 height 0
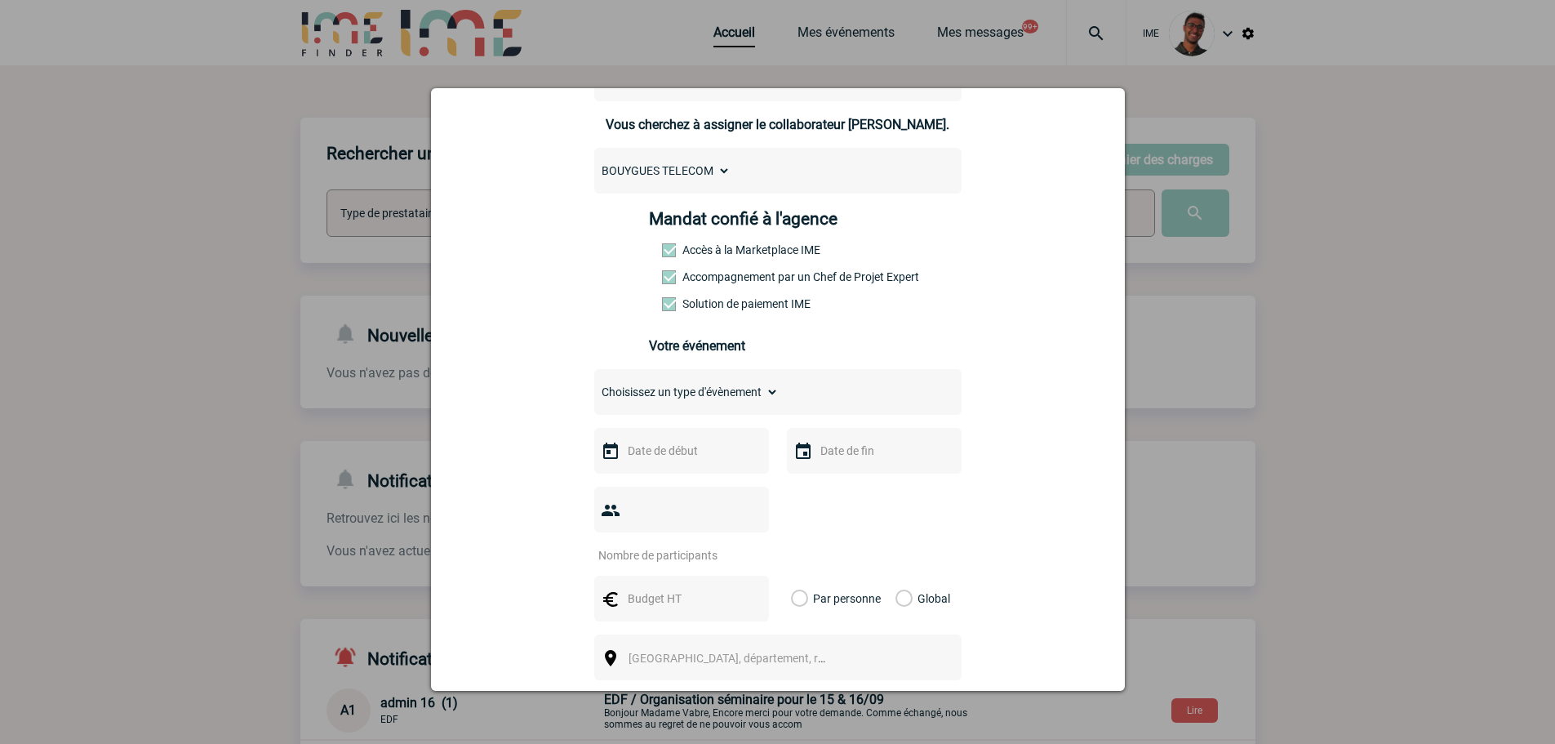
scroll to position [138, 0]
click at [692, 402] on select "Choisissez un type d'évènement Séminaire avec nuitée Séminaire sans nuitée Repa…" at bounding box center [686, 391] width 184 height 23
click at [594, 384] on select "Choisissez un type d'évènement Séminaire avec nuitée Séminaire sans nuitée Repa…" at bounding box center [686, 391] width 184 height 23
click at [693, 396] on select "Choisissez un type d'évènement Séminaire avec nuitée Séminaire sans nuitée Repa…" at bounding box center [686, 391] width 184 height 23
select select "3"
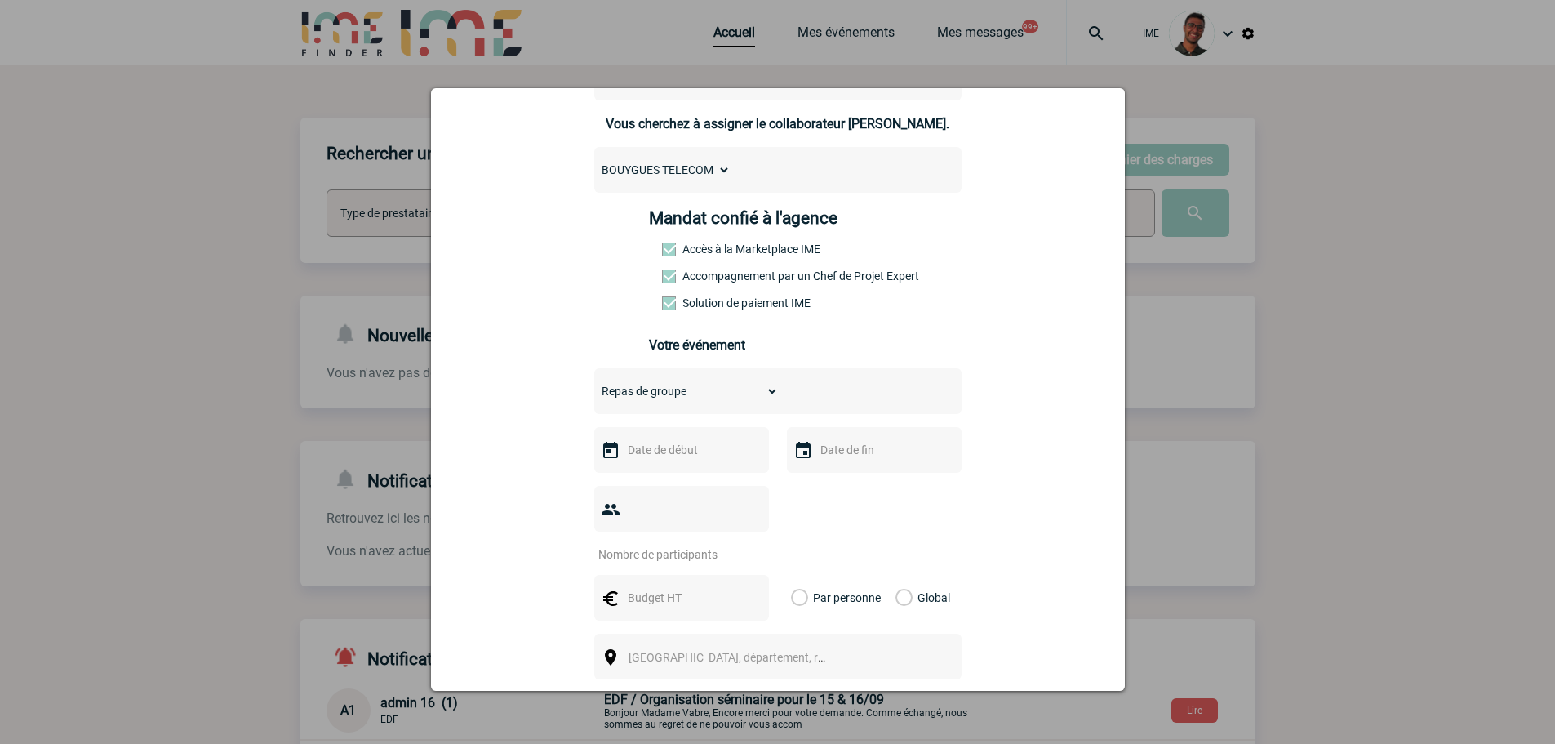
click at [594, 384] on select "Choisissez un type d'évènement Séminaire avec nuitée Séminaire sans nuitée Repa…" at bounding box center [686, 391] width 184 height 23
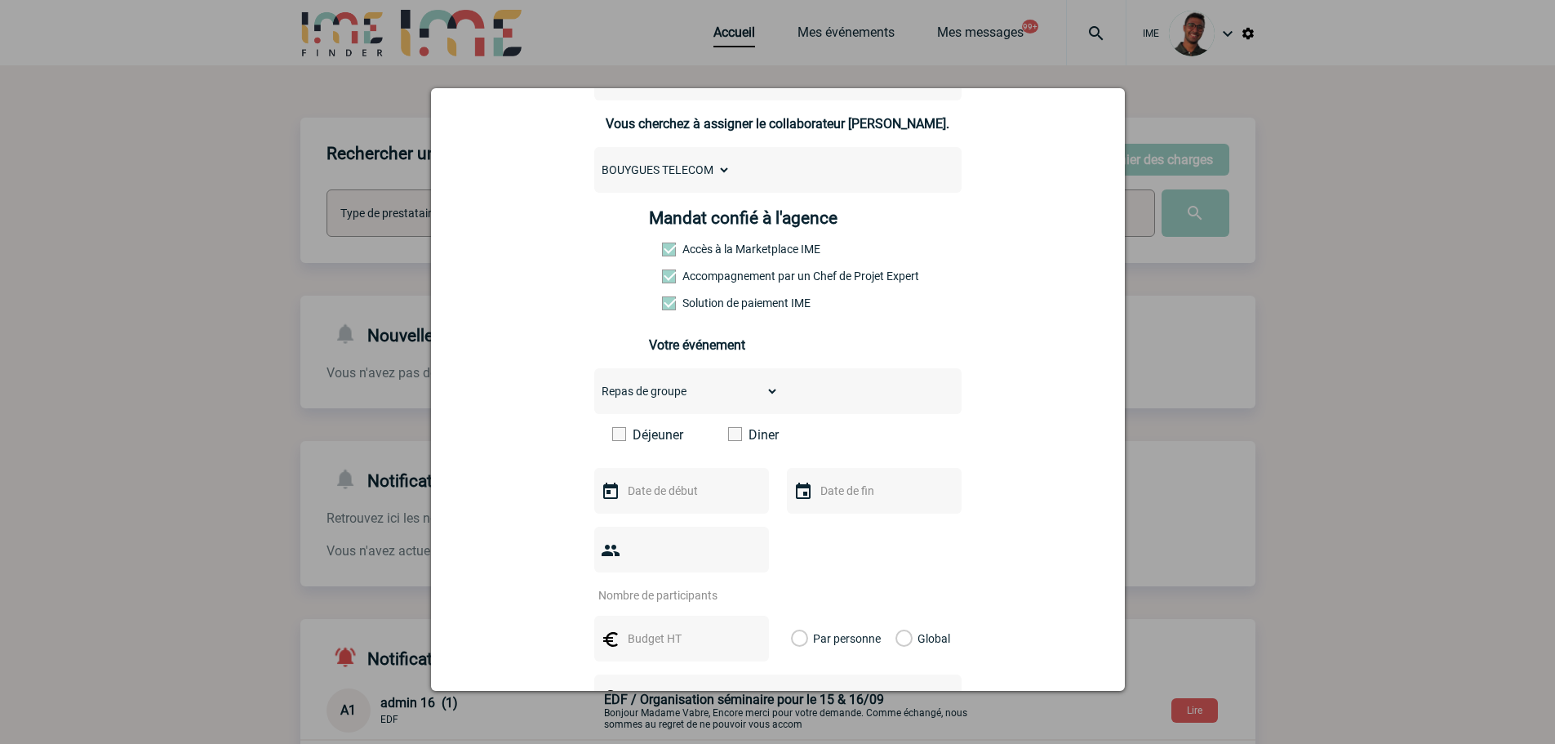
click at [719, 440] on div "Déjeuner Diner" at bounding box center [777, 441] width 367 height 28
click at [730, 441] on span at bounding box center [735, 434] width 14 height 14
click at [0, 0] on input "Diner" at bounding box center [0, 0] width 0 height 0
click at [1417, 332] on div at bounding box center [777, 372] width 1555 height 744
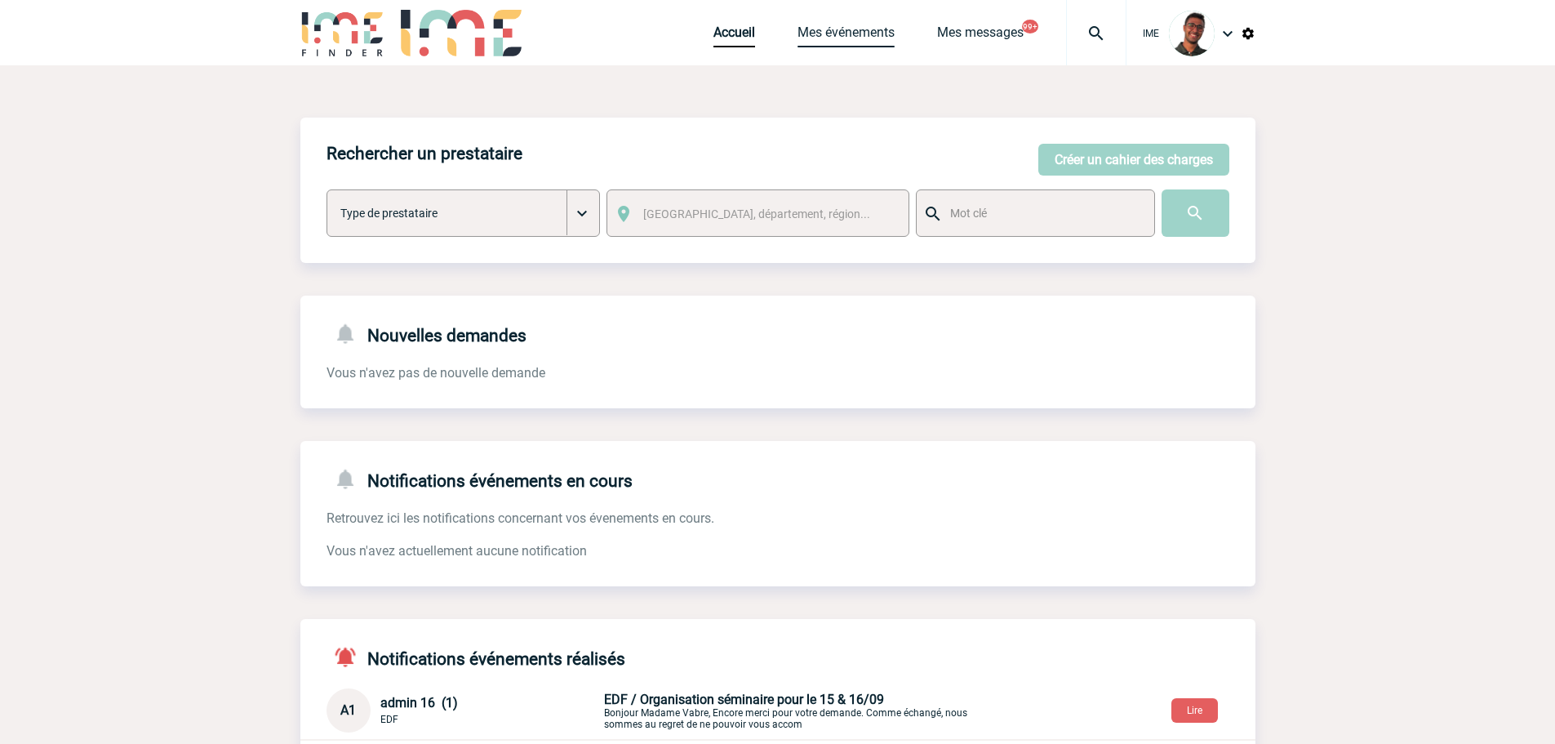
click at [864, 43] on link "Mes événements" at bounding box center [845, 35] width 97 height 23
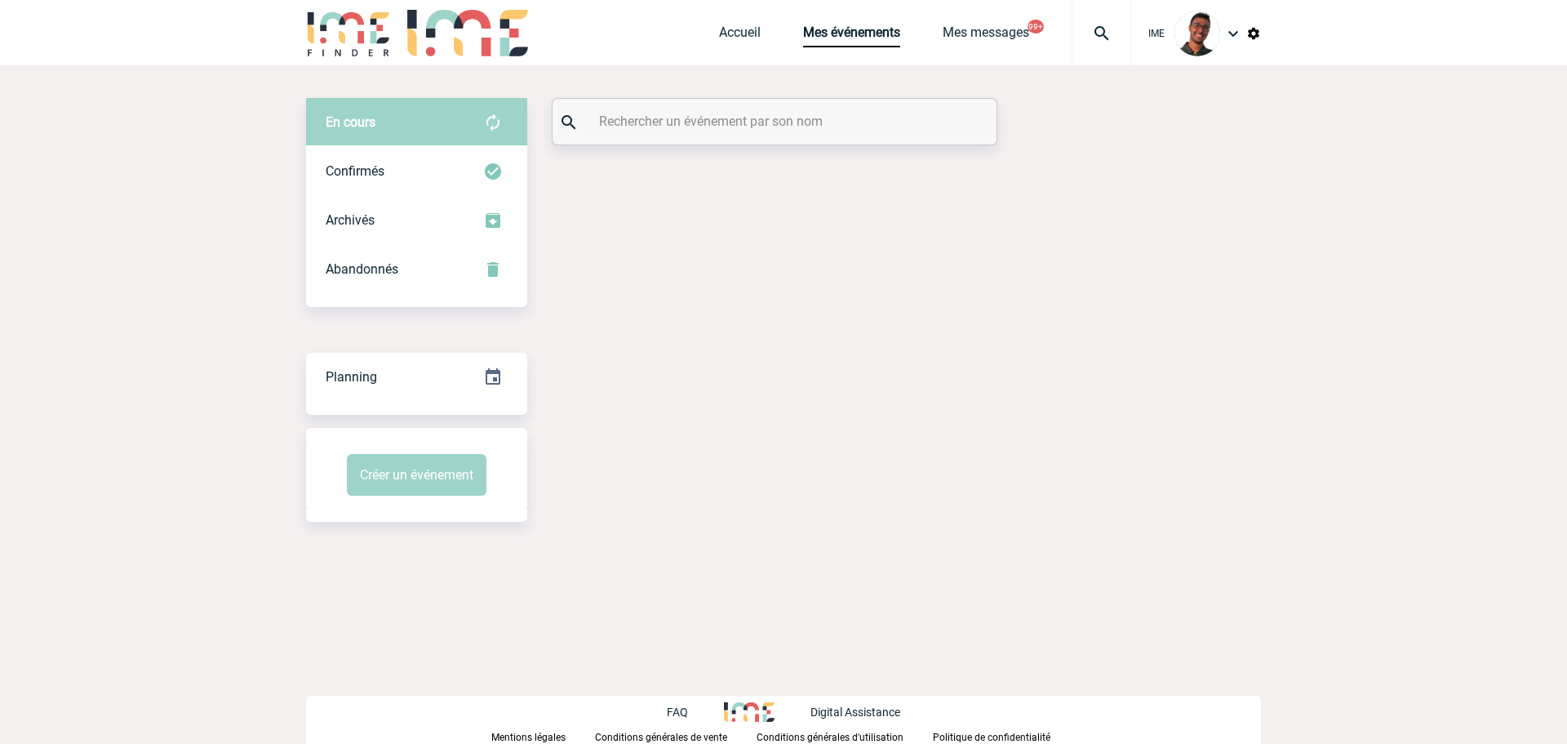
click at [787, 114] on input "text" at bounding box center [776, 121] width 363 height 24
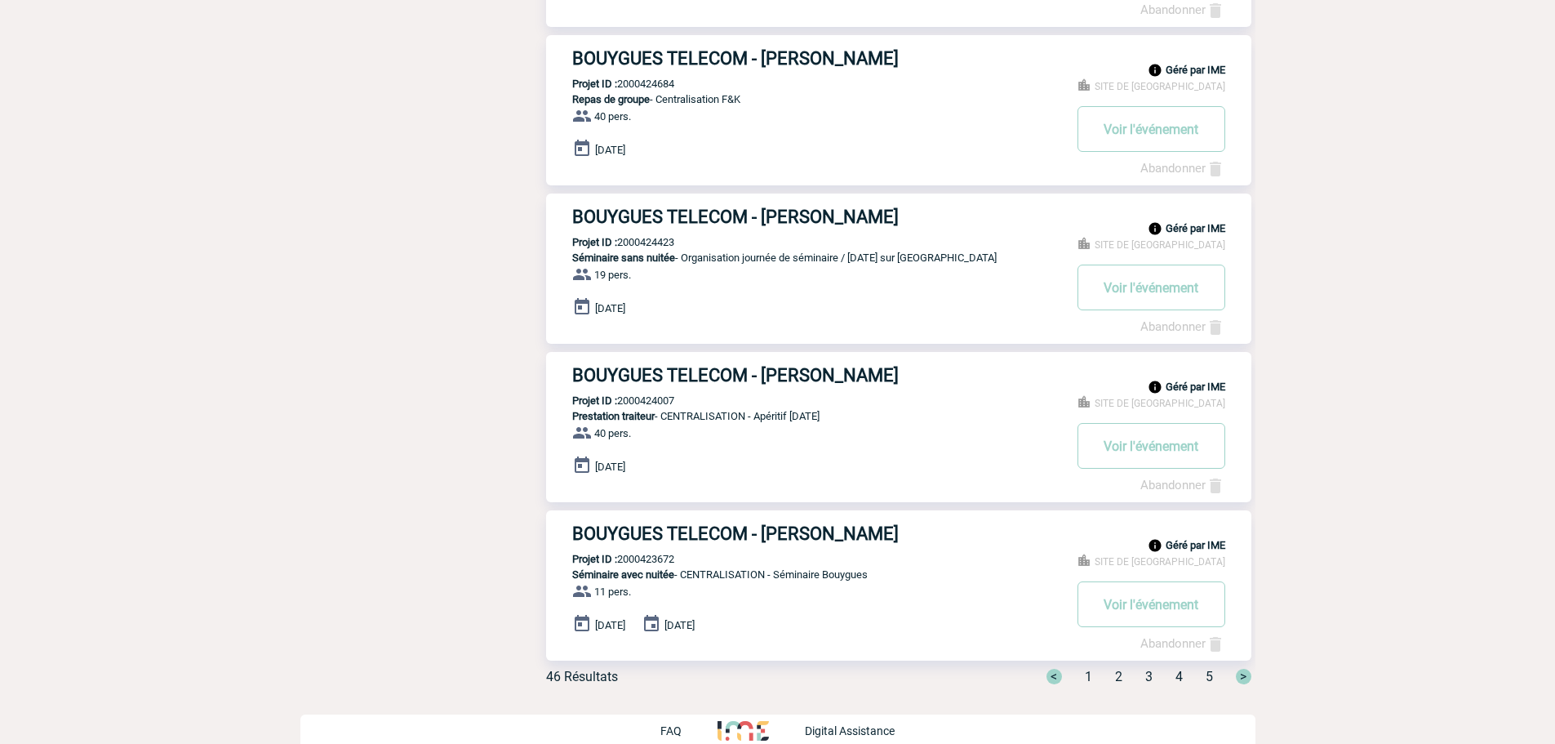
scroll to position [1115, 0]
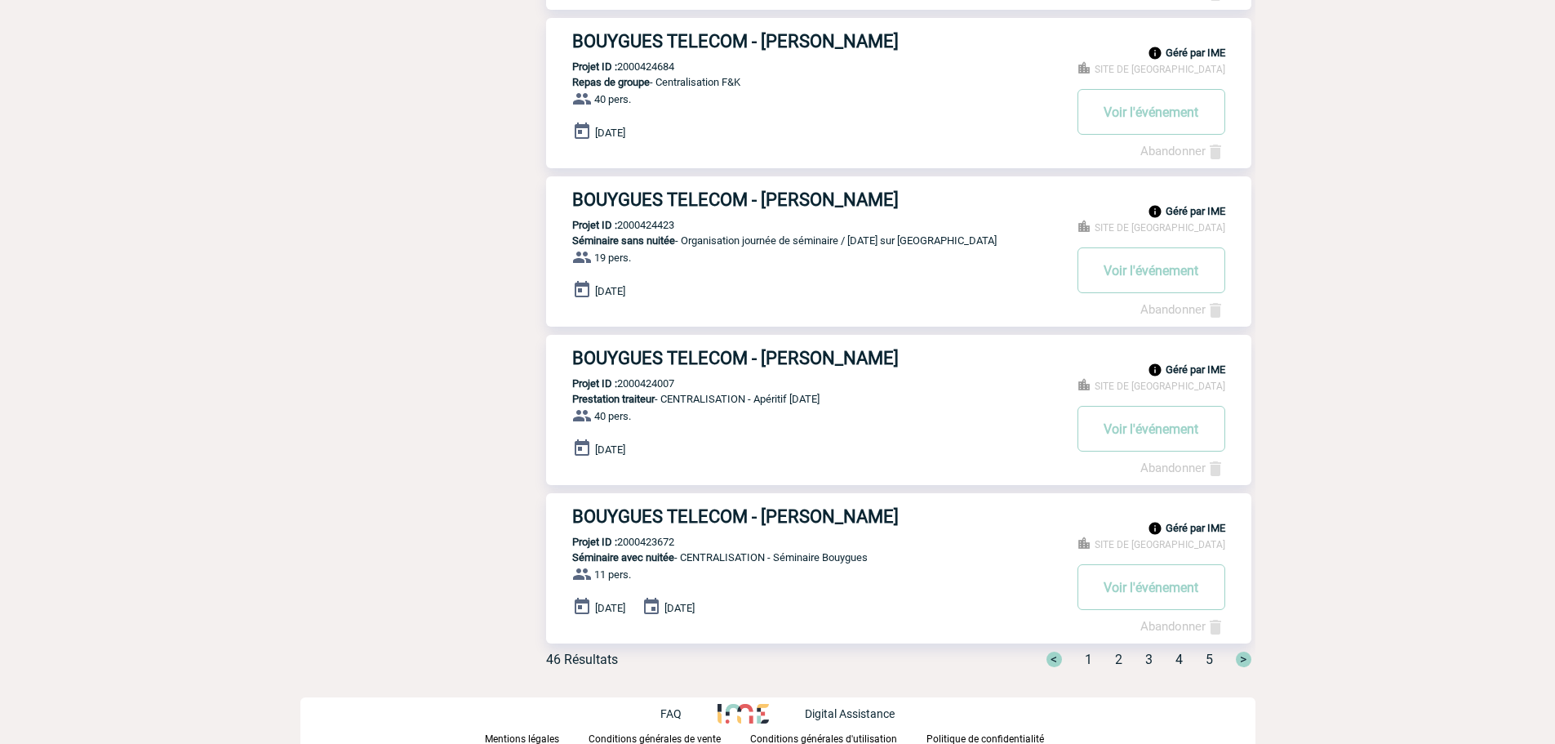
click at [1117, 657] on span "2" at bounding box center [1118, 659] width 7 height 16
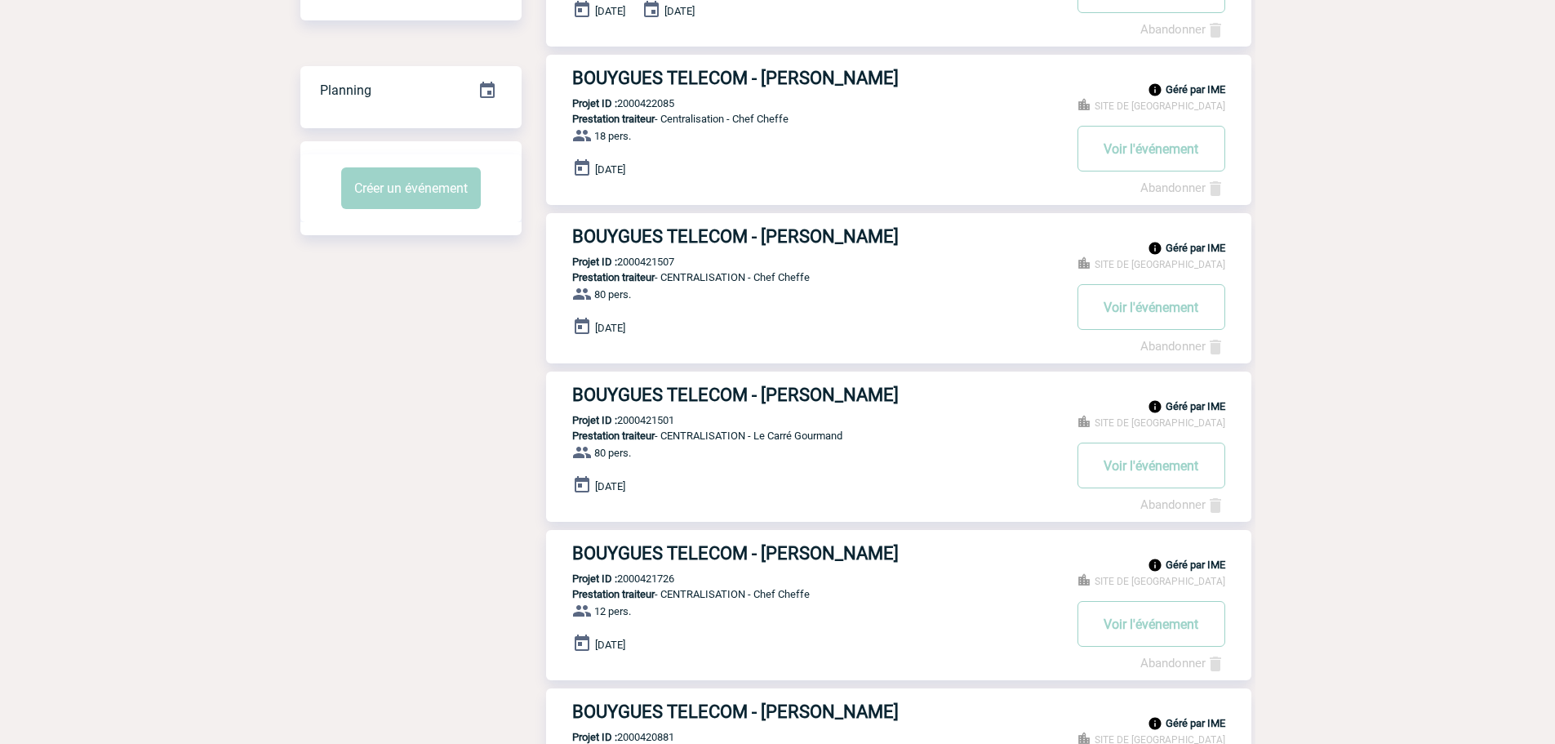
scroll to position [0, 0]
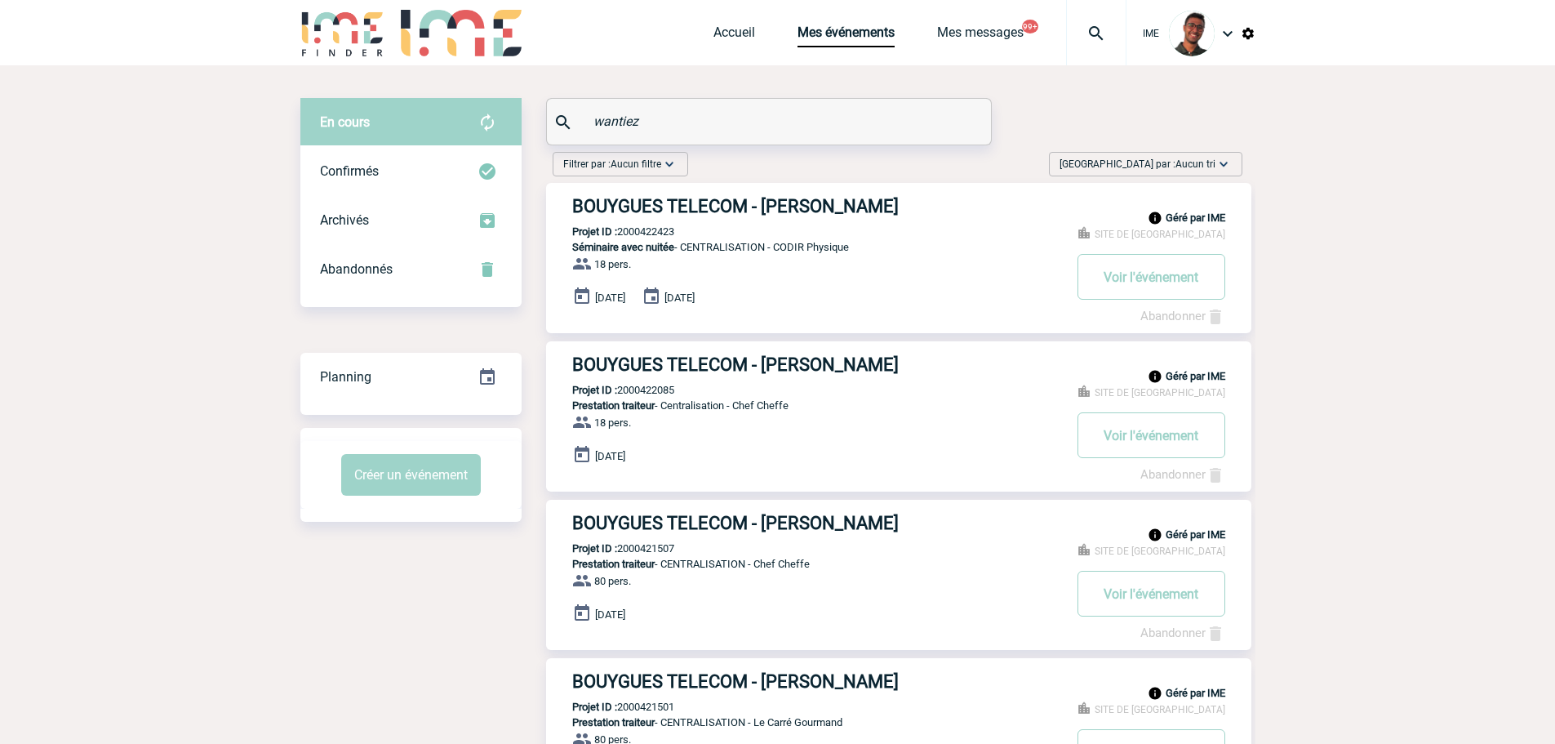
drag, startPoint x: 638, startPoint y: 118, endPoint x: 588, endPoint y: 118, distance: 50.6
click at [588, 118] on div "wantiez" at bounding box center [769, 122] width 444 height 46
paste input "[PERSON_NAME]"
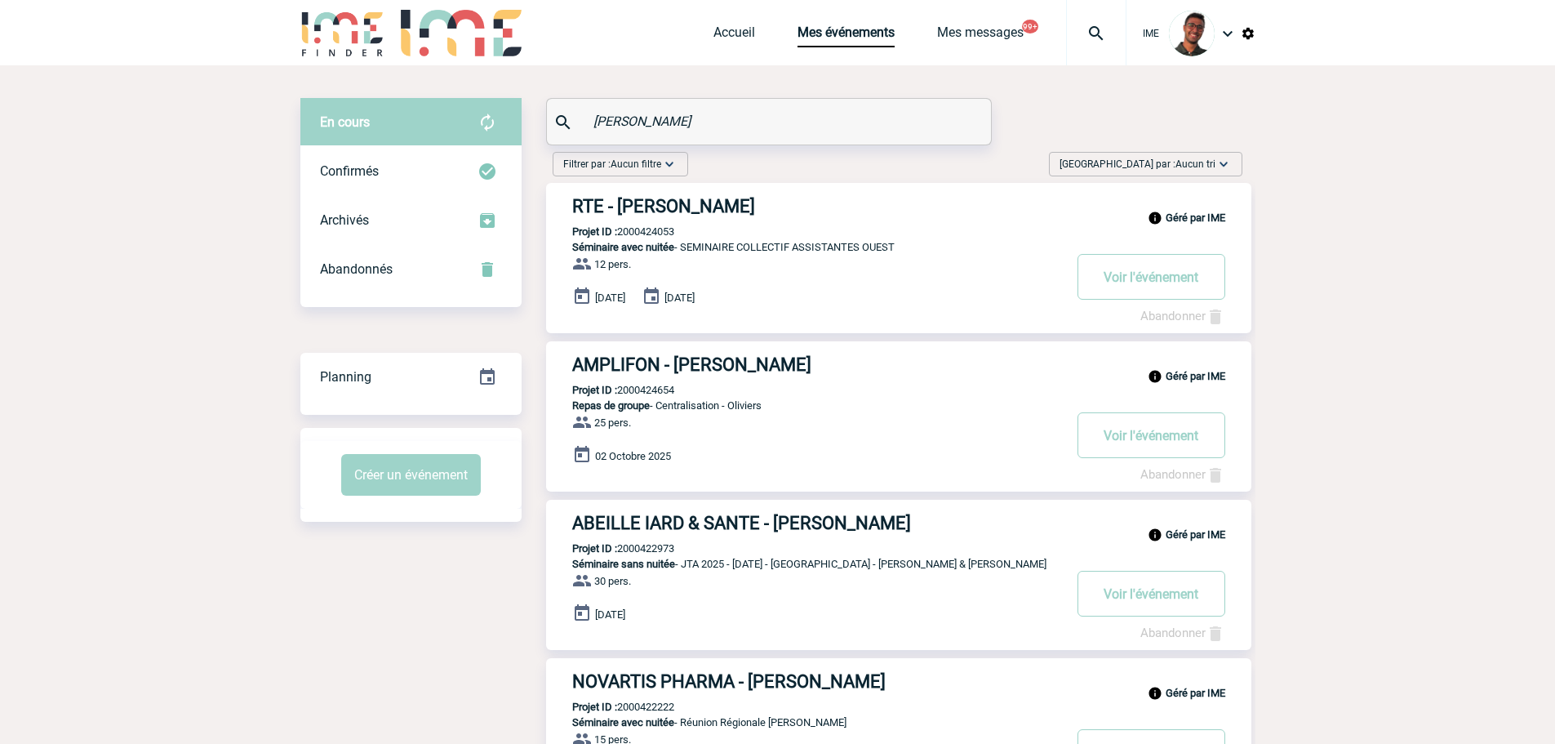
type input "[PERSON_NAME]"
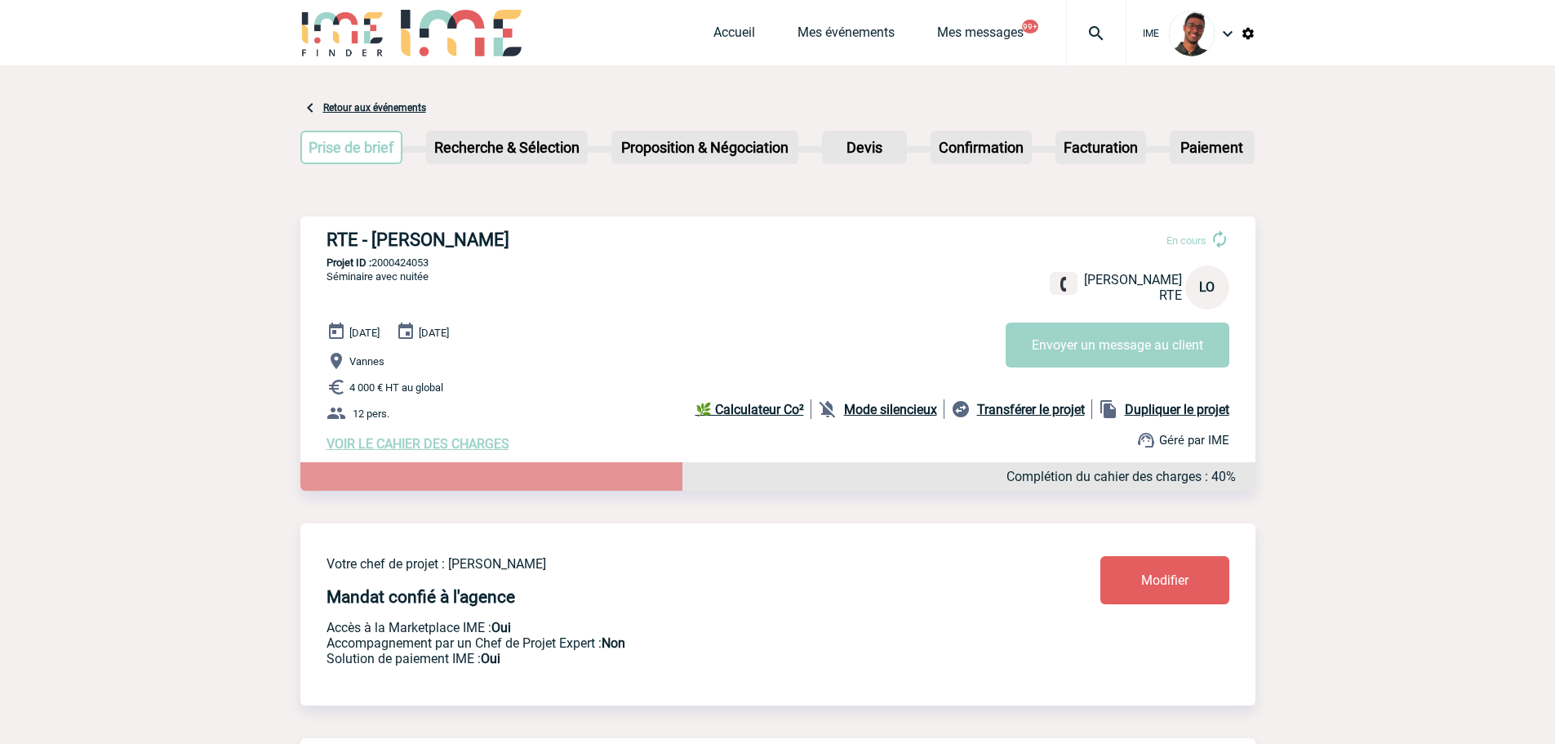
click at [405, 262] on p "Projet ID : 2000424053" at bounding box center [777, 262] width 955 height 12
copy p "2000424053"
click at [579, 369] on p "Vannes" at bounding box center [790, 361] width 929 height 20
click at [1069, 352] on button "Envoyer un message au client" at bounding box center [1118, 344] width 224 height 45
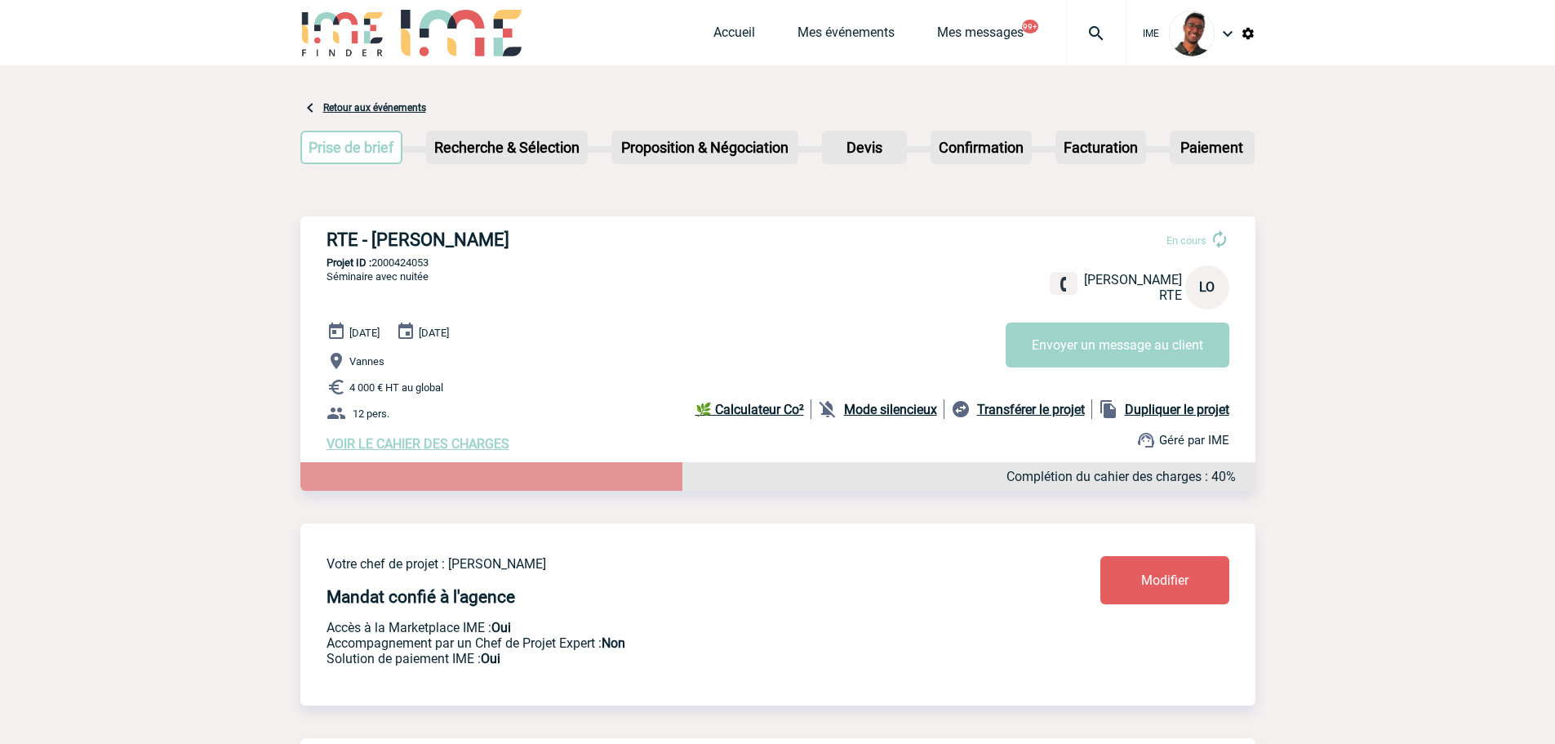
click at [380, 334] on span "[DATE]" at bounding box center [364, 332] width 30 height 12
click at [425, 262] on p "Projet ID : 2000424053" at bounding box center [777, 262] width 955 height 12
copy p "2000424053"
